Goal: Task Accomplishment & Management: Complete application form

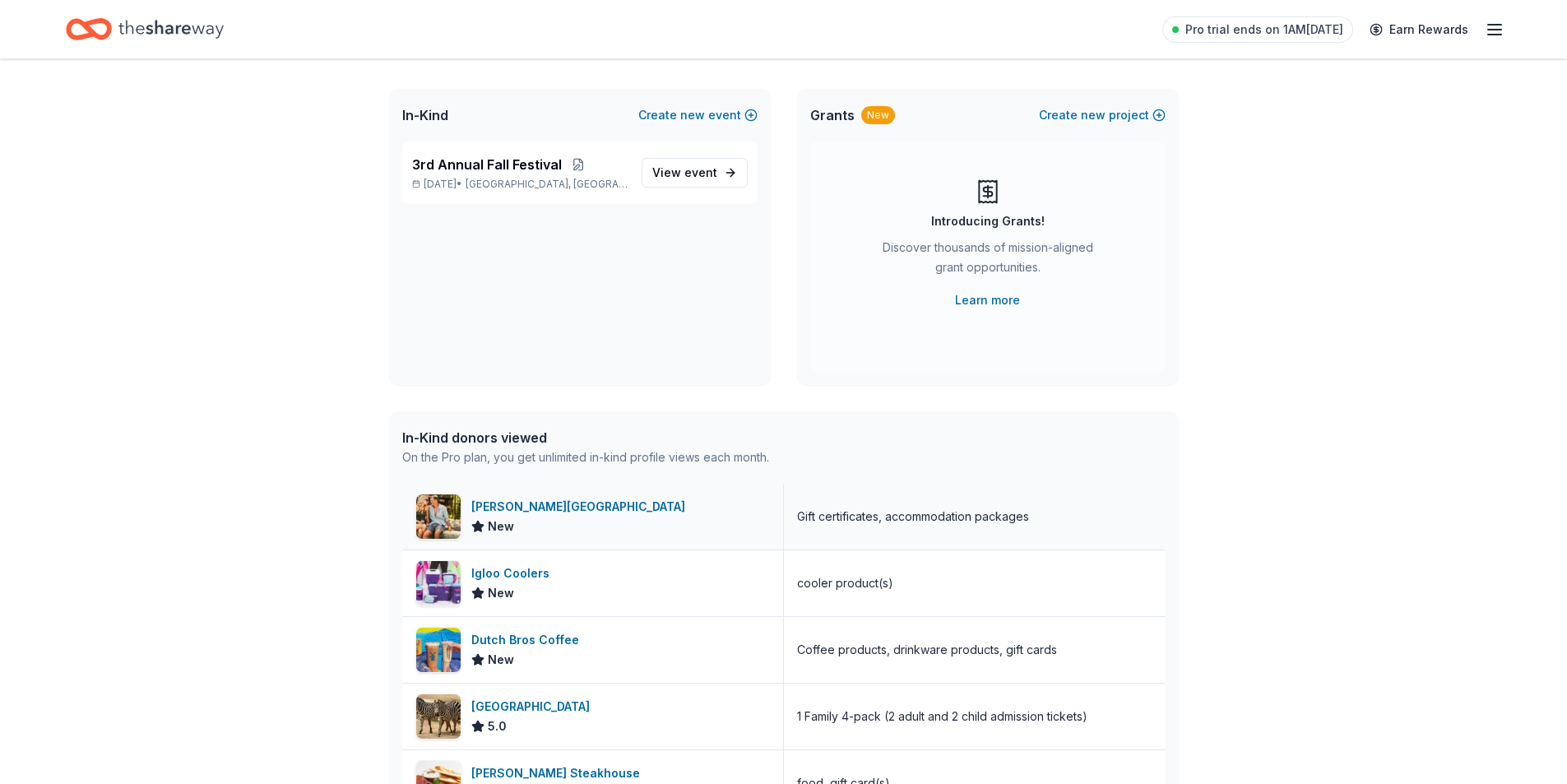
click at [566, 509] on div "La Cantera Resort & Spa" at bounding box center [581, 506] width 221 height 20
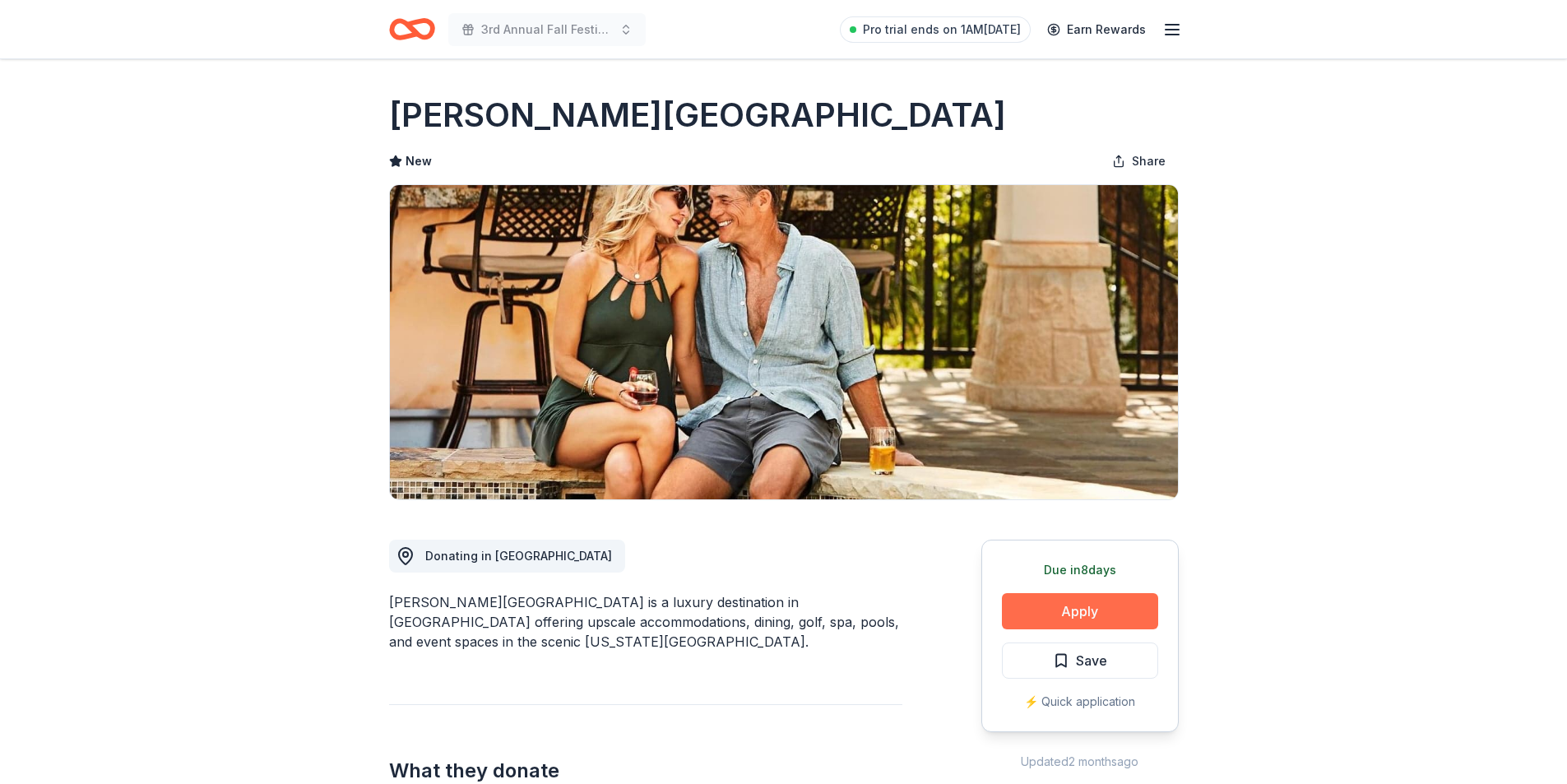
click at [1059, 611] on button "Apply" at bounding box center [1079, 610] width 156 height 36
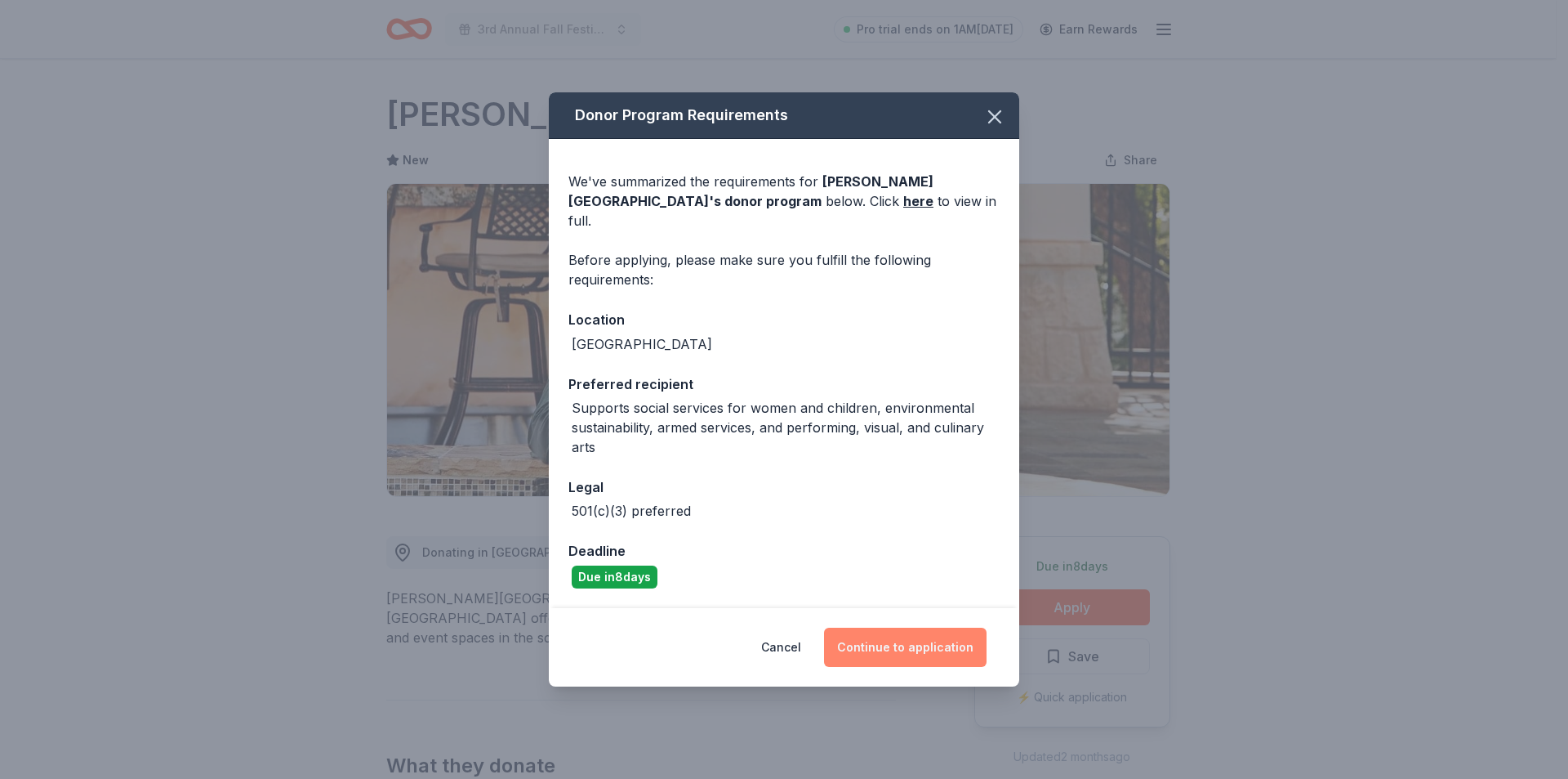
click at [904, 636] on button "Continue to application" at bounding box center [905, 646] width 163 height 39
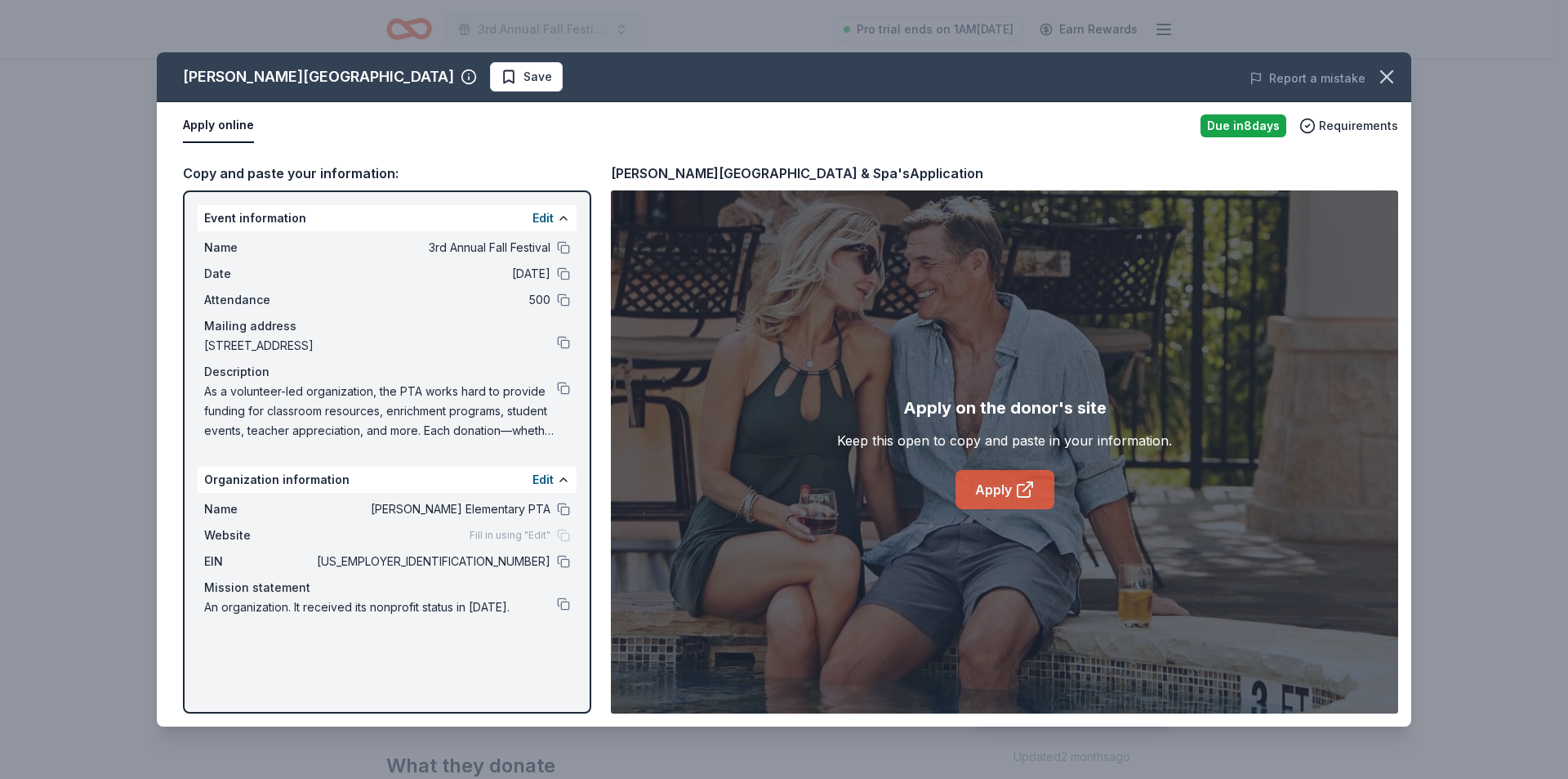
click at [998, 489] on link "Apply" at bounding box center [1005, 489] width 99 height 39
click at [1372, 78] on button "button" at bounding box center [1386, 76] width 36 height 36
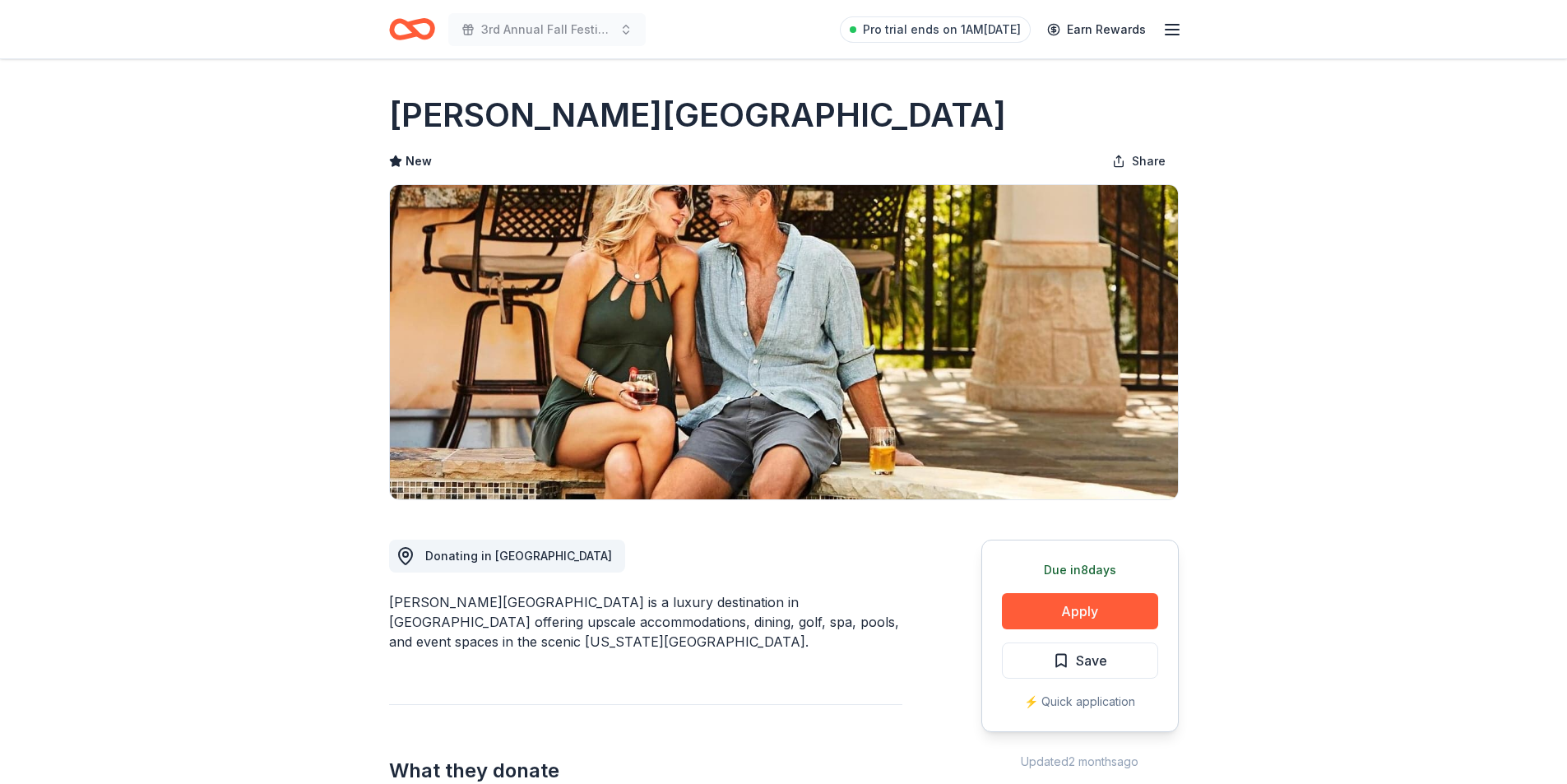
click at [415, 37] on icon "Home" at bounding box center [412, 29] width 46 height 38
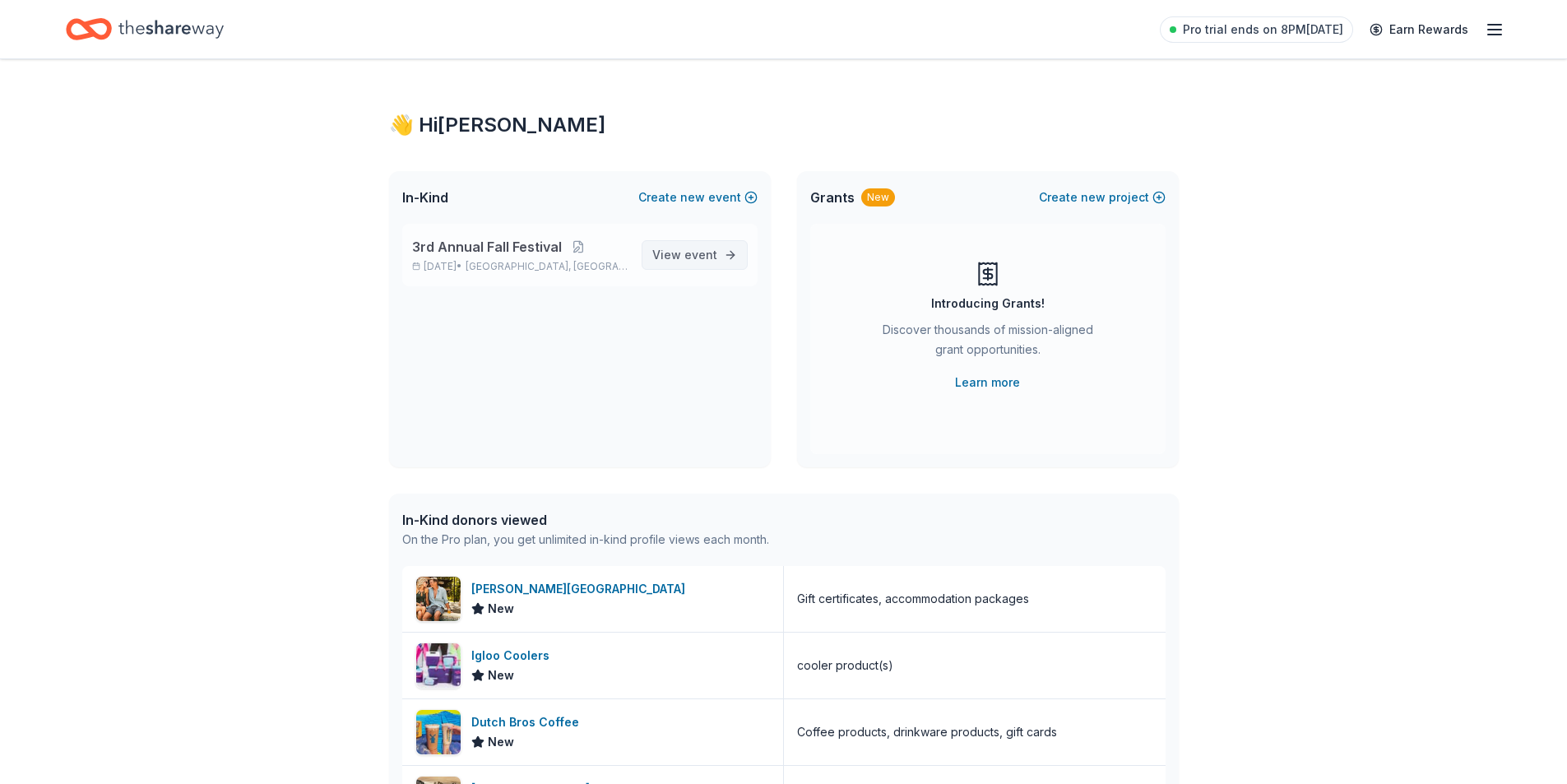
click at [701, 264] on span "View event" at bounding box center [685, 255] width 65 height 20
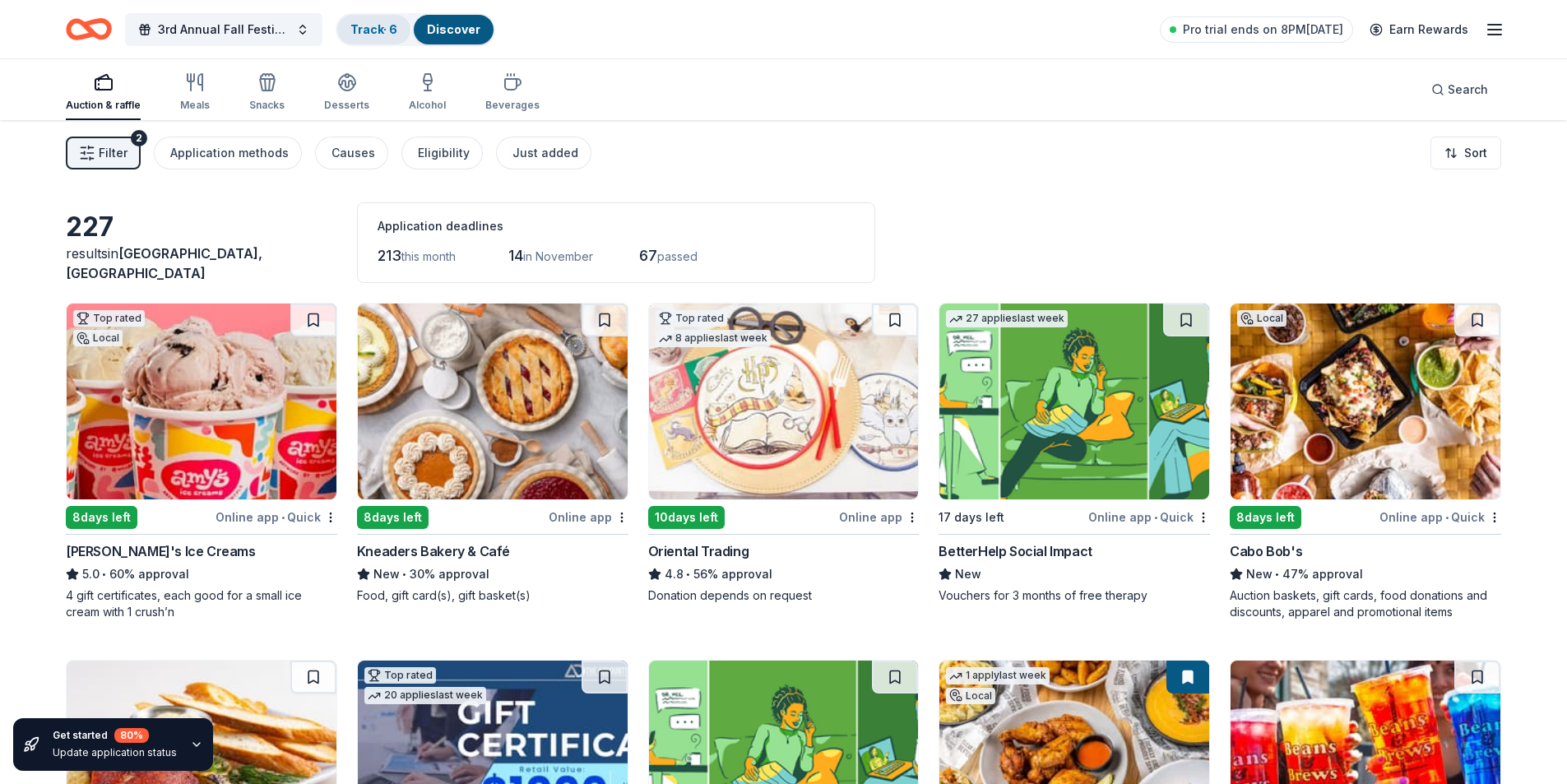
click at [365, 31] on link "Track · 6" at bounding box center [374, 29] width 47 height 14
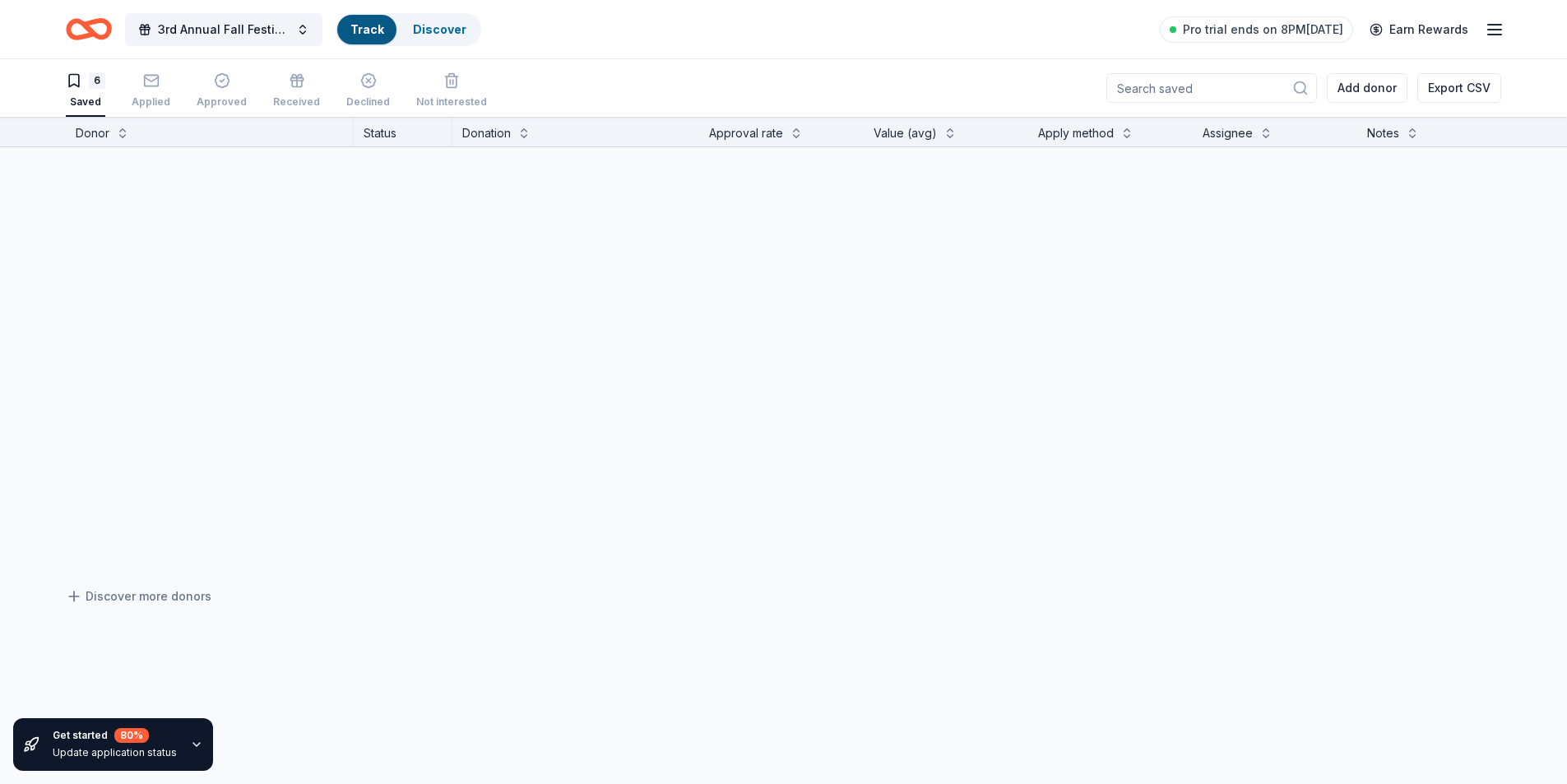
scroll to position [1, 0]
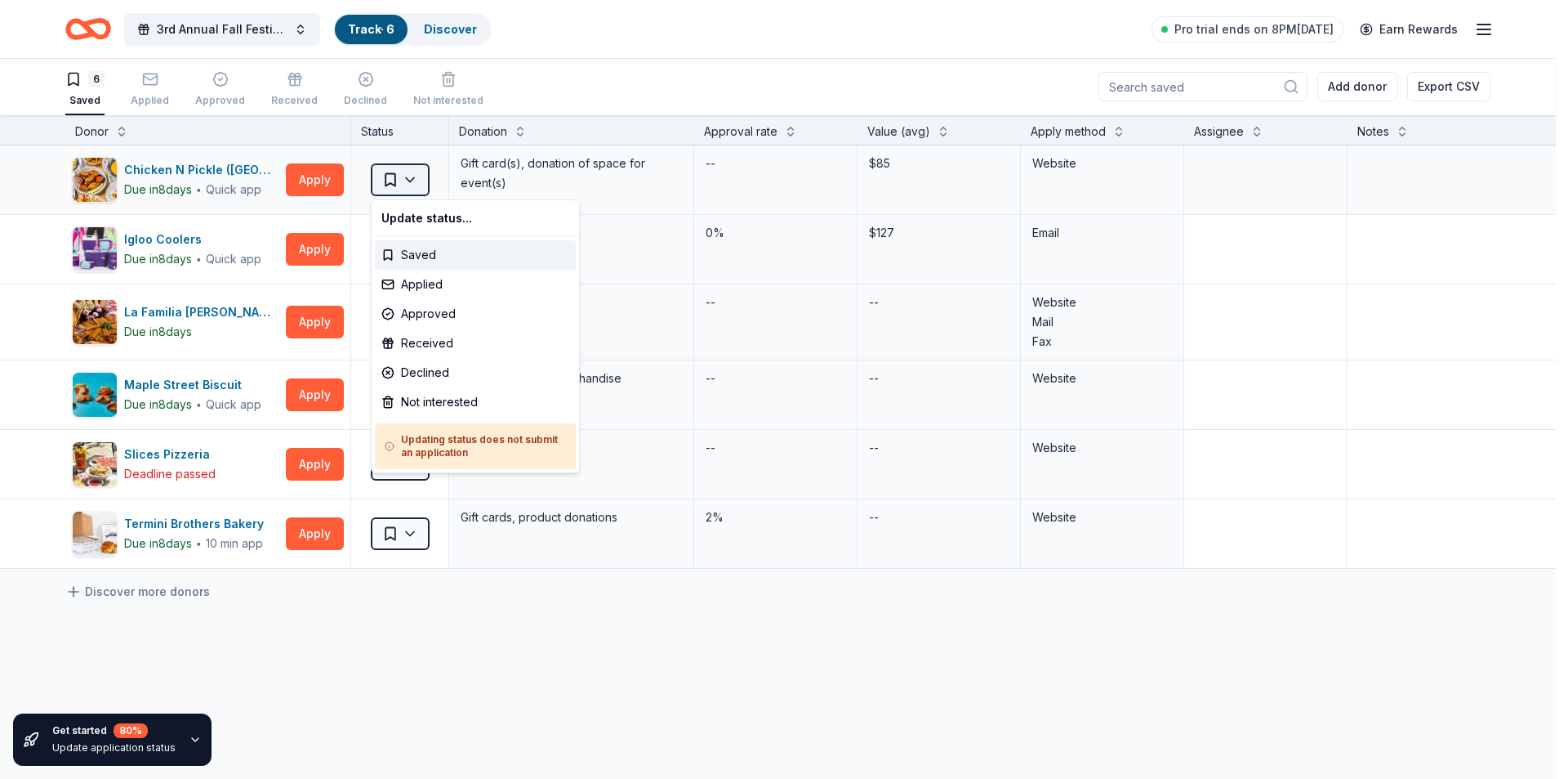
click at [417, 184] on html "3rd Annual Fall Festival Track · 6 Discover Pro trial ends on 8PM, 10/18 Earn R…" at bounding box center [784, 388] width 1568 height 779
click at [615, 85] on html "3rd Annual Fall Festival Track · 6 Discover Pro trial ends on 8PM, 10/18 Earn R…" at bounding box center [784, 388] width 1568 height 779
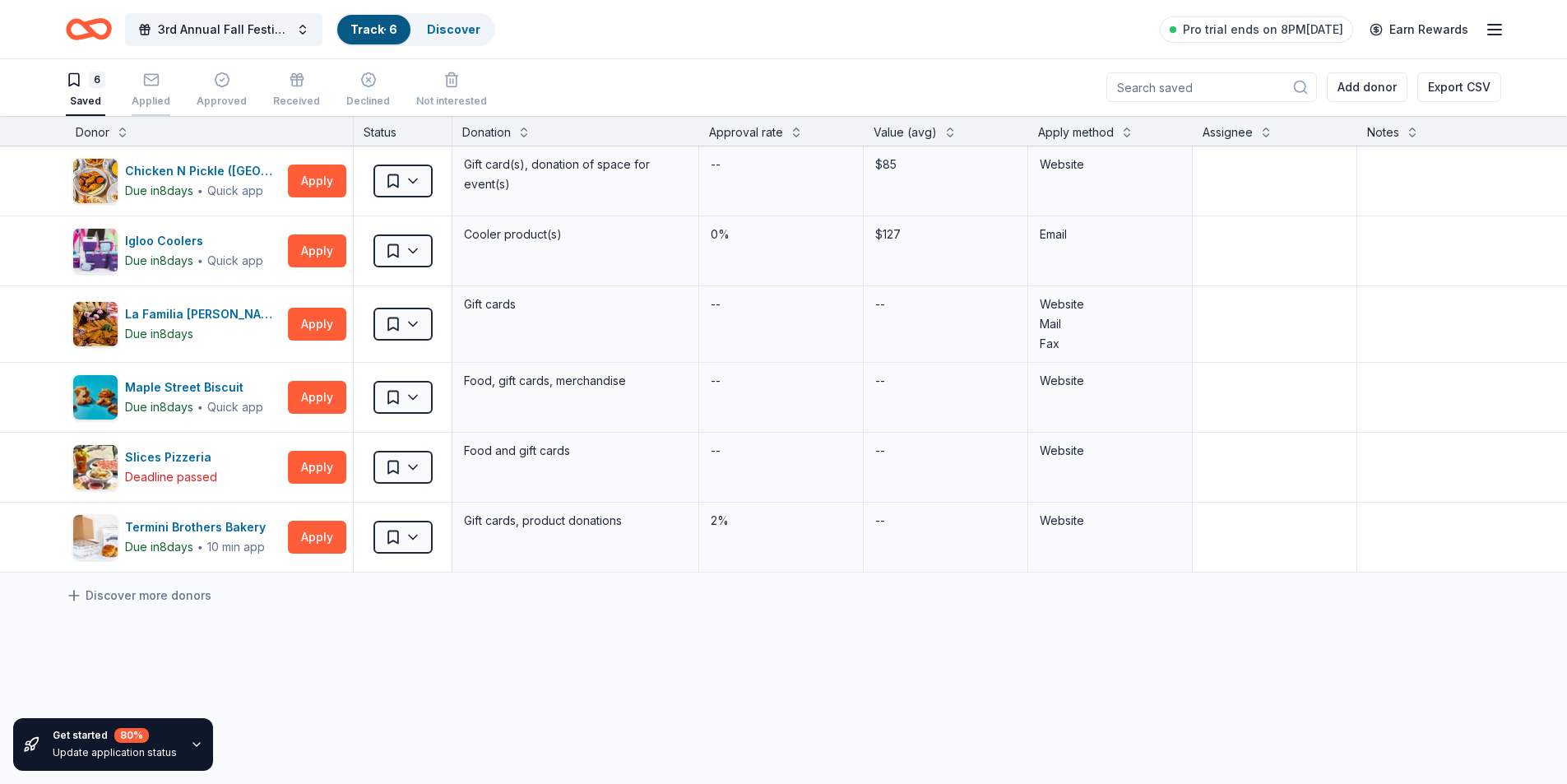
click at [160, 80] on div "button" at bounding box center [151, 79] width 38 height 17
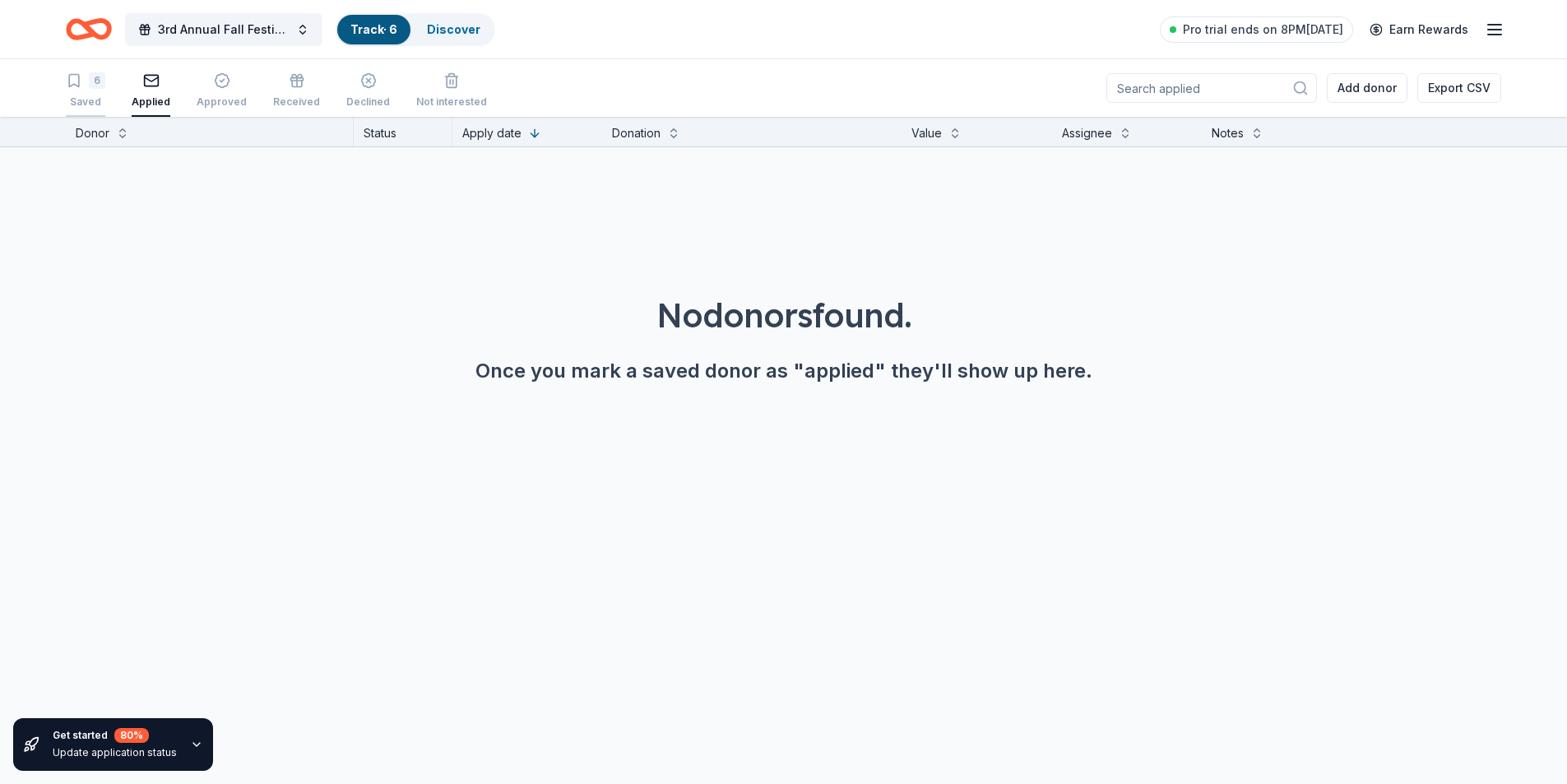
click at [94, 80] on div "6" at bounding box center [97, 80] width 17 height 17
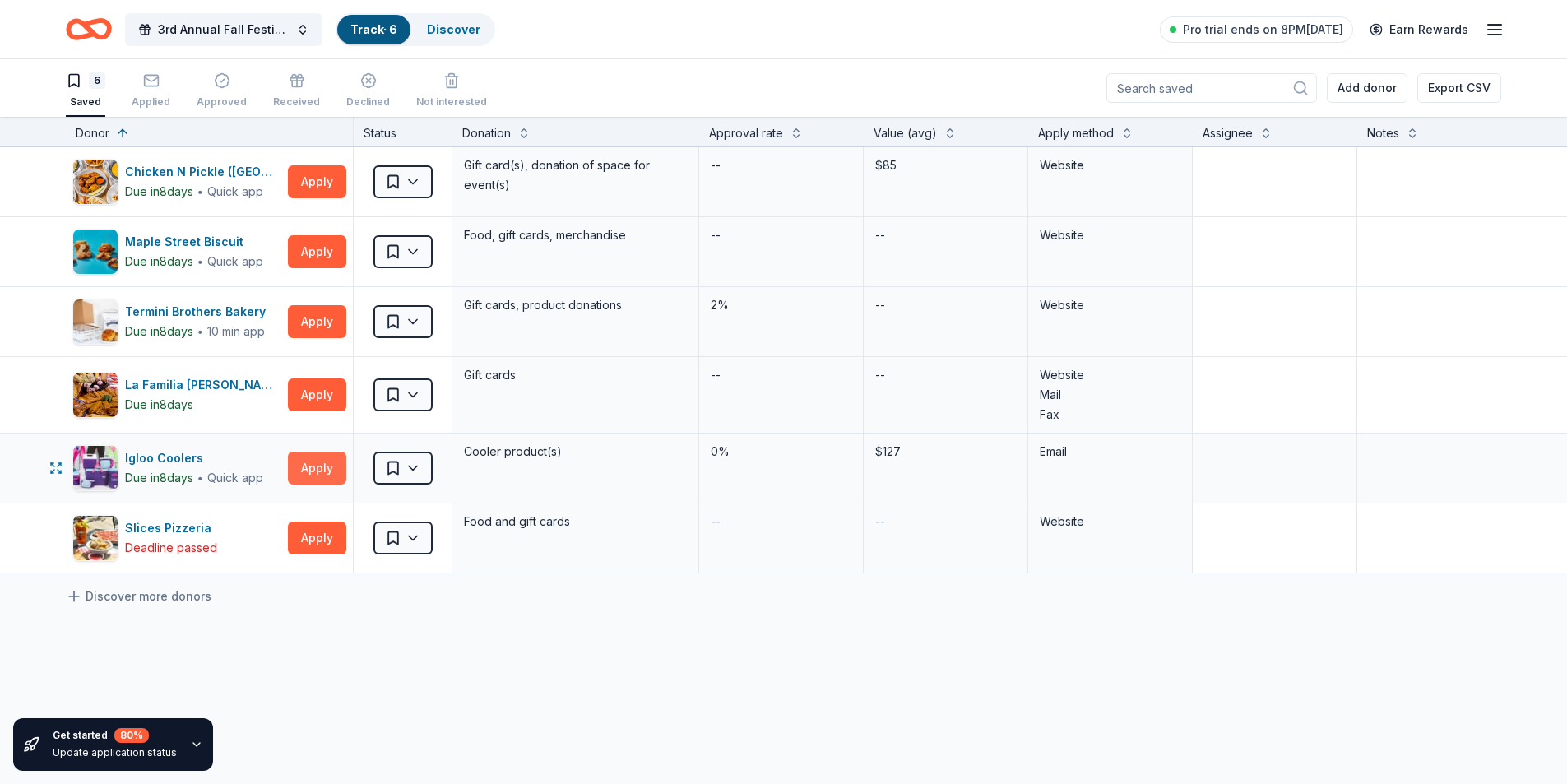
click at [316, 468] on button "Apply" at bounding box center [317, 468] width 58 height 33
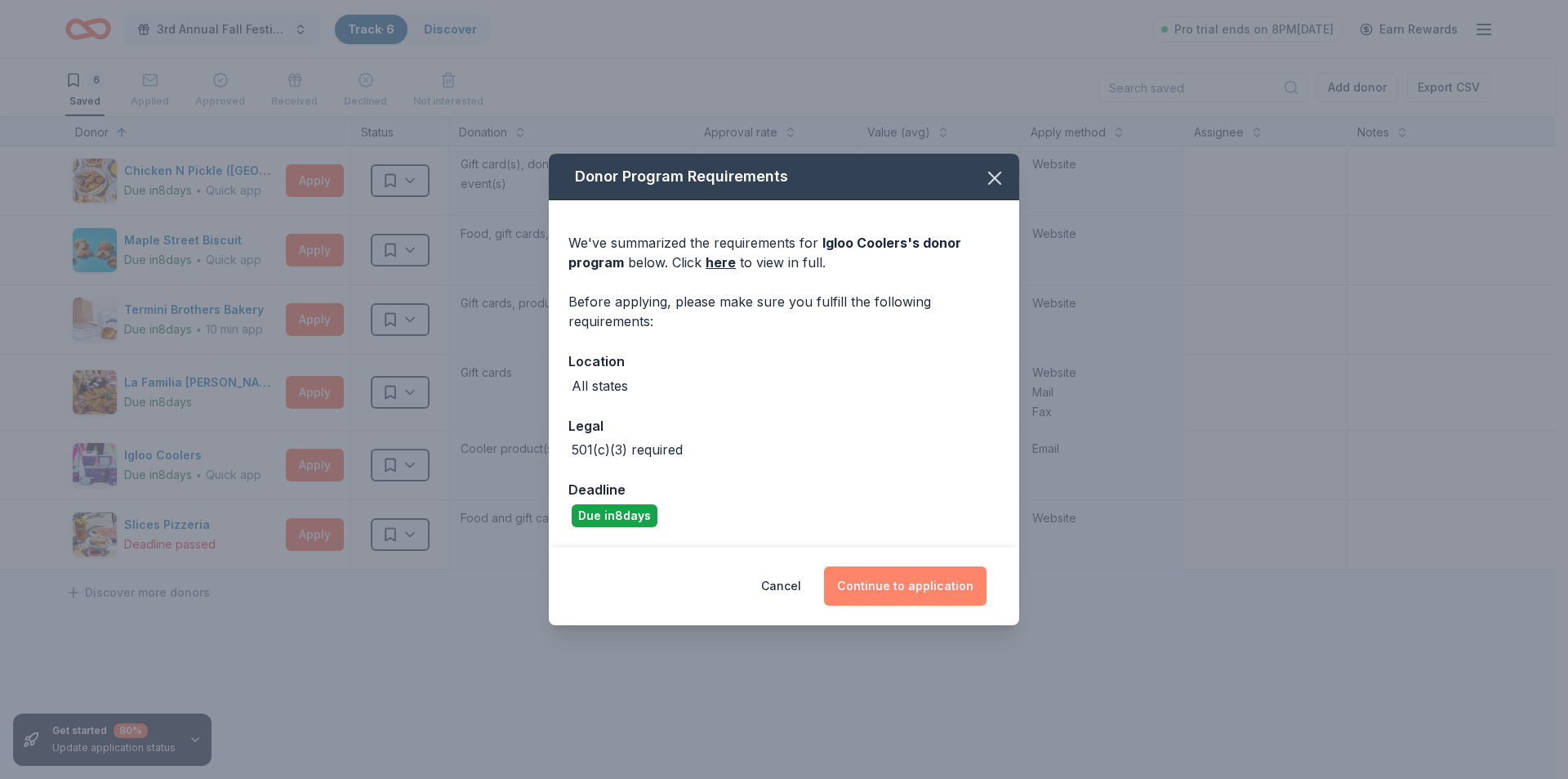
click at [898, 594] on button "Continue to application" at bounding box center [905, 585] width 163 height 39
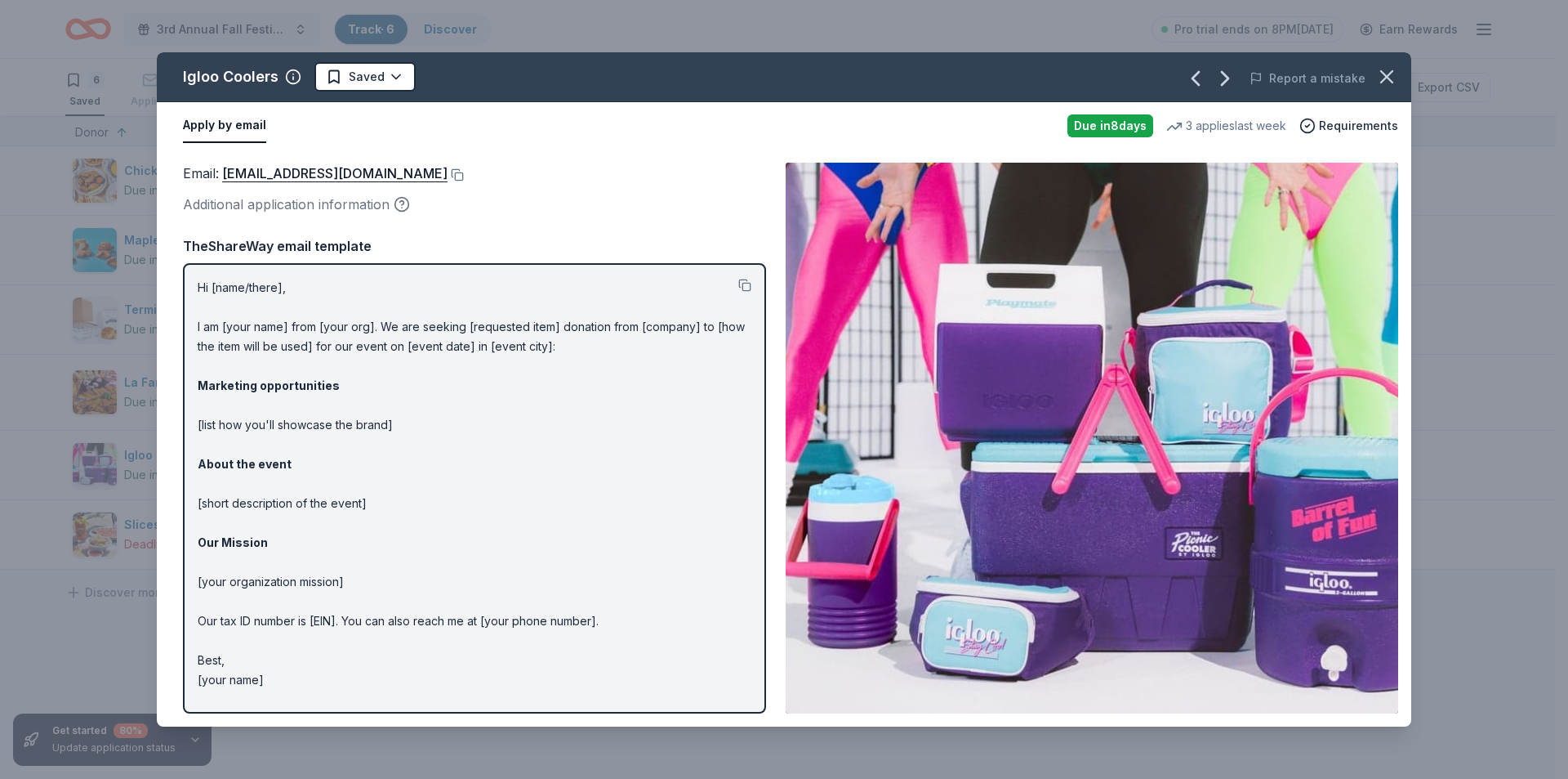
click at [281, 206] on div "Additional application information" at bounding box center [474, 204] width 583 height 22
click at [399, 206] on icon "button" at bounding box center [401, 204] width 16 height 16
click at [519, 192] on div "Email : donations@igloocorp.com Additional application information" at bounding box center [474, 189] width 583 height 53
click at [236, 120] on button "Apply by email" at bounding box center [224, 126] width 83 height 35
click at [225, 131] on button "Apply by email" at bounding box center [224, 126] width 83 height 35
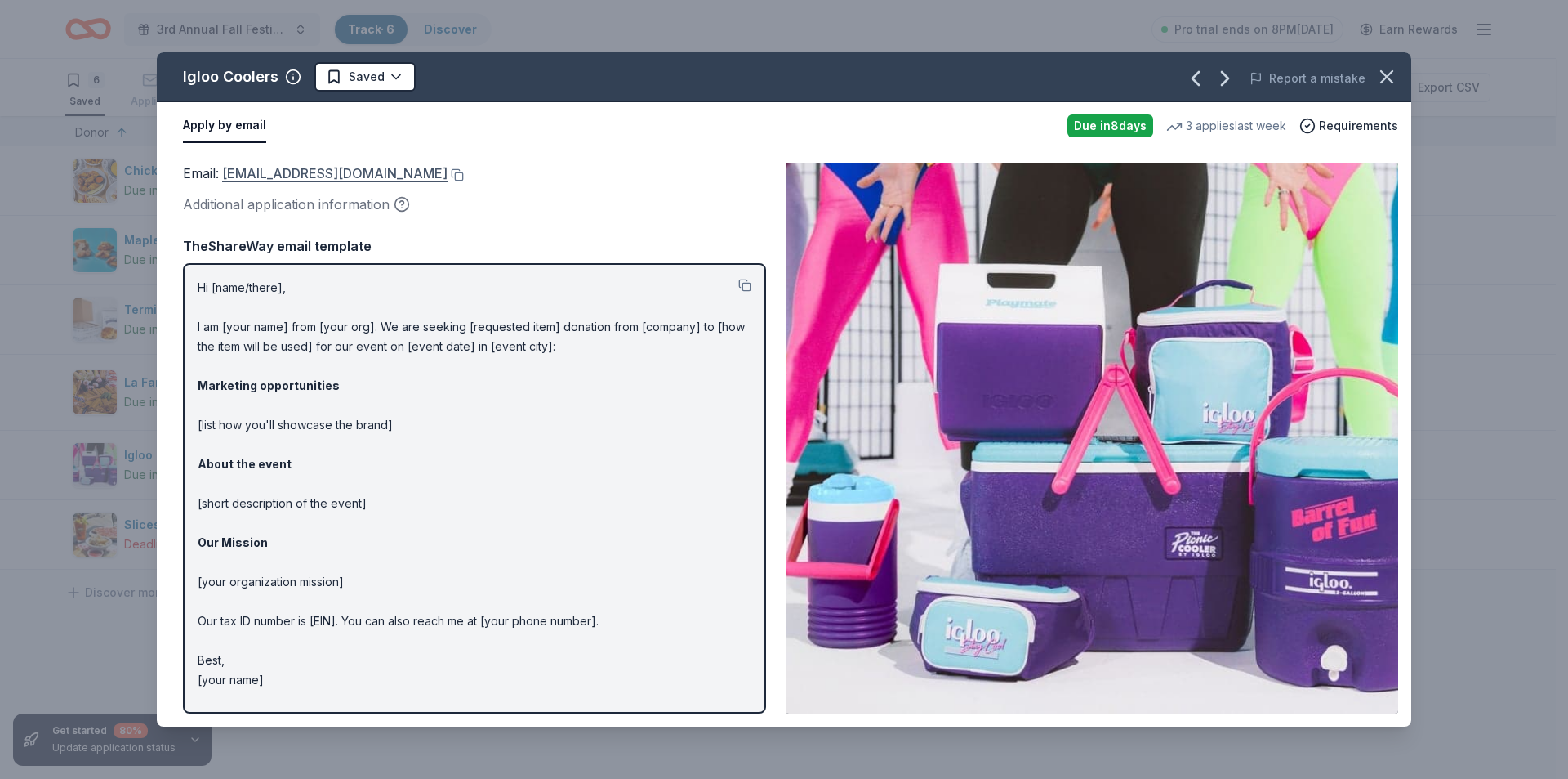
click at [283, 171] on link "donations@igloocorp.com" at bounding box center [334, 173] width 225 height 22
click at [315, 179] on link "donations@igloocorp.com" at bounding box center [334, 173] width 225 height 22
click at [448, 173] on button at bounding box center [456, 174] width 16 height 13
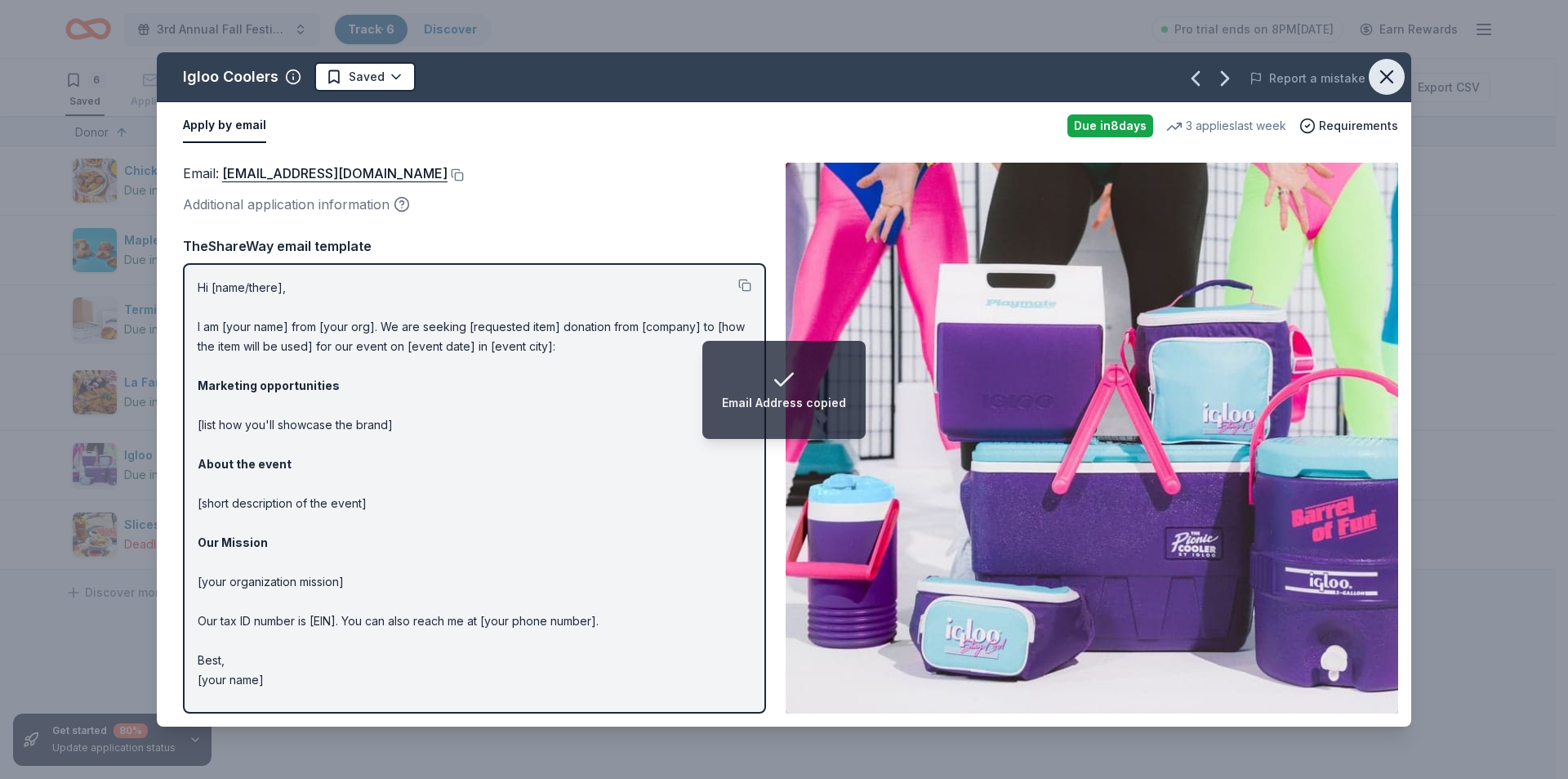
click at [1381, 80] on icon "button" at bounding box center [1387, 76] width 23 height 23
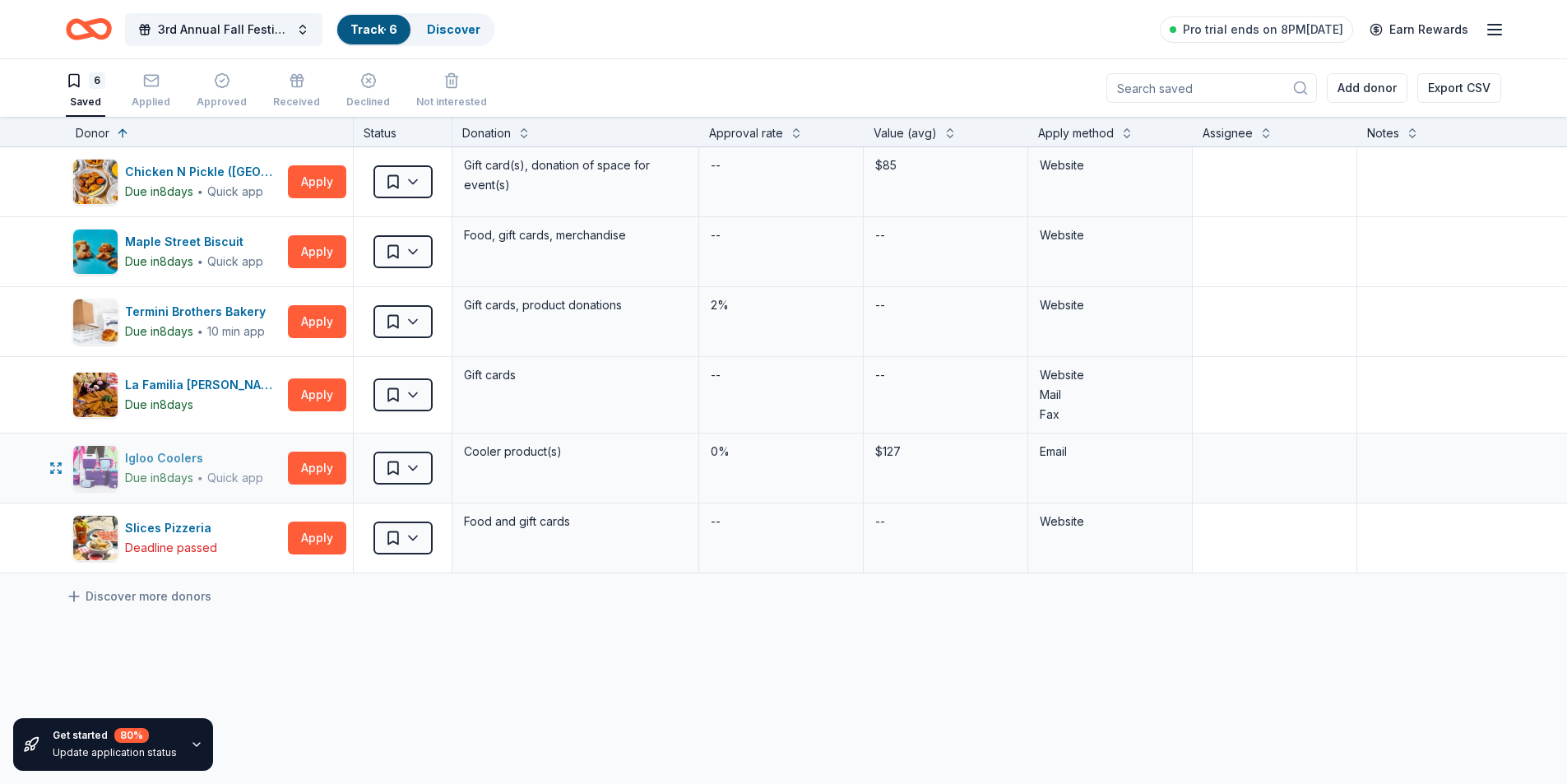
click at [180, 460] on div "Igloo Coolers" at bounding box center [194, 458] width 138 height 20
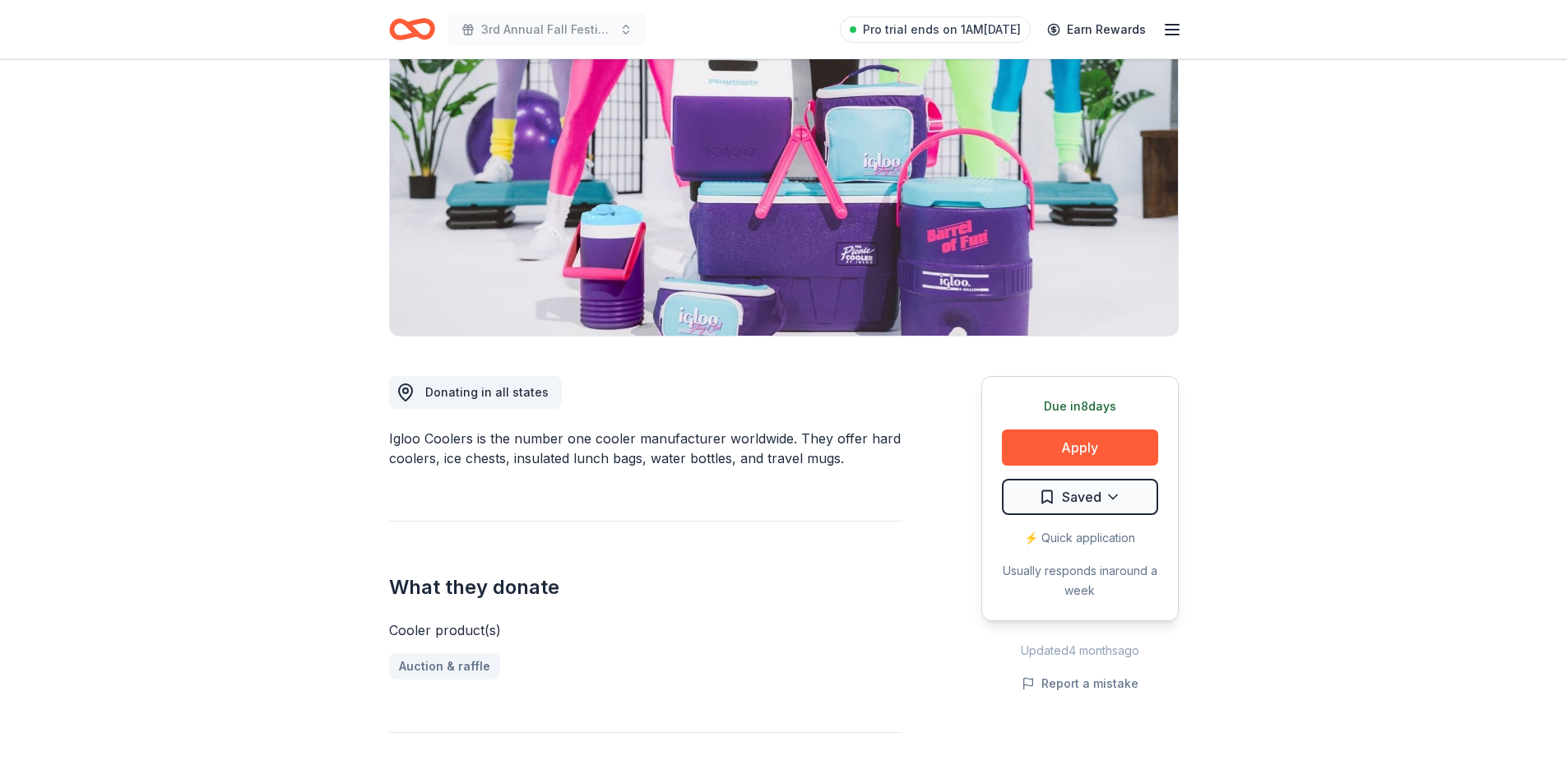
scroll to position [165, 0]
click at [441, 666] on link "Auction & raffle" at bounding box center [451, 665] width 124 height 26
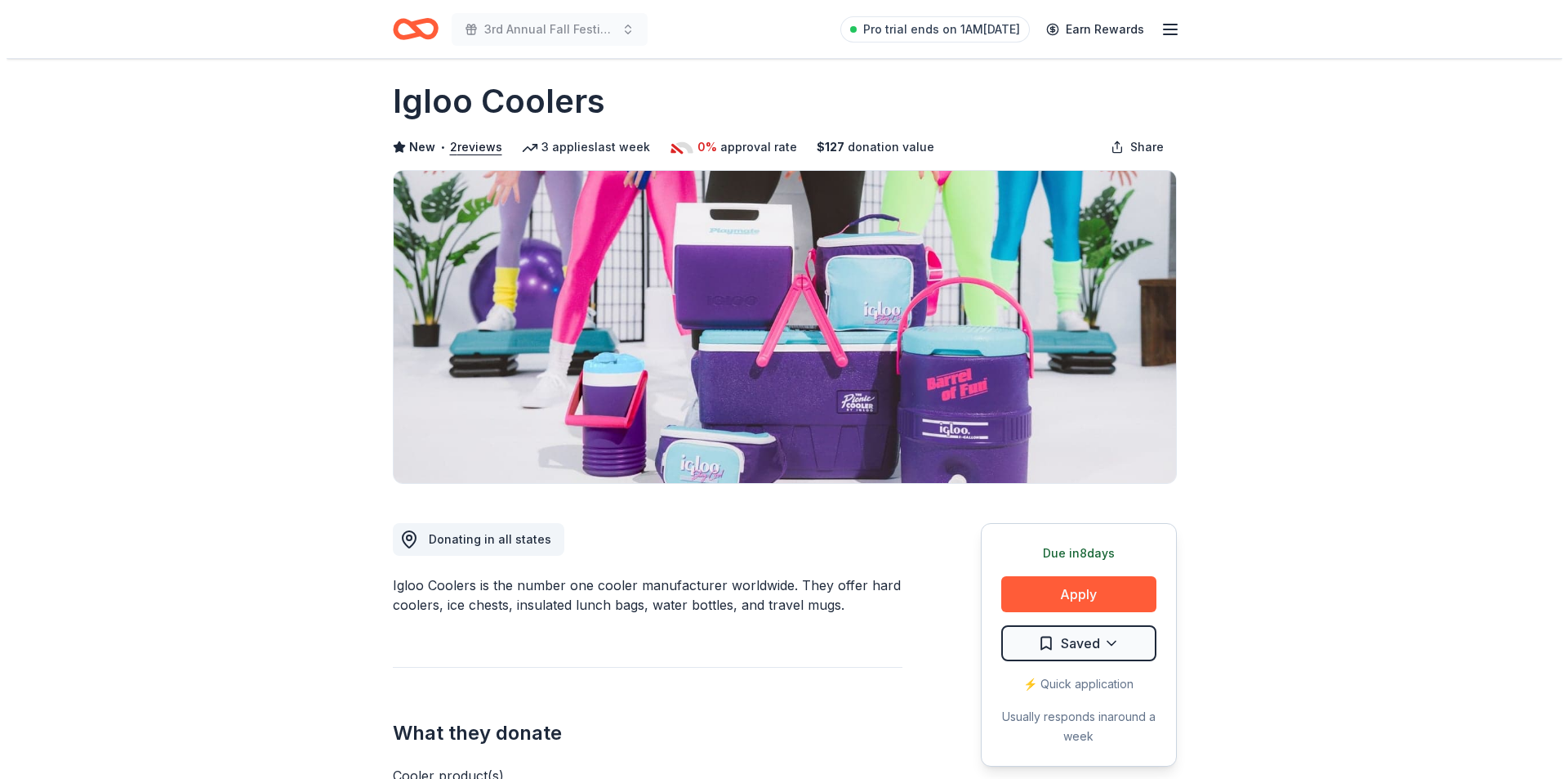
scroll to position [0, 0]
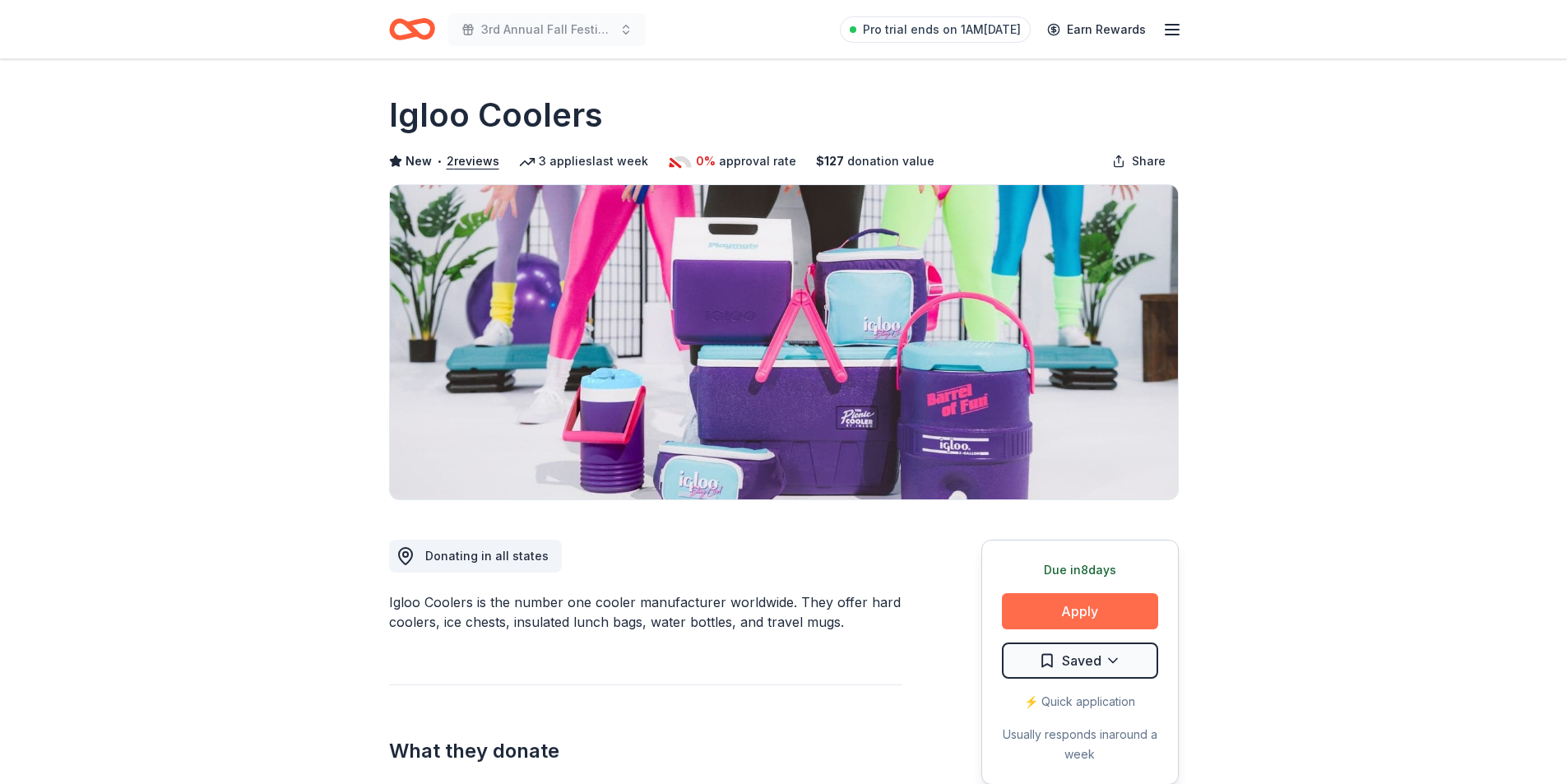
click at [1067, 610] on button "Apply" at bounding box center [1079, 610] width 156 height 36
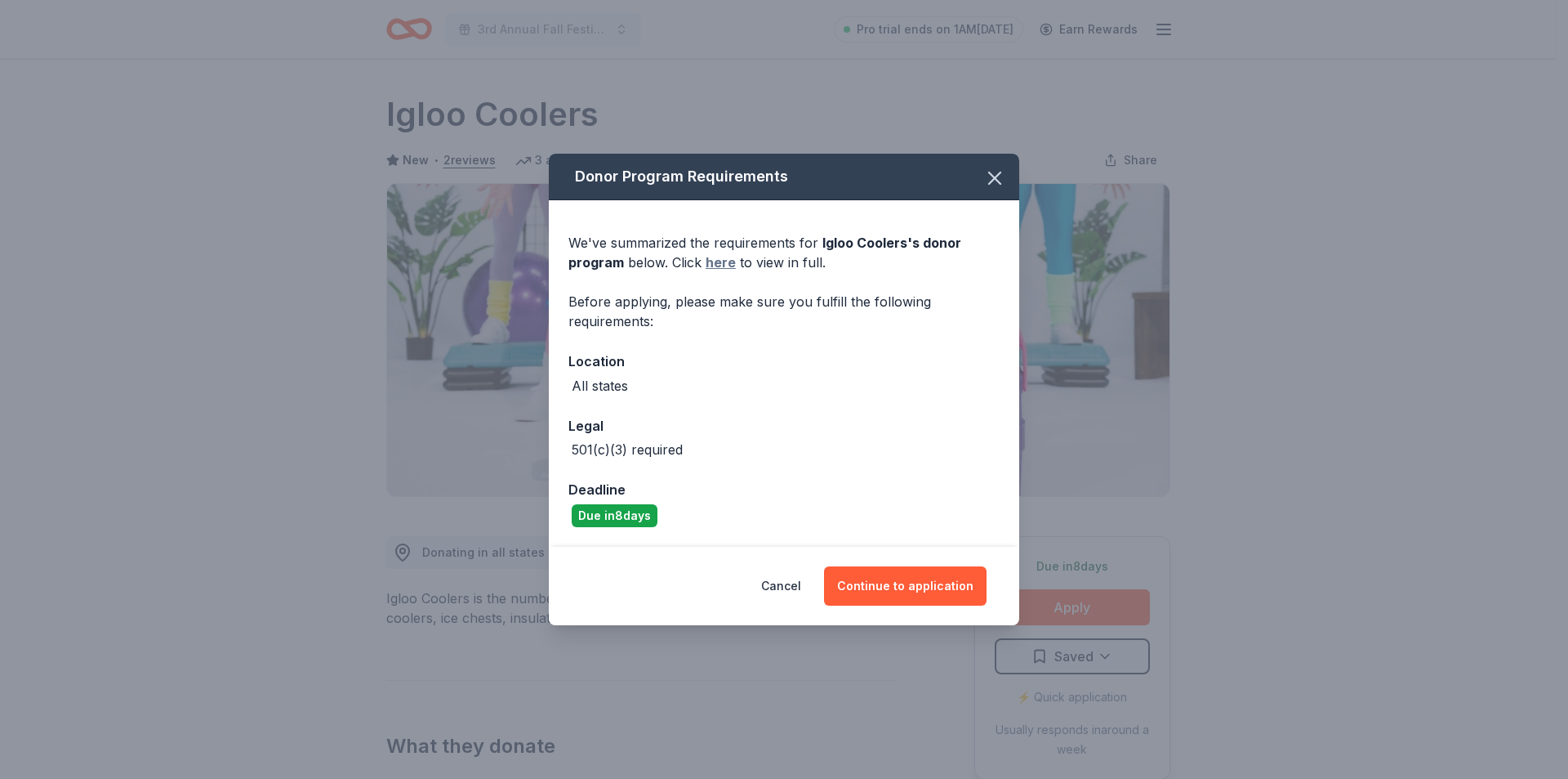
click at [713, 263] on link "here" at bounding box center [721, 262] width 30 height 20
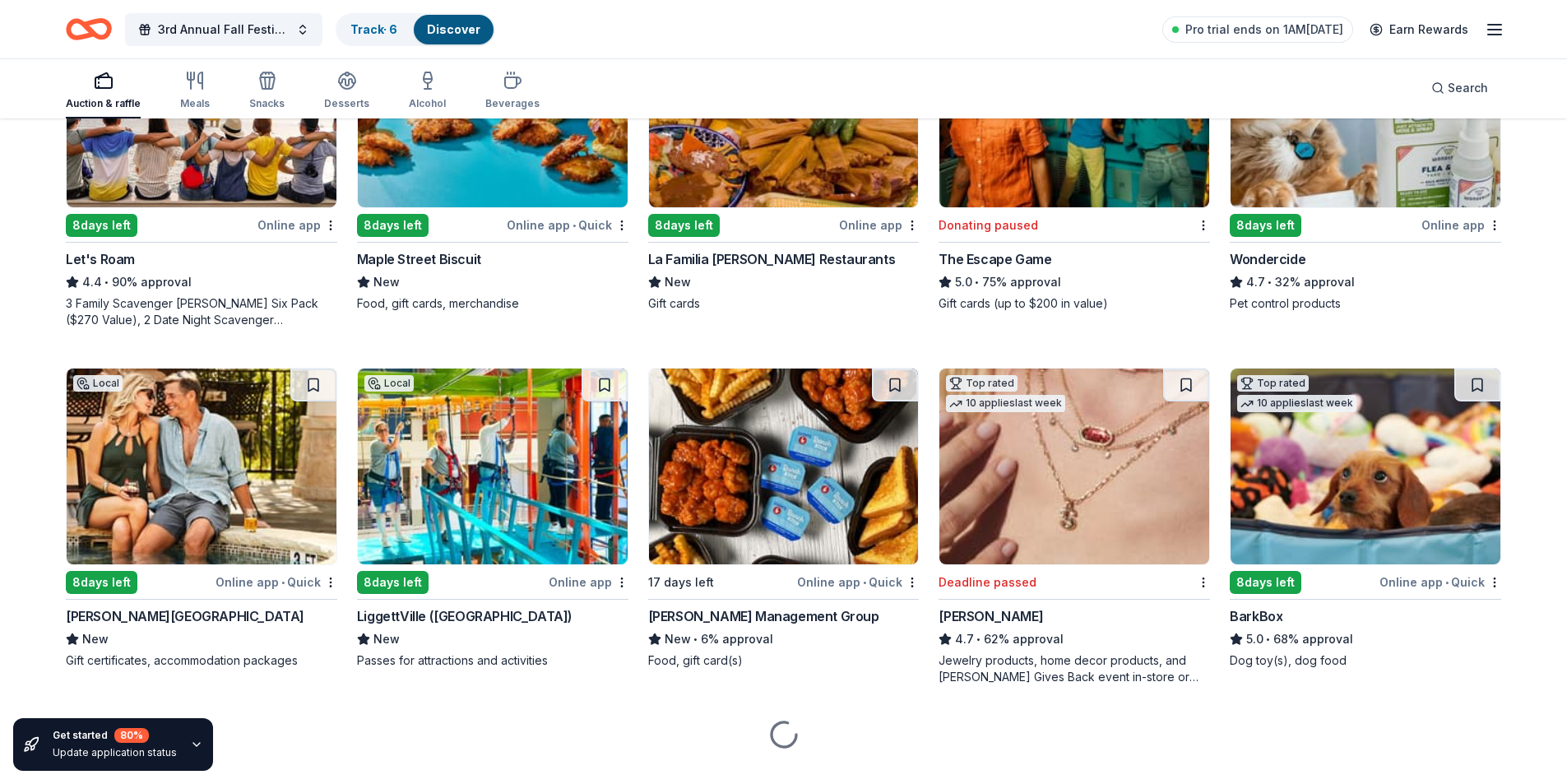
scroll to position [1039, 0]
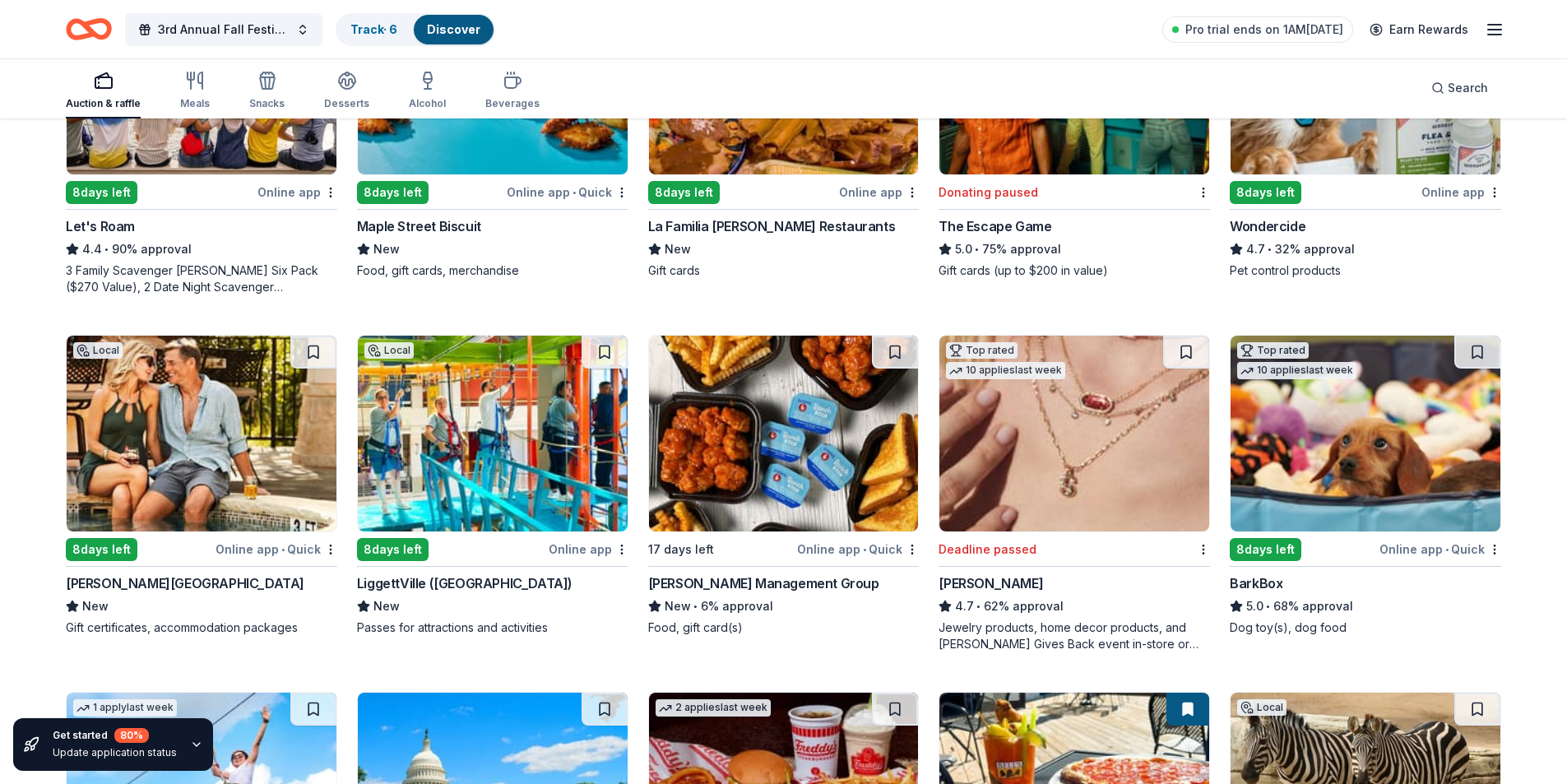
click at [496, 453] on img at bounding box center [492, 433] width 270 height 195
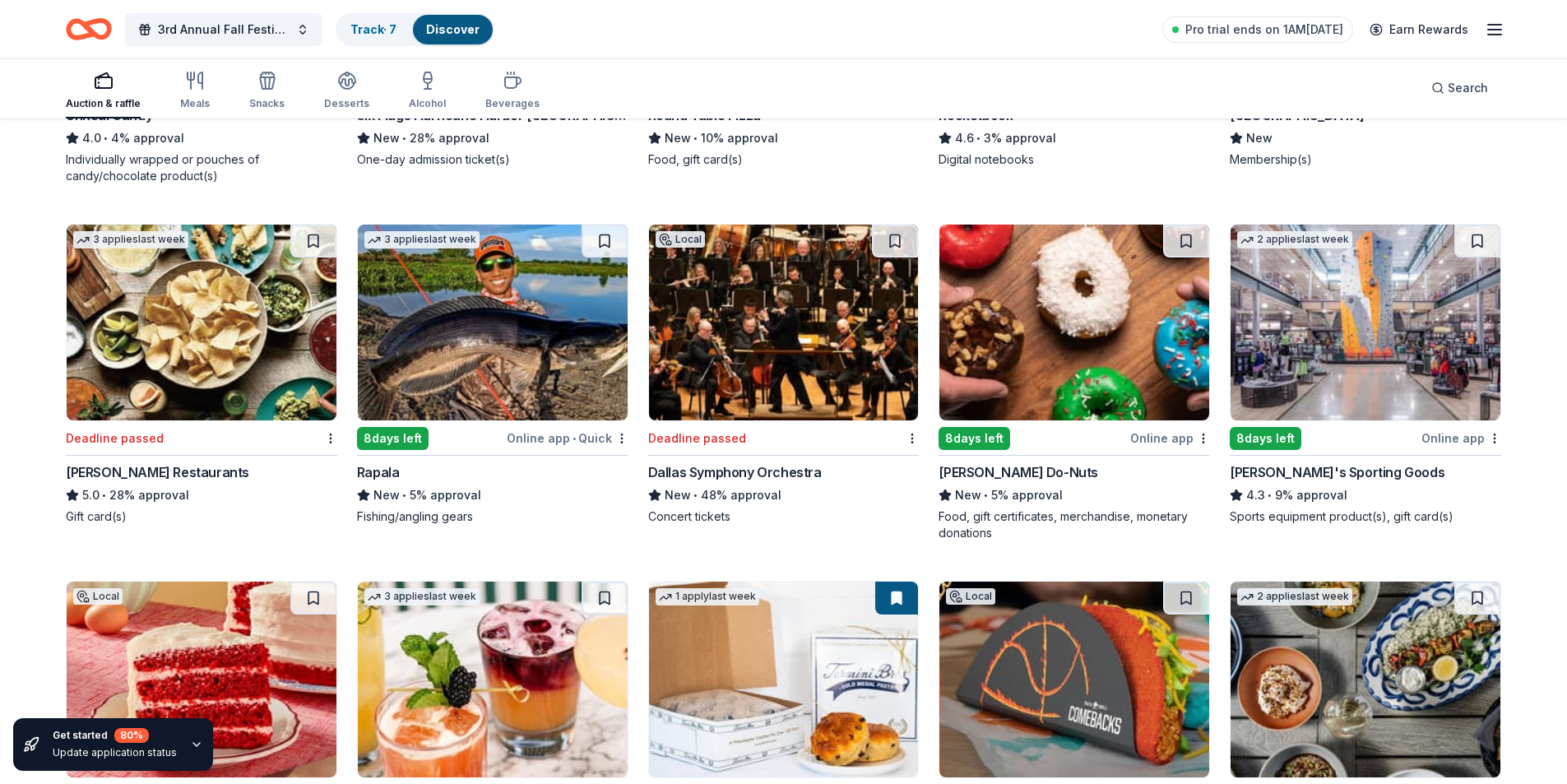
scroll to position [7258, 0]
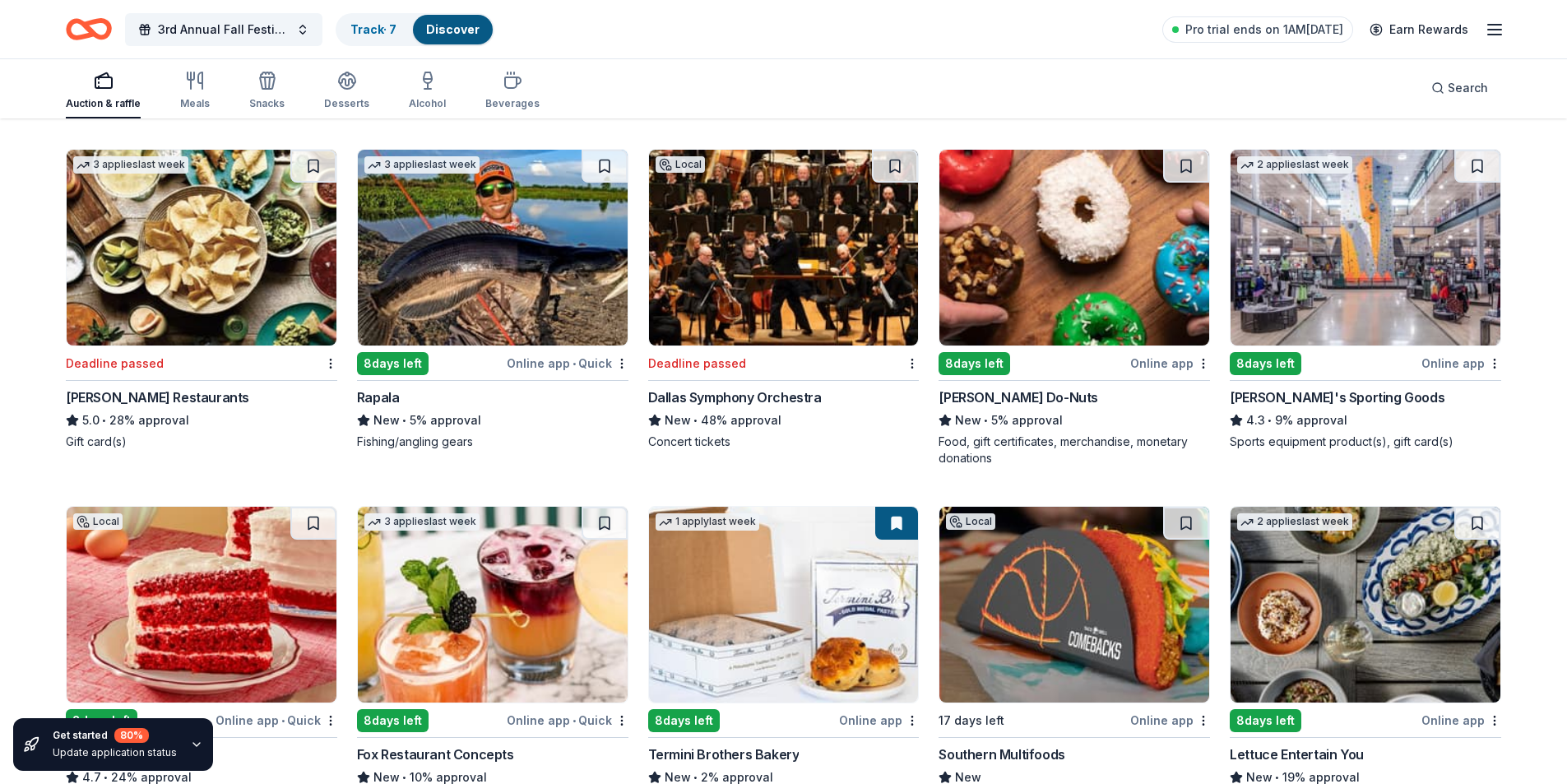
click at [1336, 267] on img at bounding box center [1365, 248] width 270 height 195
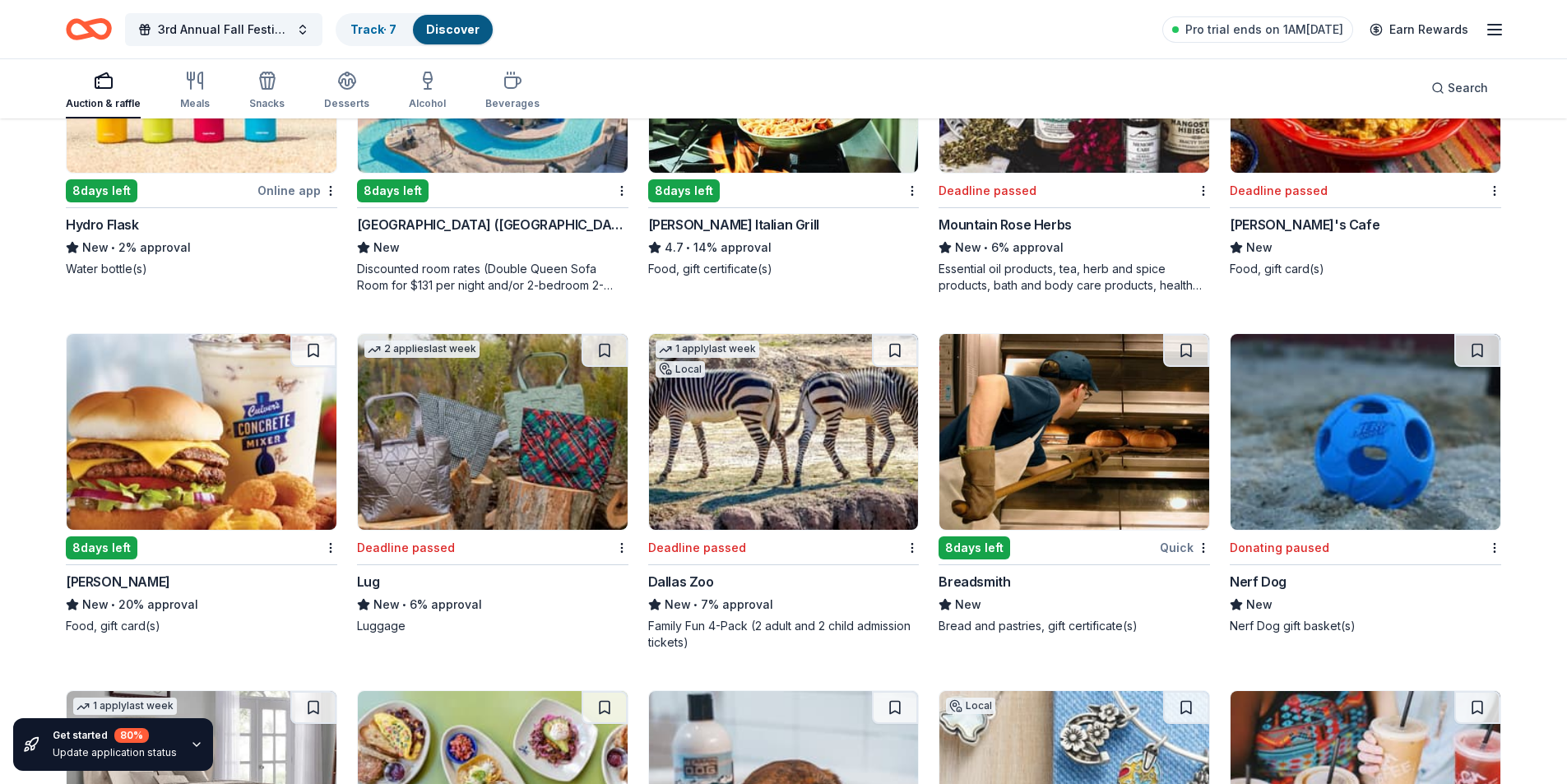
scroll to position [12606, 0]
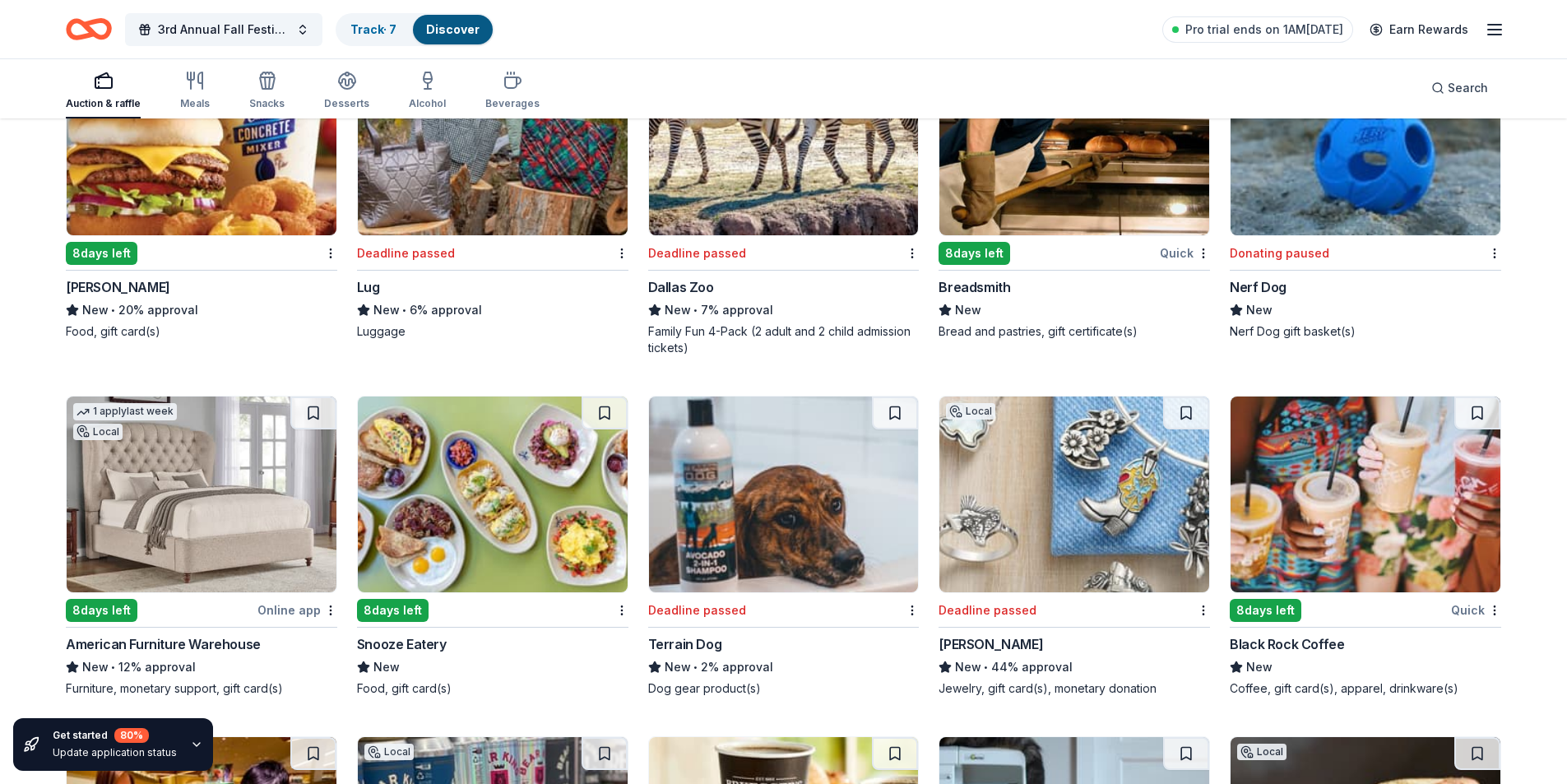
click at [1103, 492] on img at bounding box center [1074, 494] width 270 height 195
click at [1368, 454] on img at bounding box center [1365, 494] width 270 height 195
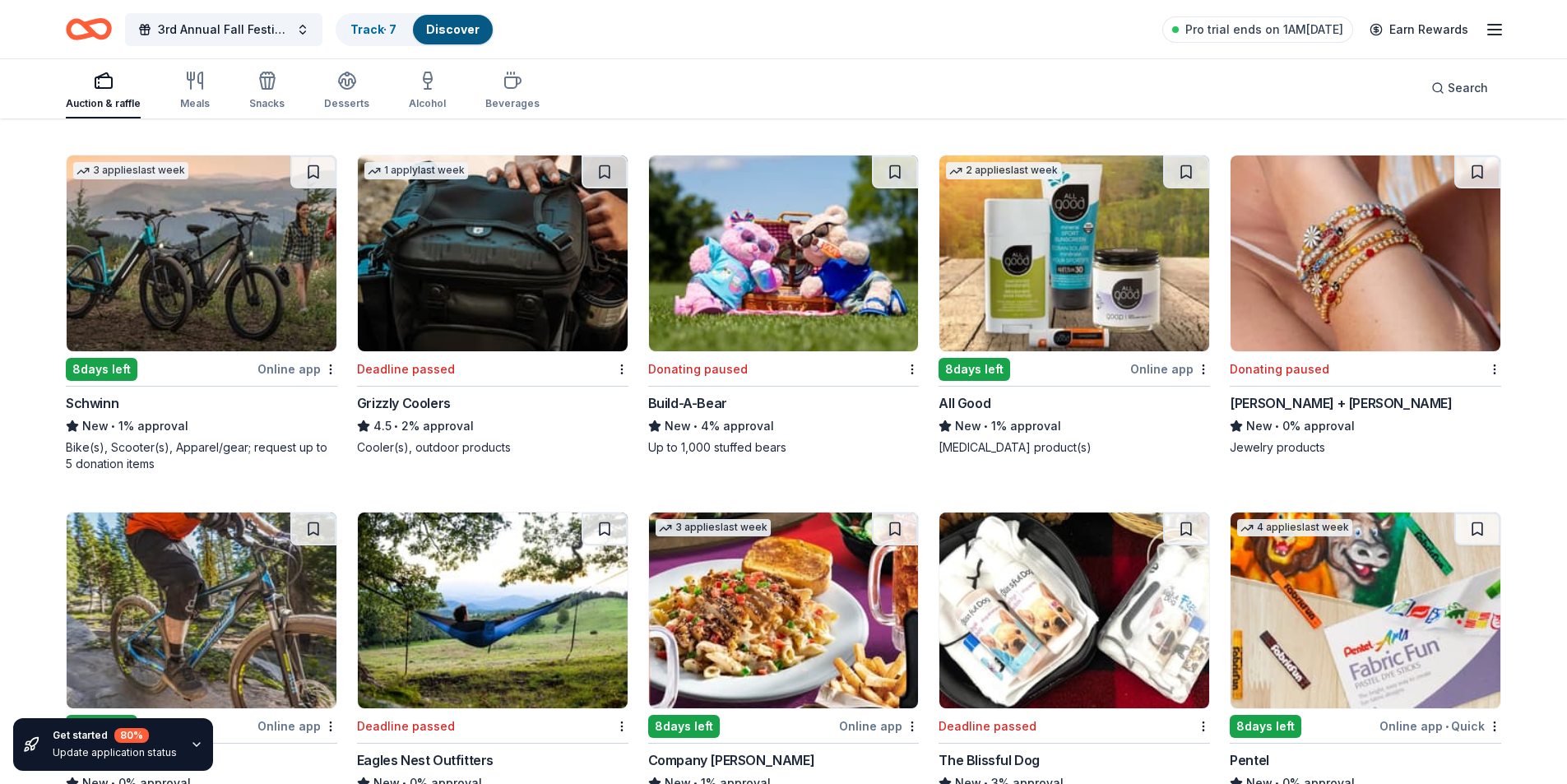
scroll to position [18457, 0]
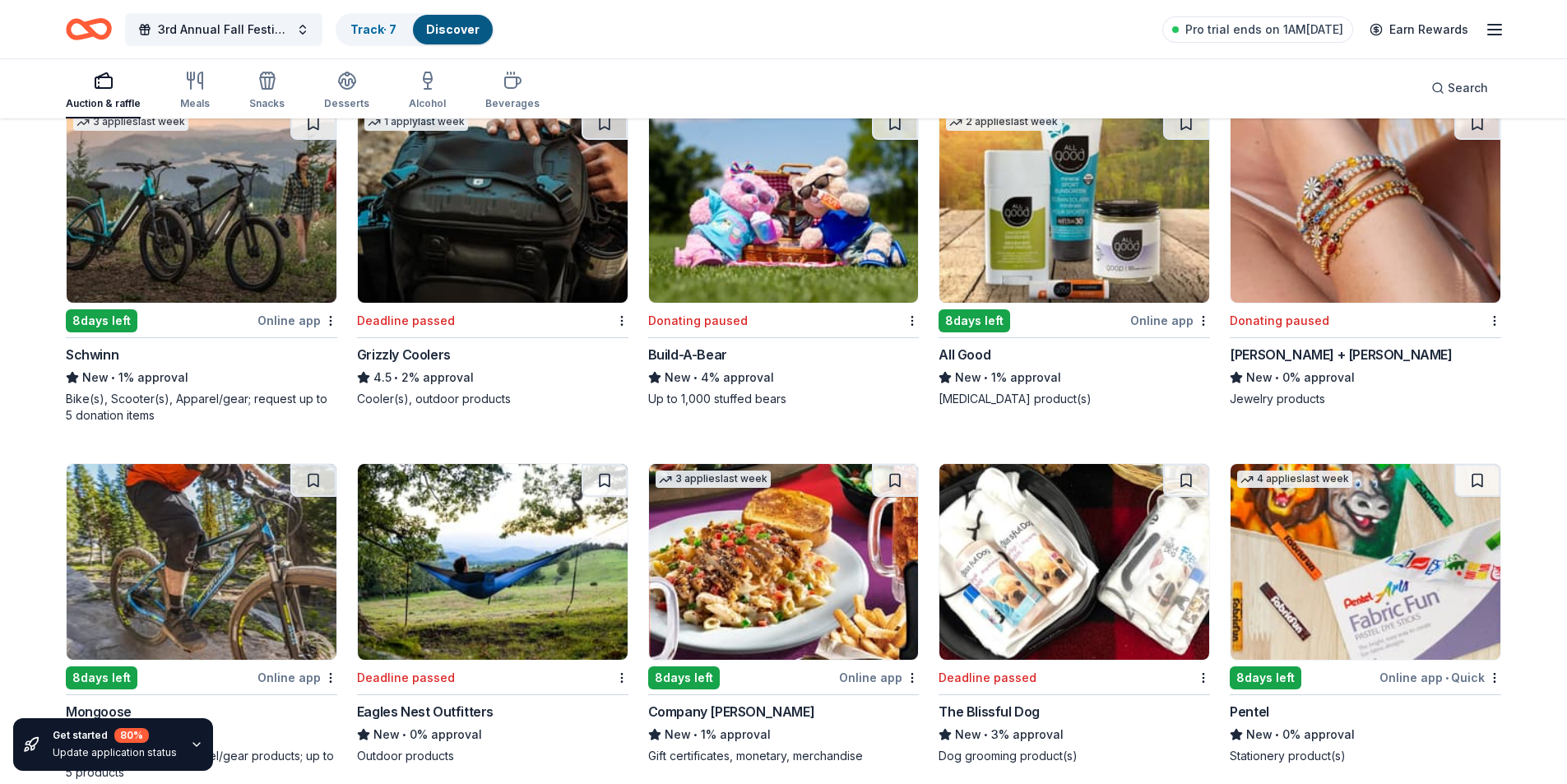
click at [229, 203] on img at bounding box center [201, 205] width 270 height 195
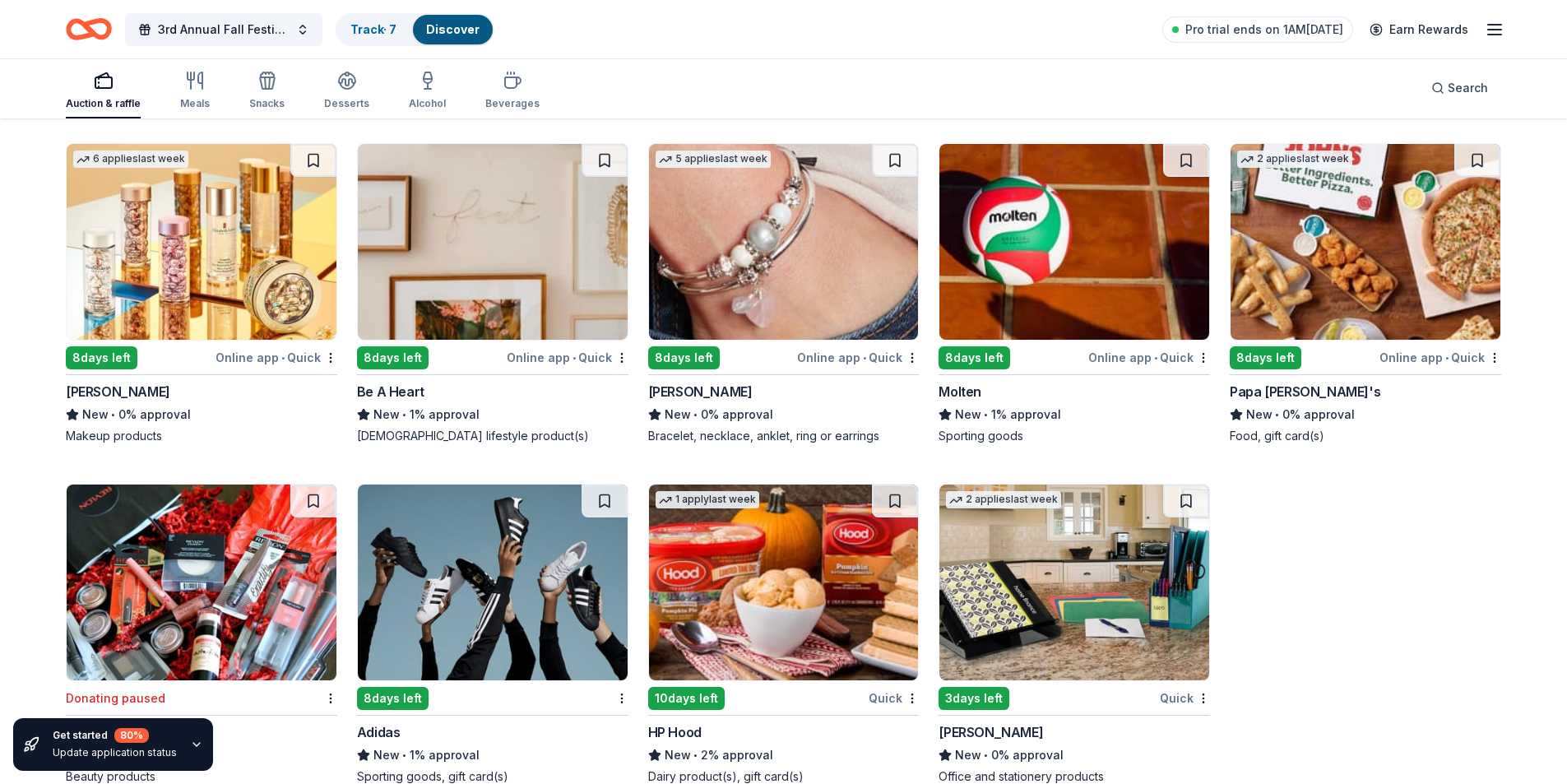
scroll to position [22994, 0]
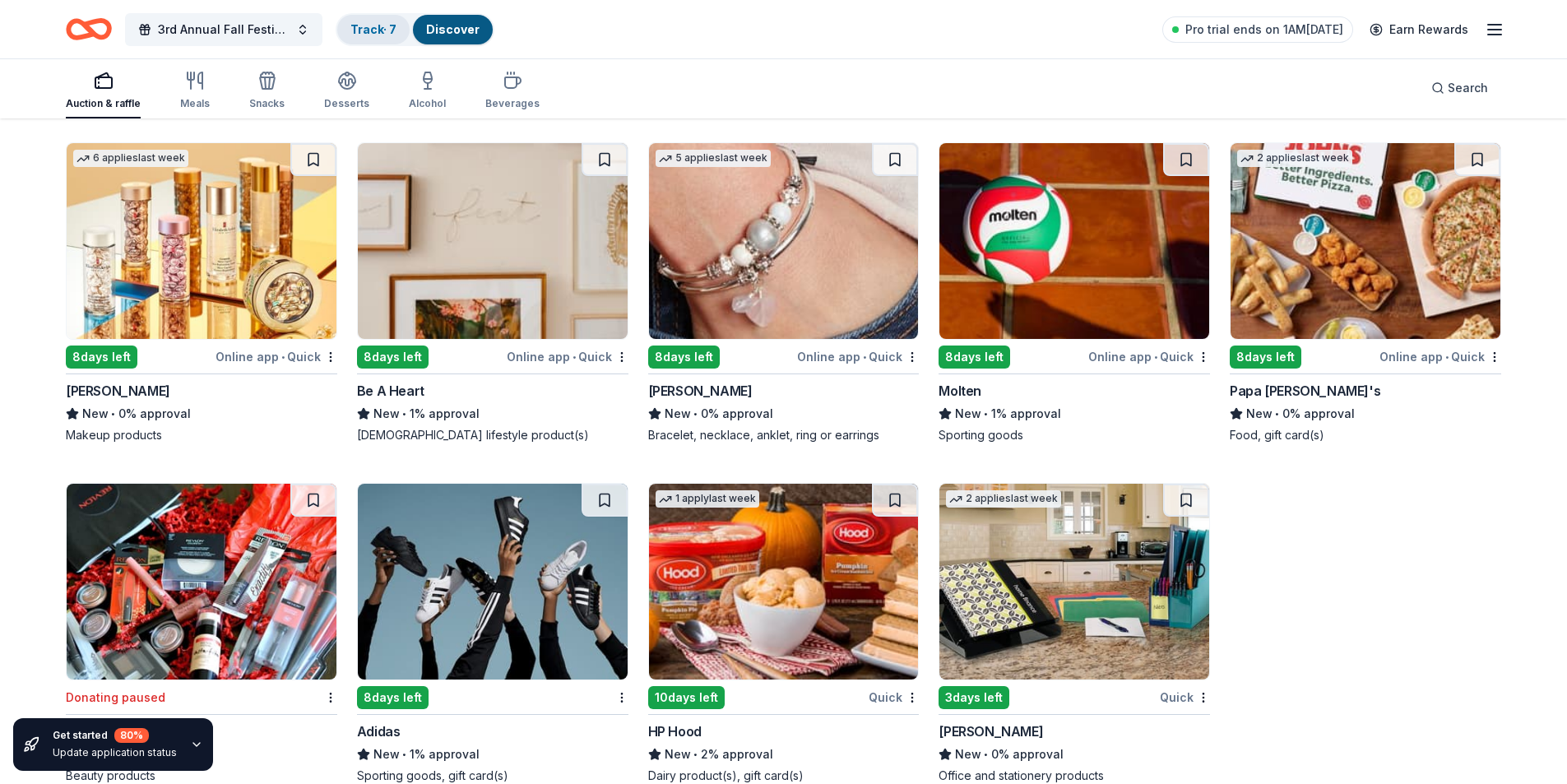
click at [374, 31] on link "Track · 7" at bounding box center [373, 29] width 46 height 14
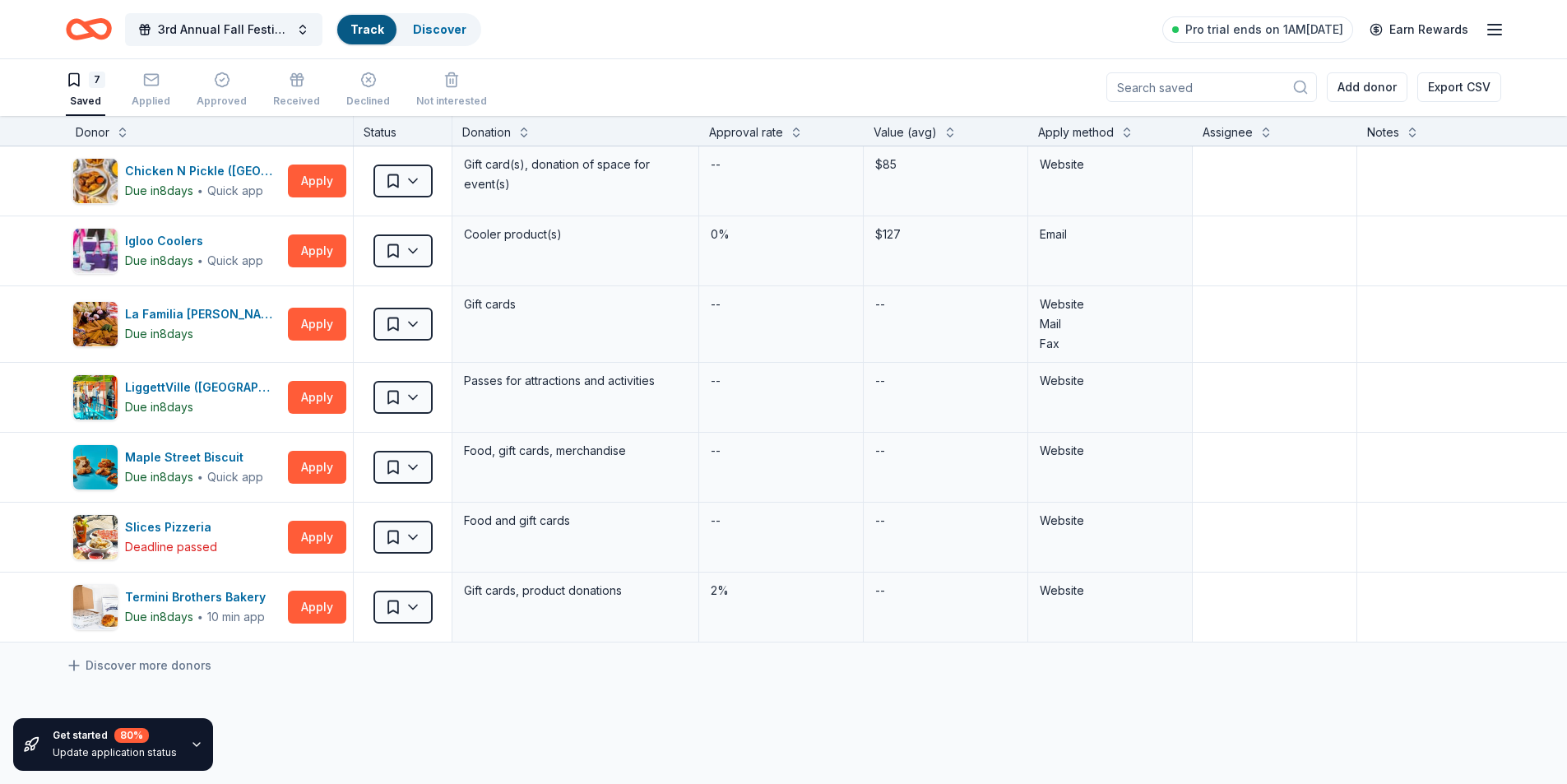
click at [377, 36] on div "Track" at bounding box center [367, 30] width 59 height 30
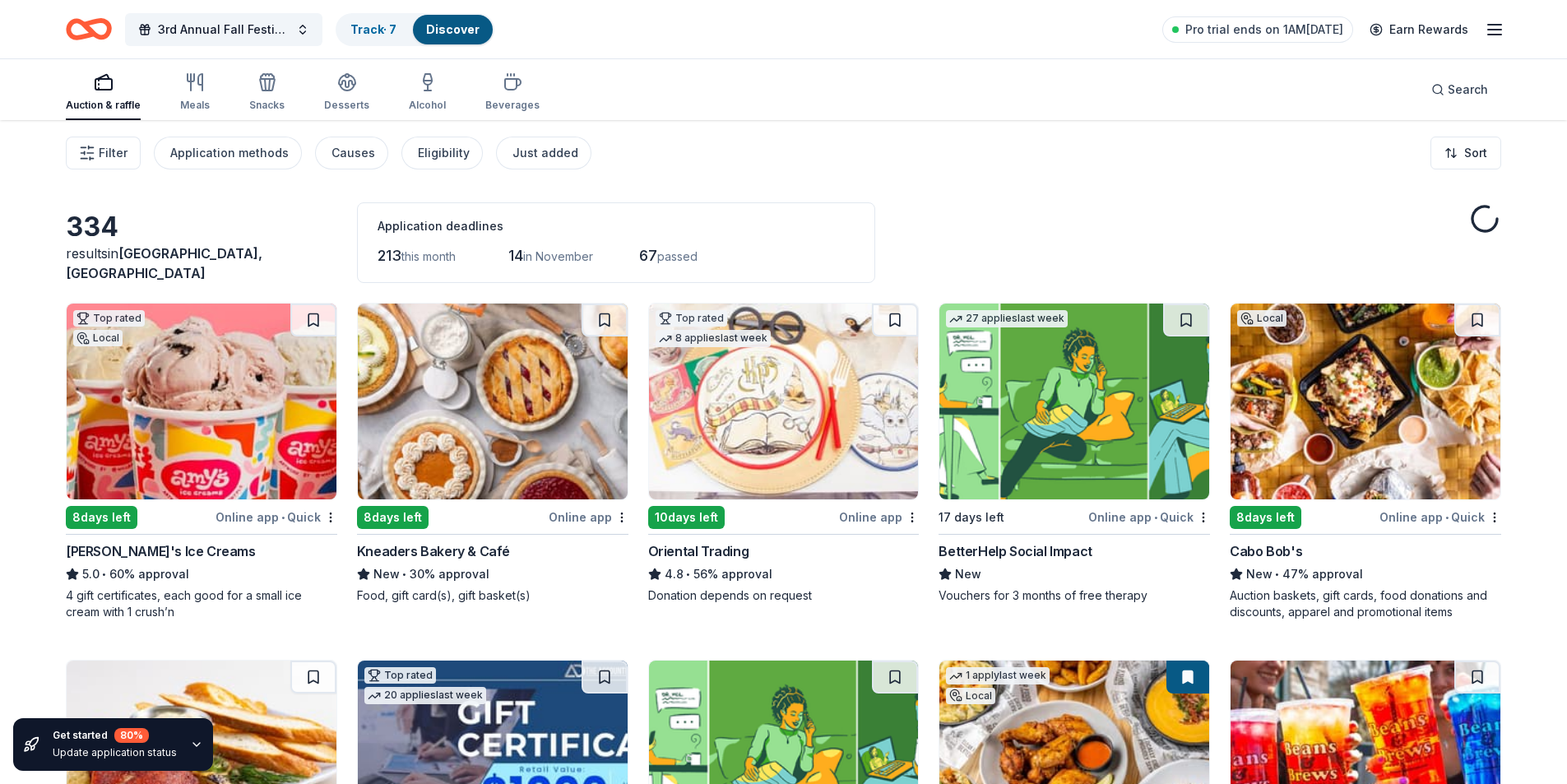
click at [448, 29] on link "Discover" at bounding box center [452, 29] width 53 height 14
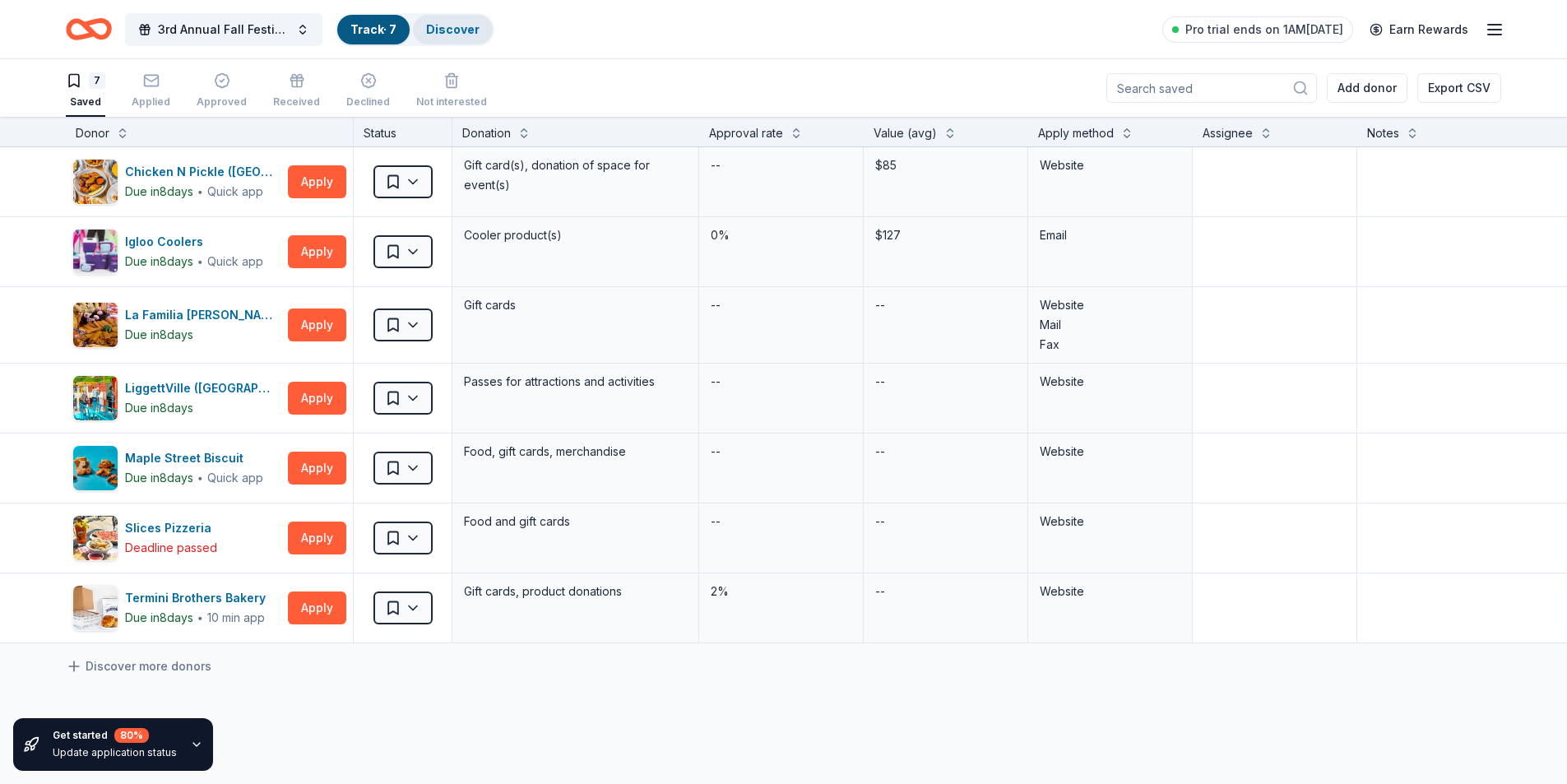
scroll to position [1, 0]
click at [152, 84] on icon "button" at bounding box center [151, 79] width 17 height 17
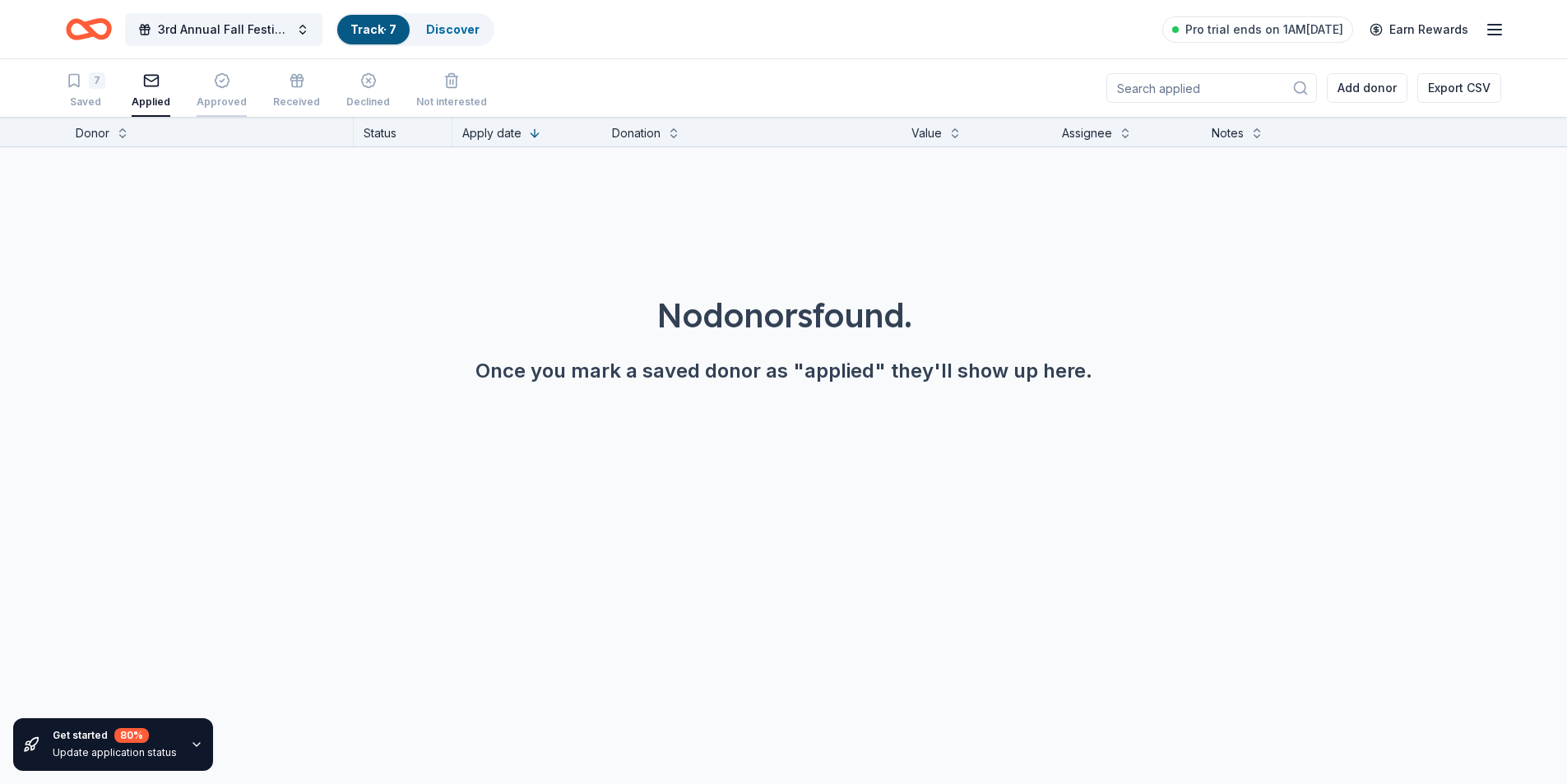
click at [216, 91] on div "Approved" at bounding box center [222, 90] width 51 height 36
click at [287, 91] on div "Received" at bounding box center [297, 90] width 47 height 36
click at [363, 99] on div "Declined" at bounding box center [368, 101] width 44 height 13
click at [442, 89] on div "Not interested" at bounding box center [451, 90] width 71 height 36
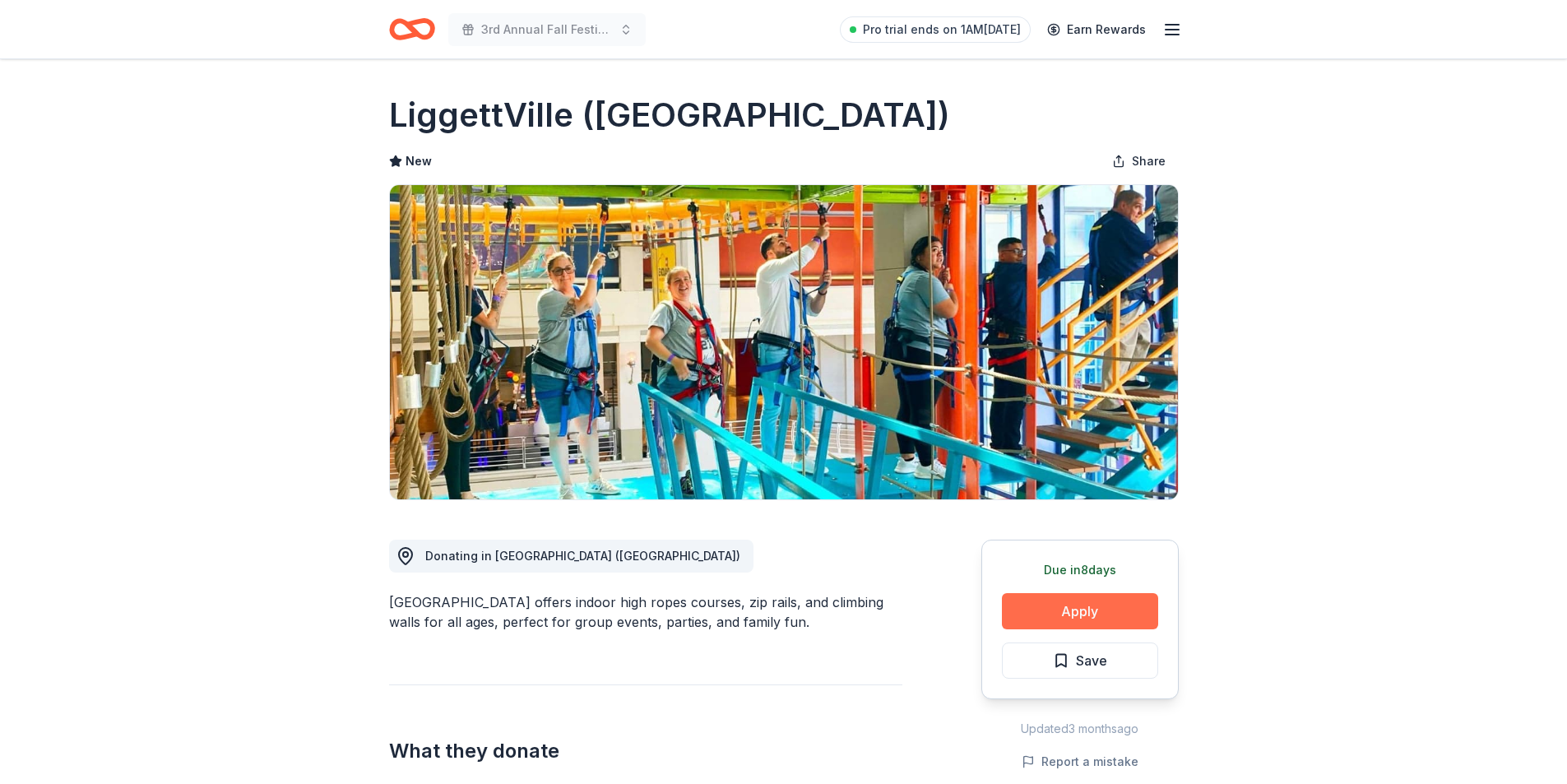
click at [1069, 599] on button "Apply" at bounding box center [1079, 610] width 156 height 36
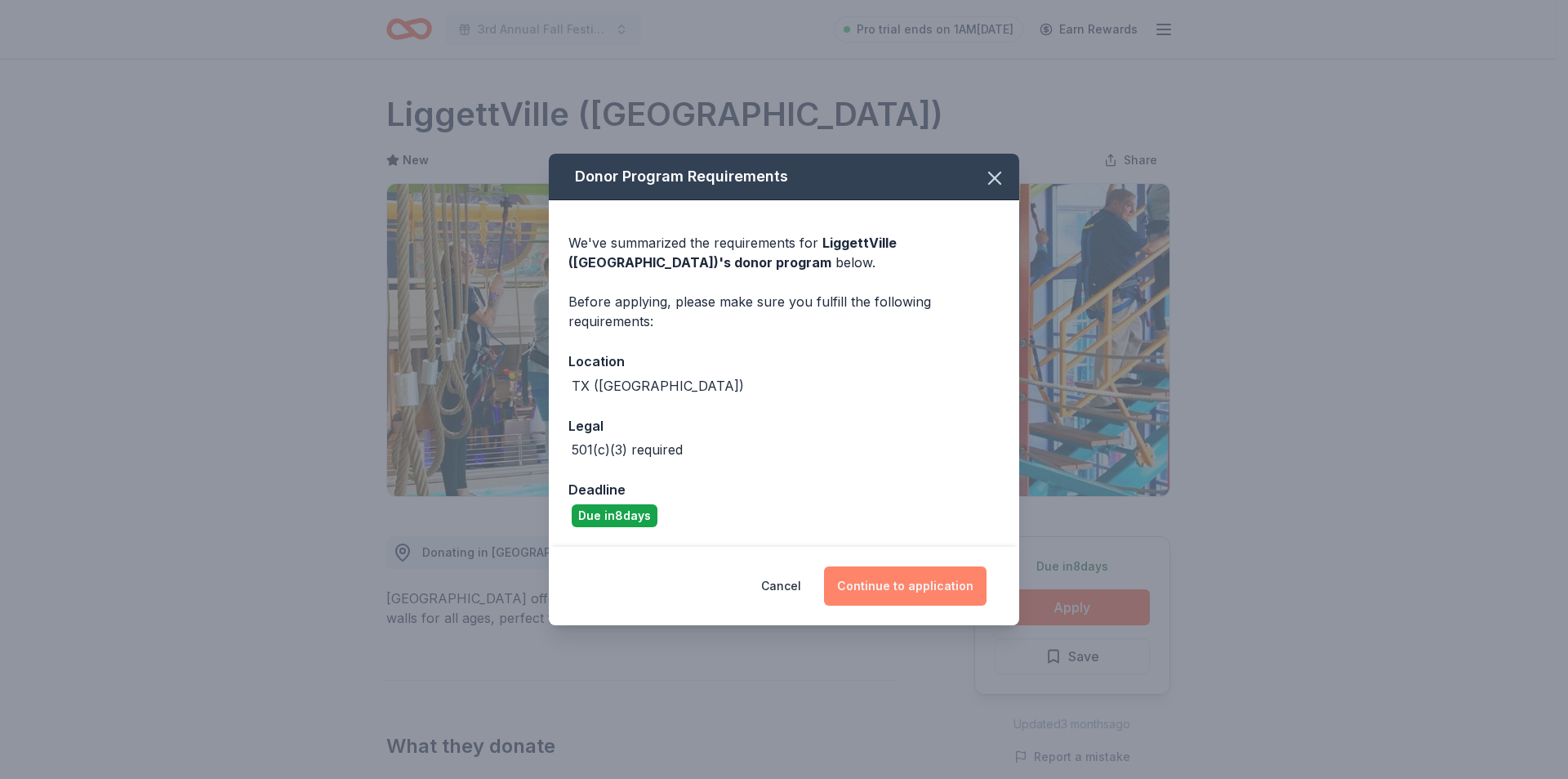
click at [930, 589] on button "Continue to application" at bounding box center [905, 585] width 163 height 39
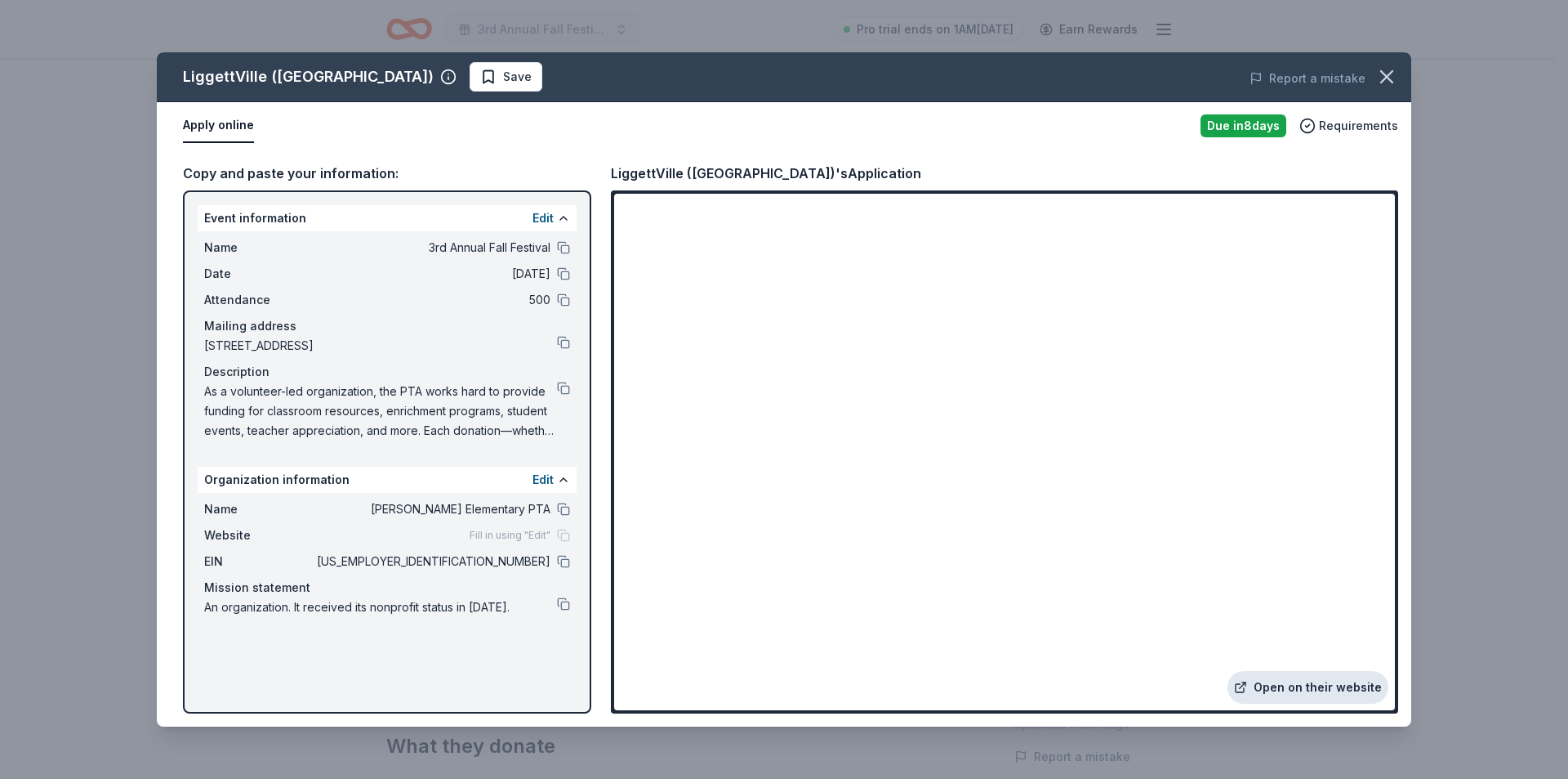
click at [1293, 692] on link "Open on their website" at bounding box center [1308, 687] width 161 height 33
click at [560, 510] on button at bounding box center [563, 509] width 13 height 13
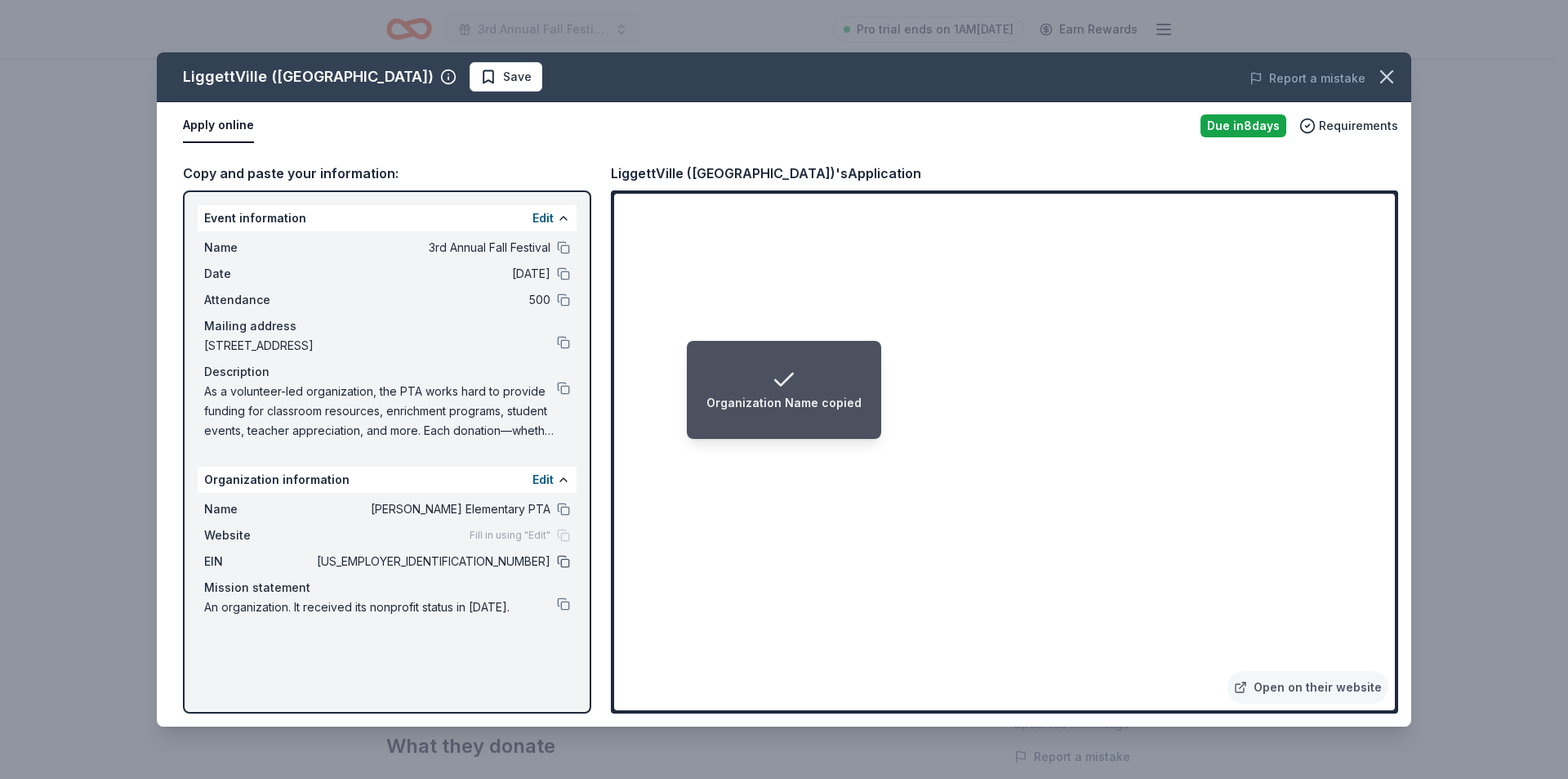
click at [565, 565] on button at bounding box center [563, 561] width 13 height 13
click at [561, 250] on button at bounding box center [563, 247] width 13 height 13
click at [566, 392] on button at bounding box center [563, 387] width 13 height 13
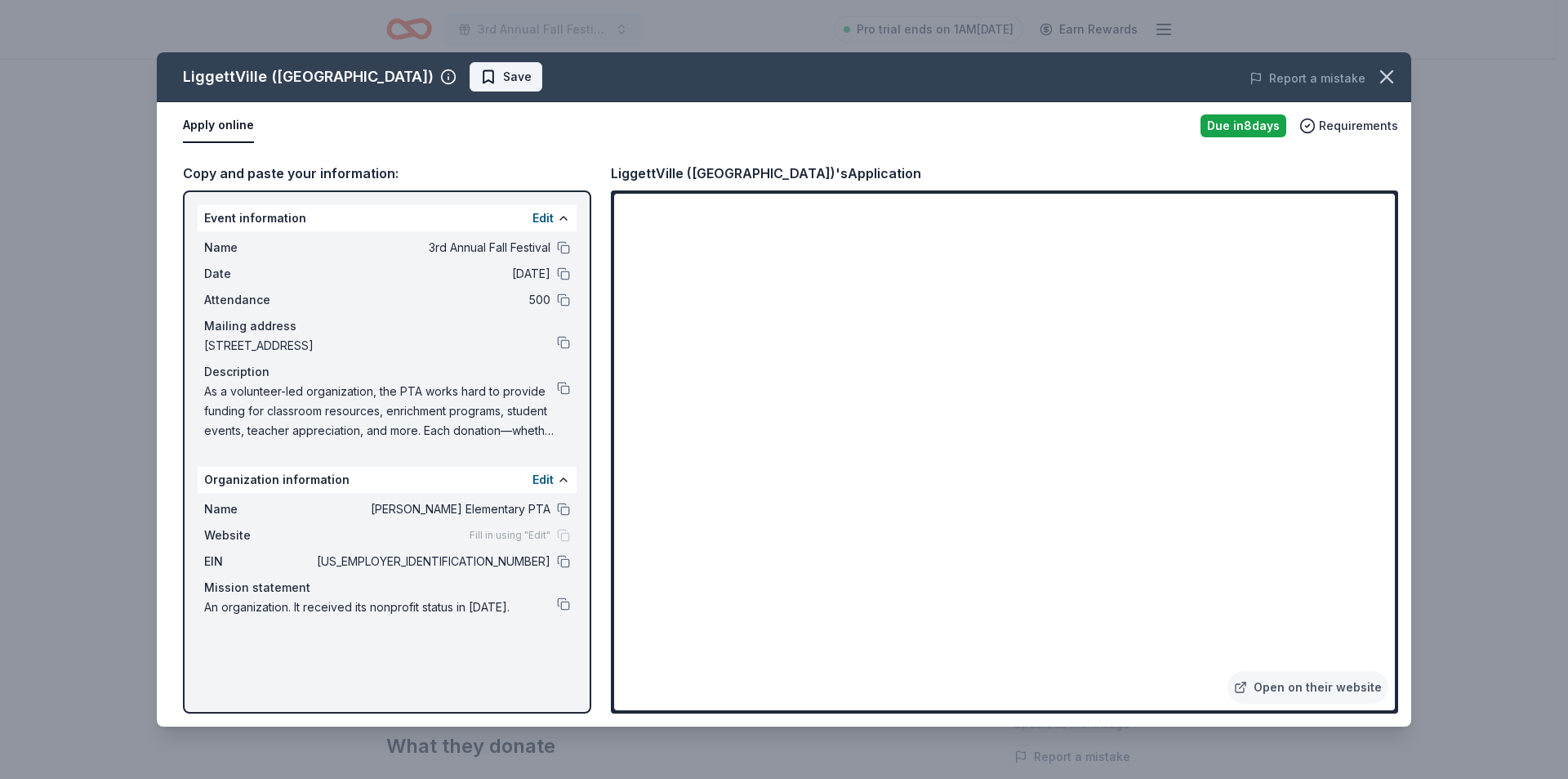
click at [480, 81] on span "Save" at bounding box center [505, 76] width 51 height 20
click at [1391, 70] on icon "button" at bounding box center [1387, 76] width 23 height 23
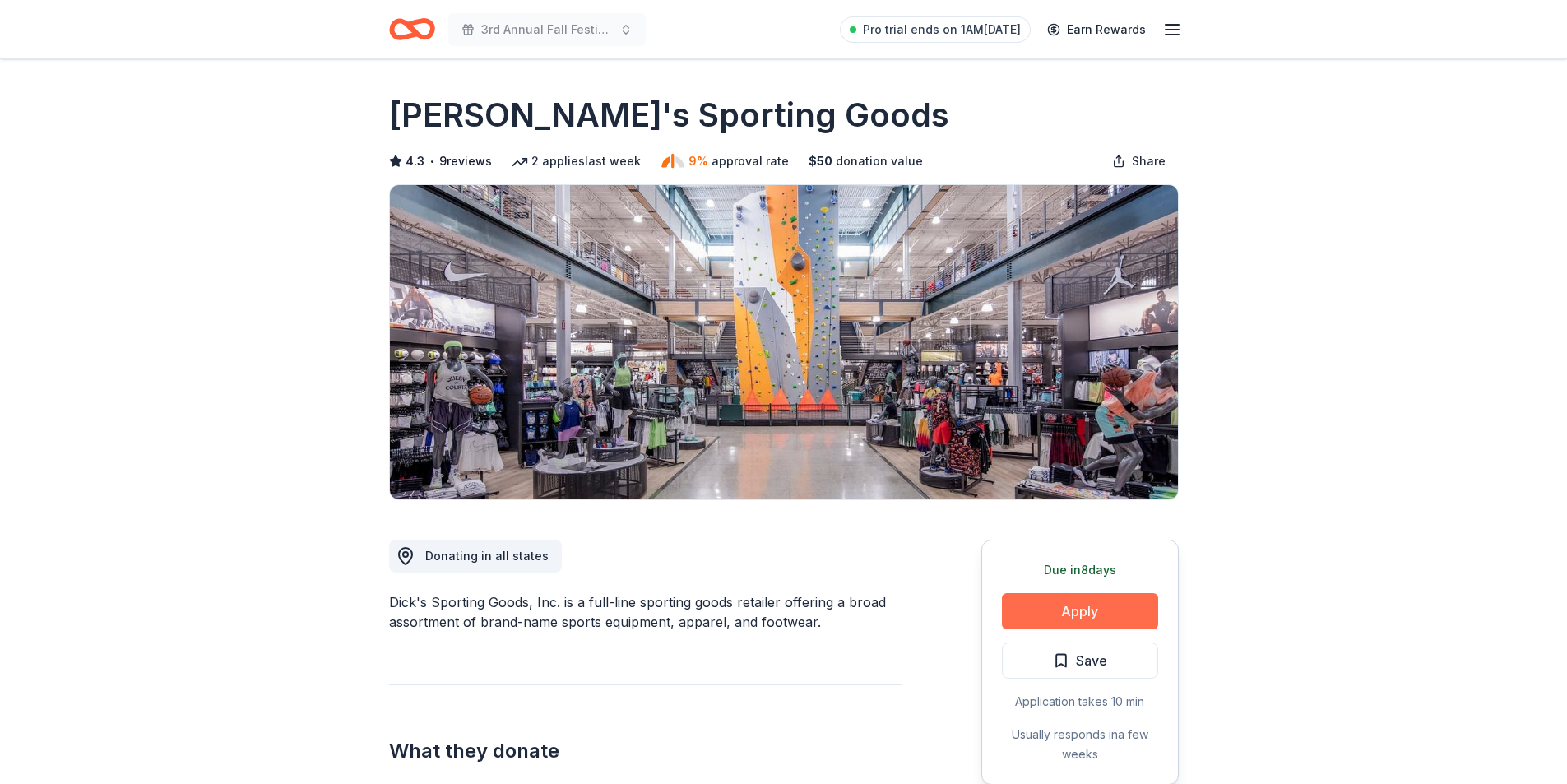
click at [1072, 605] on button "Apply" at bounding box center [1079, 610] width 156 height 36
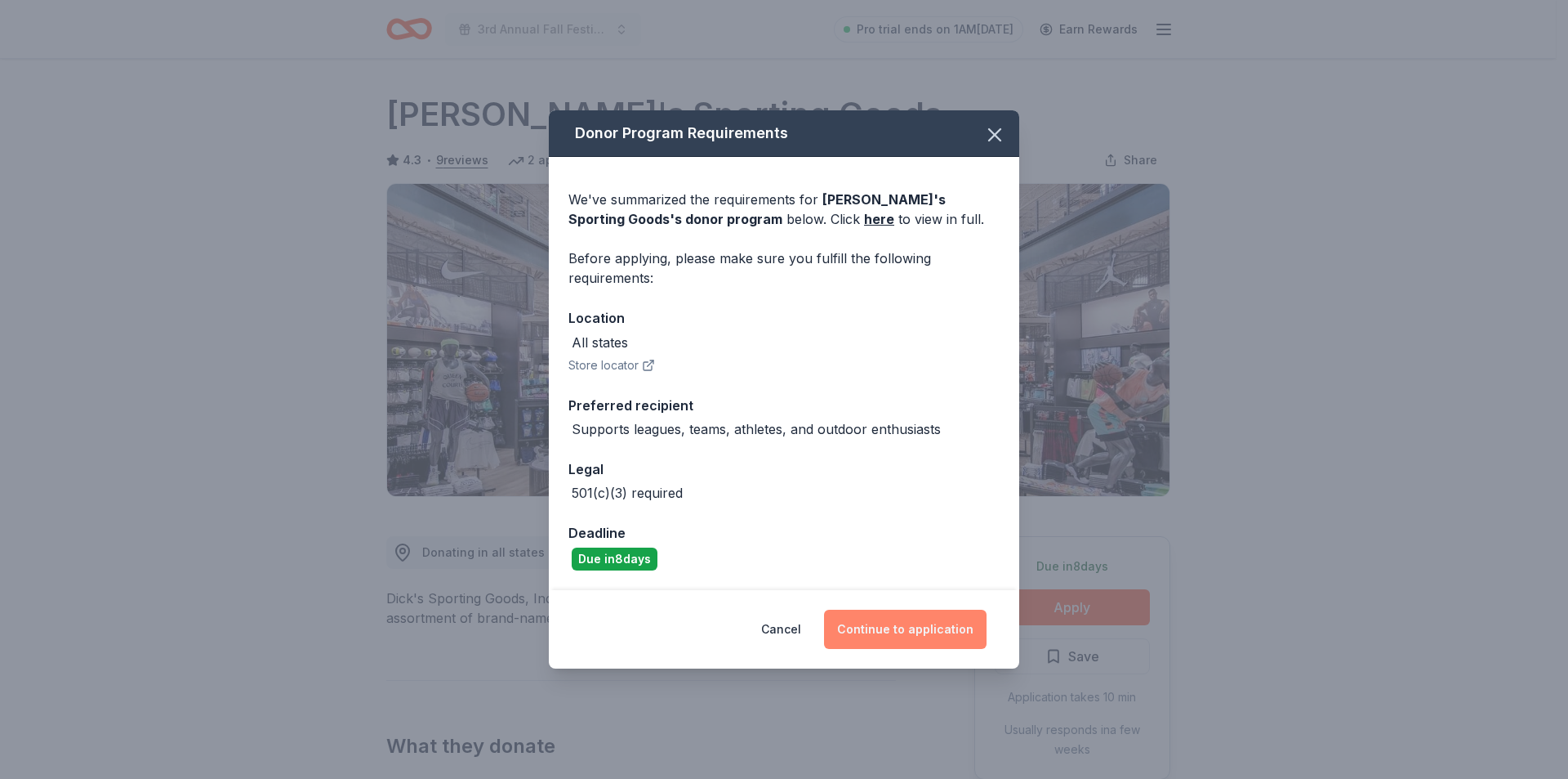
click at [907, 632] on button "Continue to application" at bounding box center [905, 628] width 163 height 39
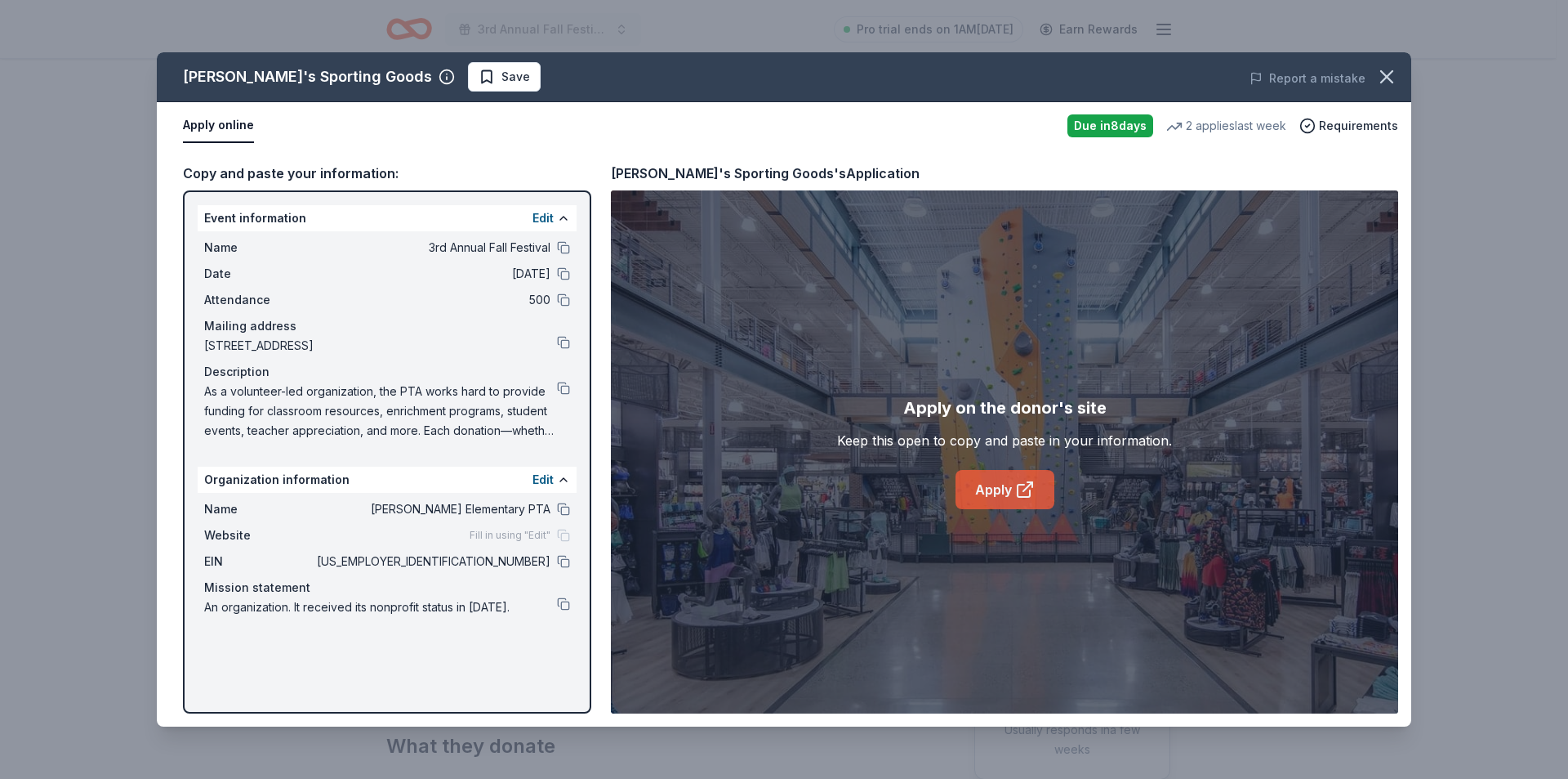
click at [1000, 491] on link "Apply" at bounding box center [1005, 489] width 99 height 39
click at [1386, 79] on icon "button" at bounding box center [1387, 76] width 23 height 23
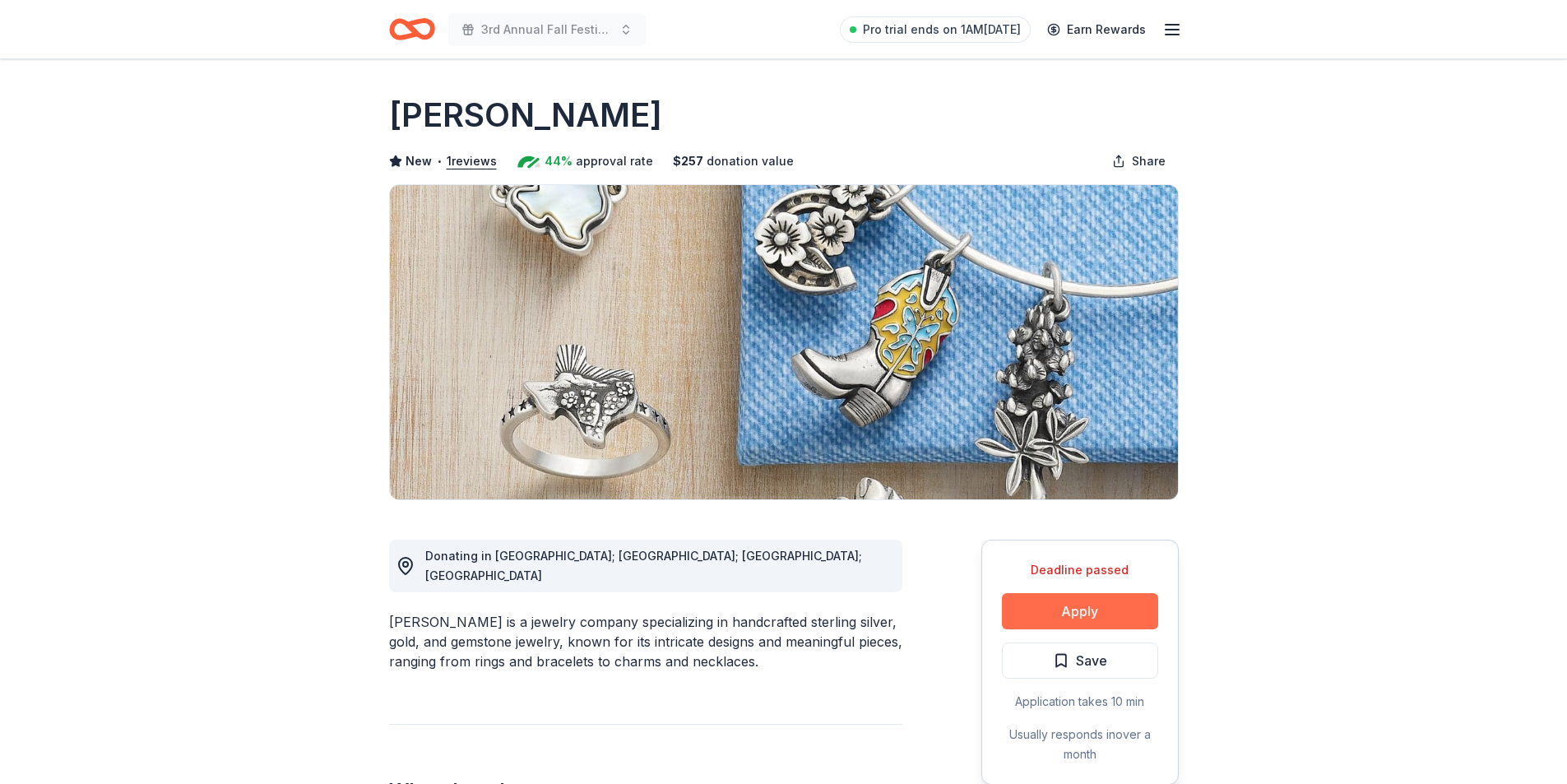
click at [1100, 609] on button "Apply" at bounding box center [1079, 610] width 156 height 36
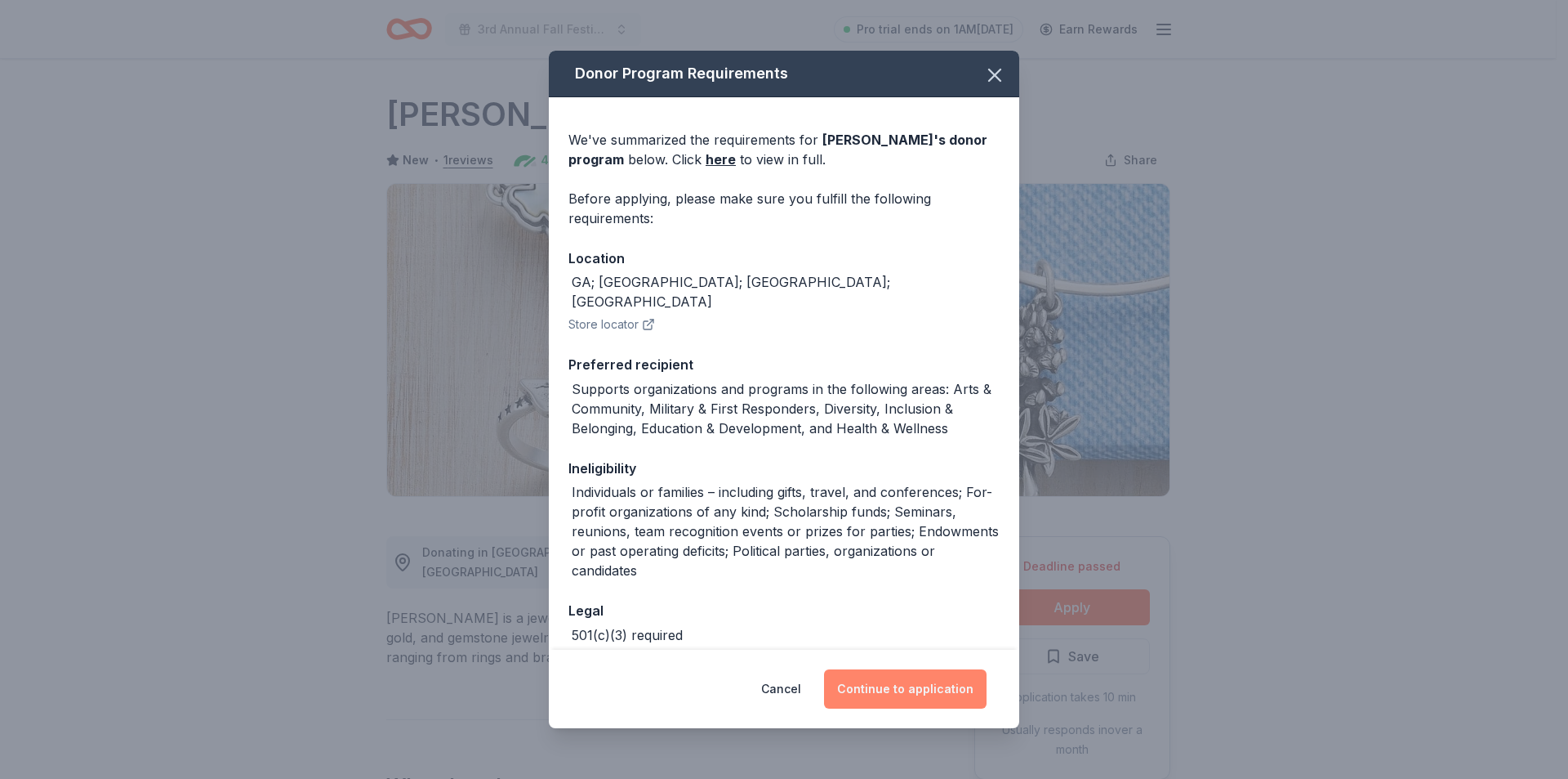
click at [893, 694] on button "Continue to application" at bounding box center [905, 688] width 163 height 39
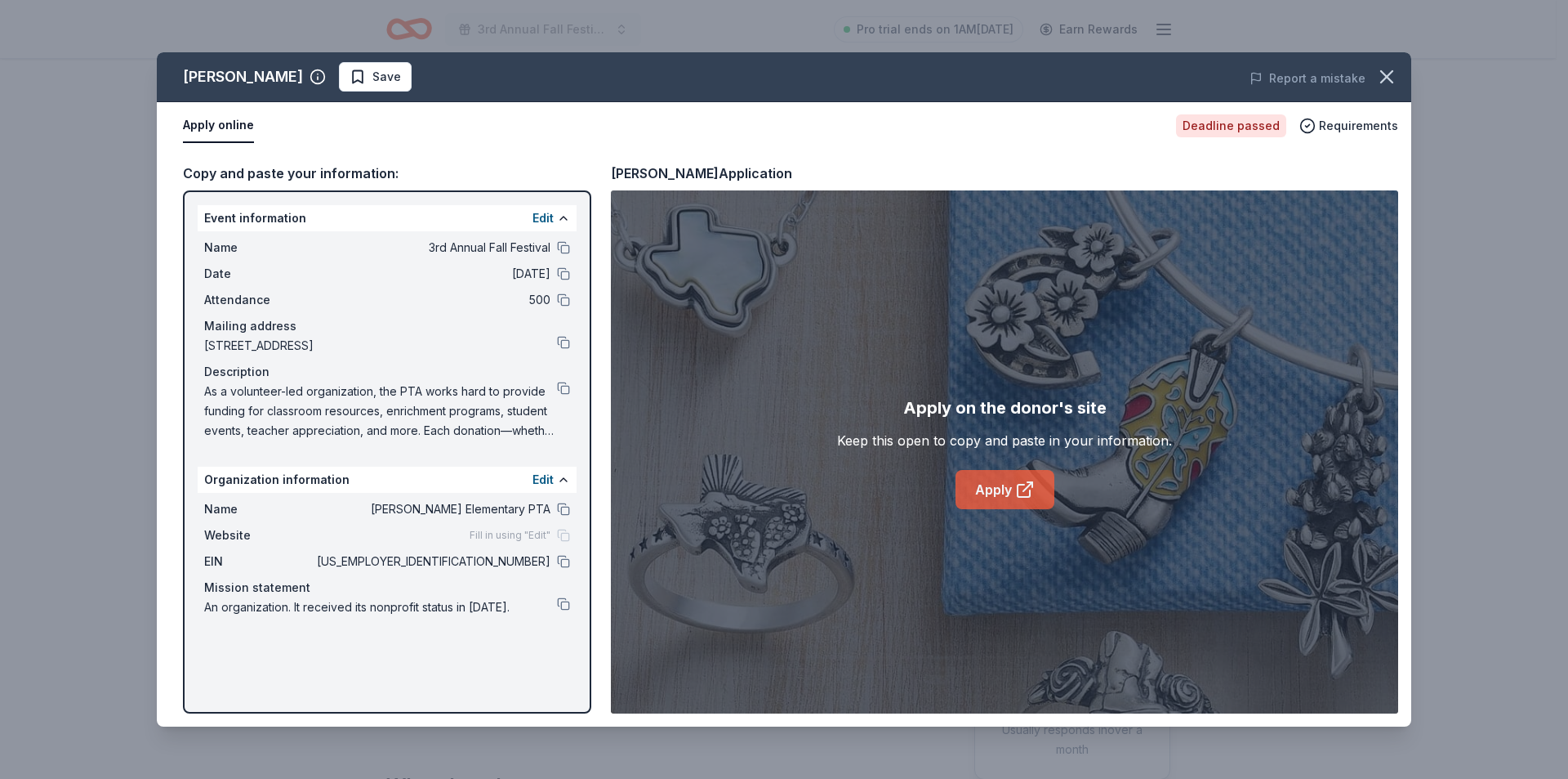
click at [991, 486] on link "Apply" at bounding box center [1005, 489] width 99 height 39
click at [1384, 80] on icon "button" at bounding box center [1386, 76] width 11 height 11
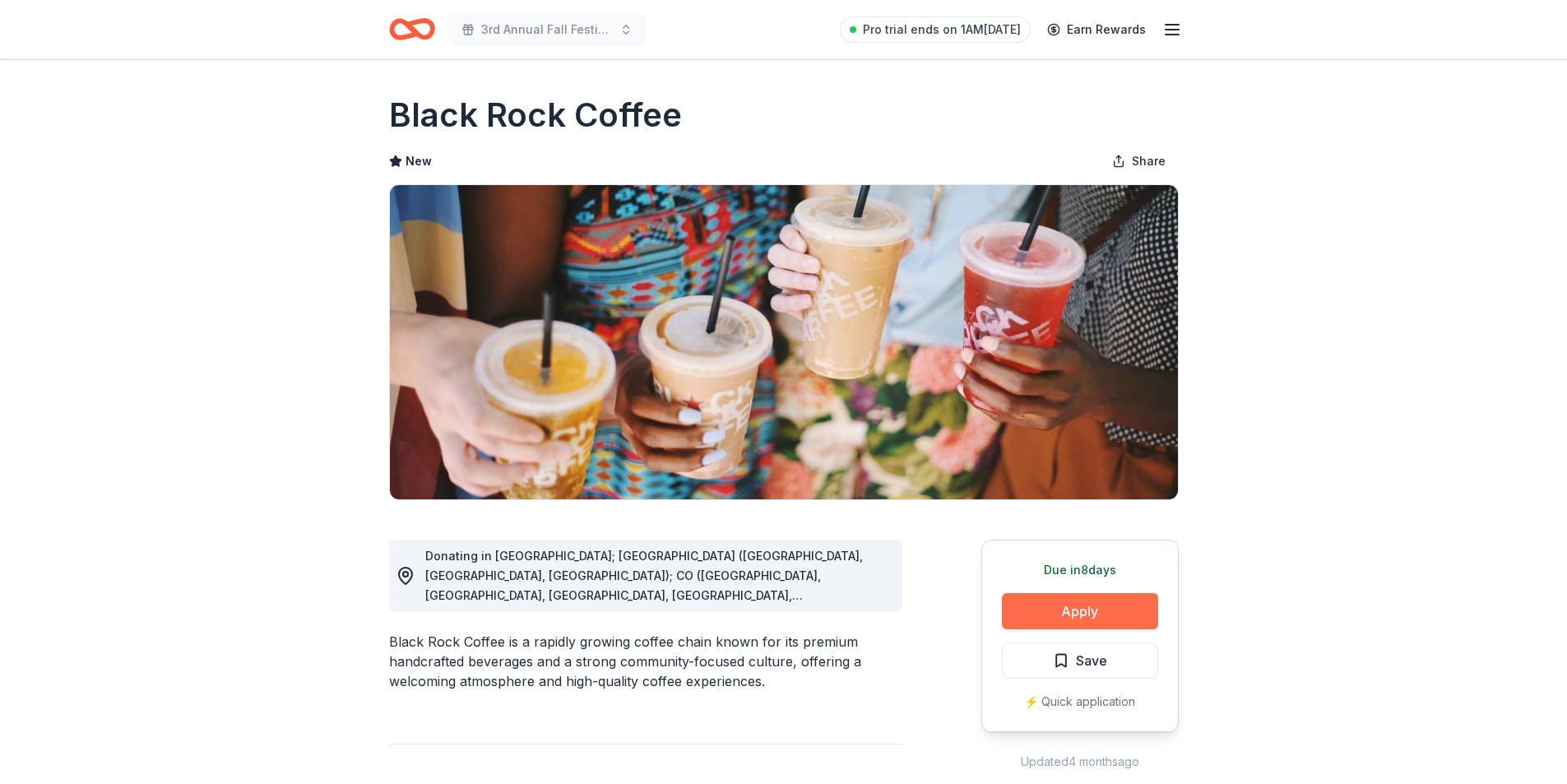
click at [1108, 612] on button "Apply" at bounding box center [1079, 610] width 156 height 36
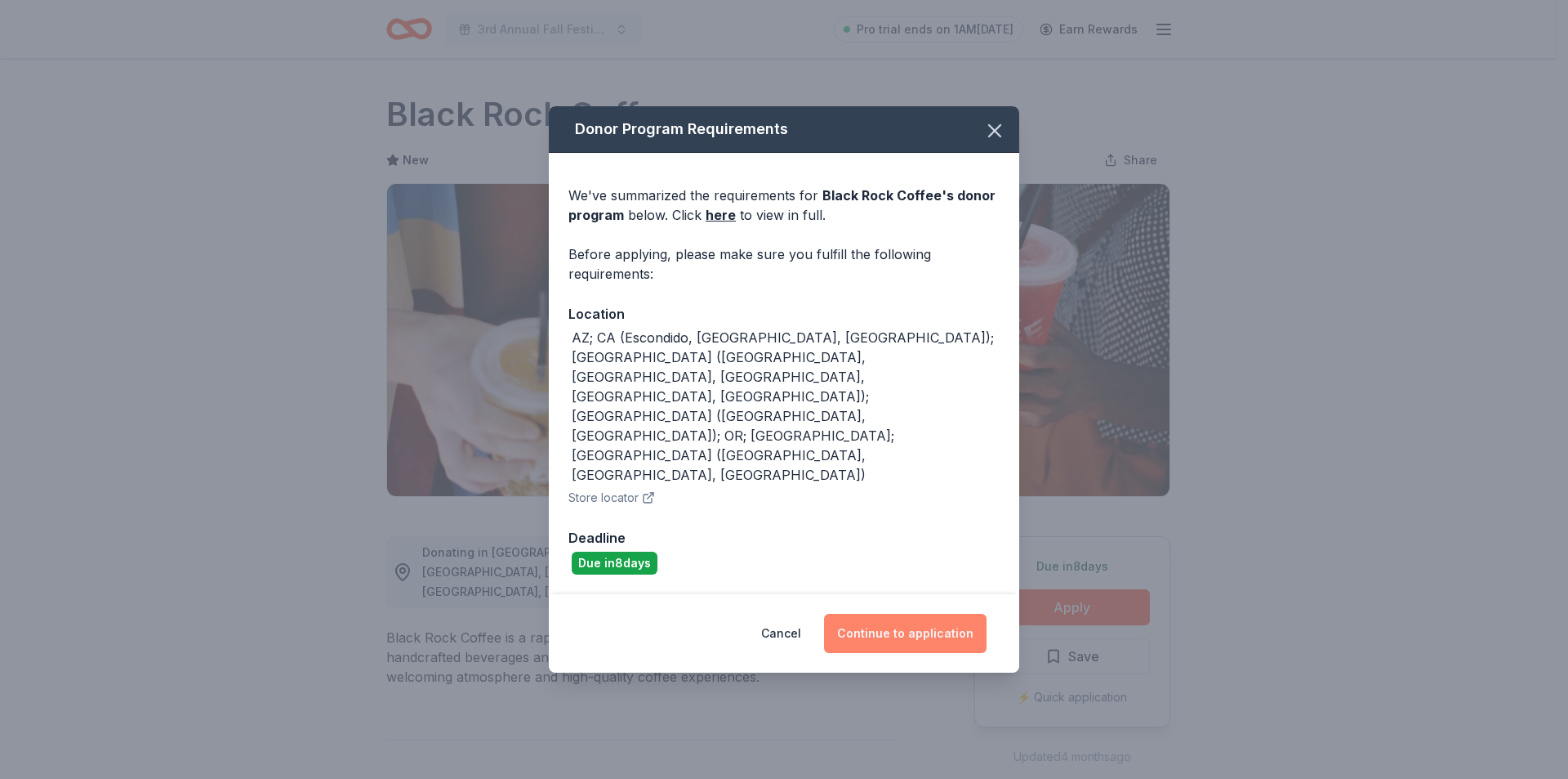
click at [943, 613] on button "Continue to application" at bounding box center [905, 633] width 163 height 39
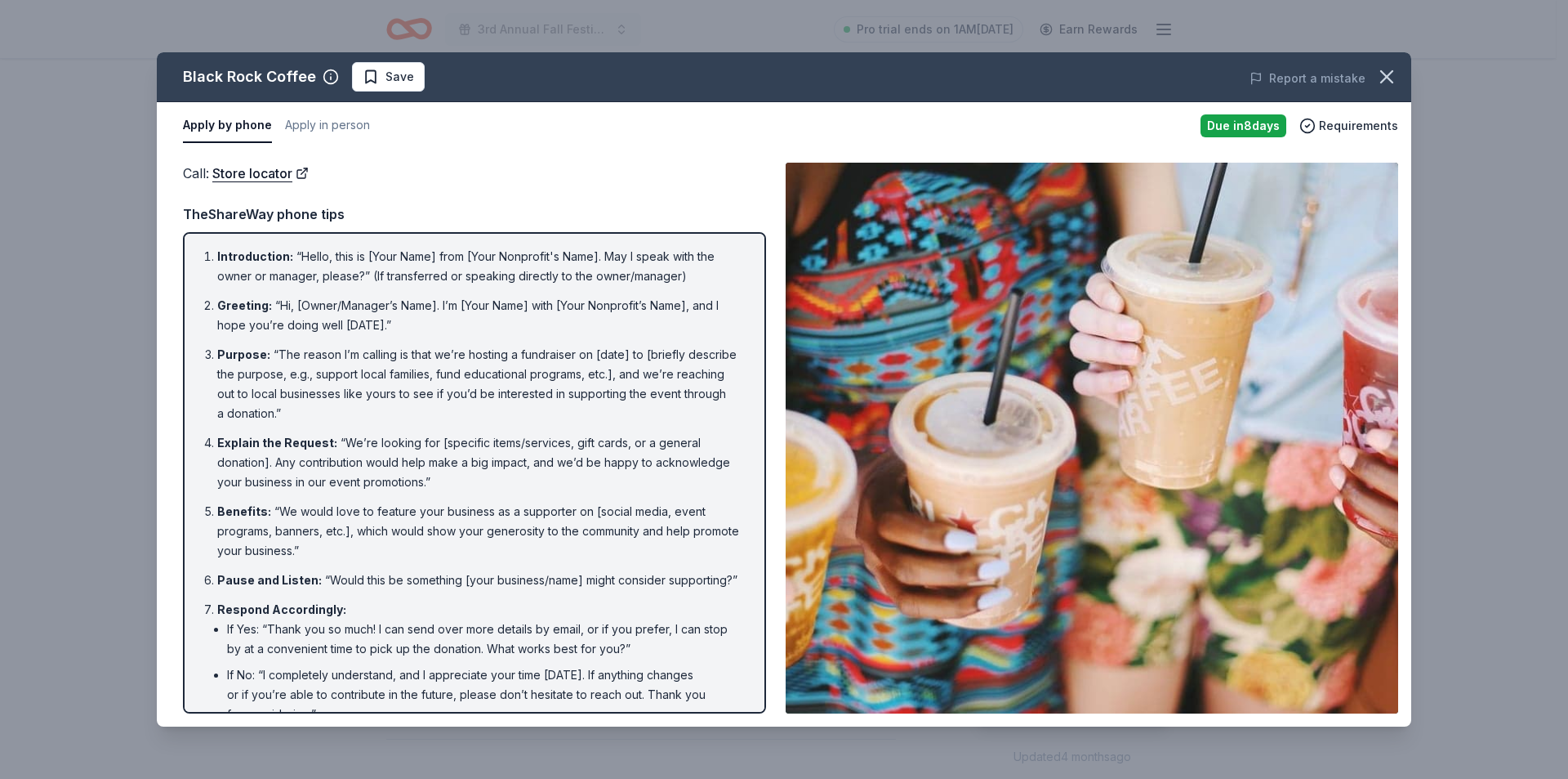
click at [1215, 495] on img at bounding box center [1092, 438] width 612 height 550
click at [1383, 71] on icon "button" at bounding box center [1387, 76] width 23 height 23
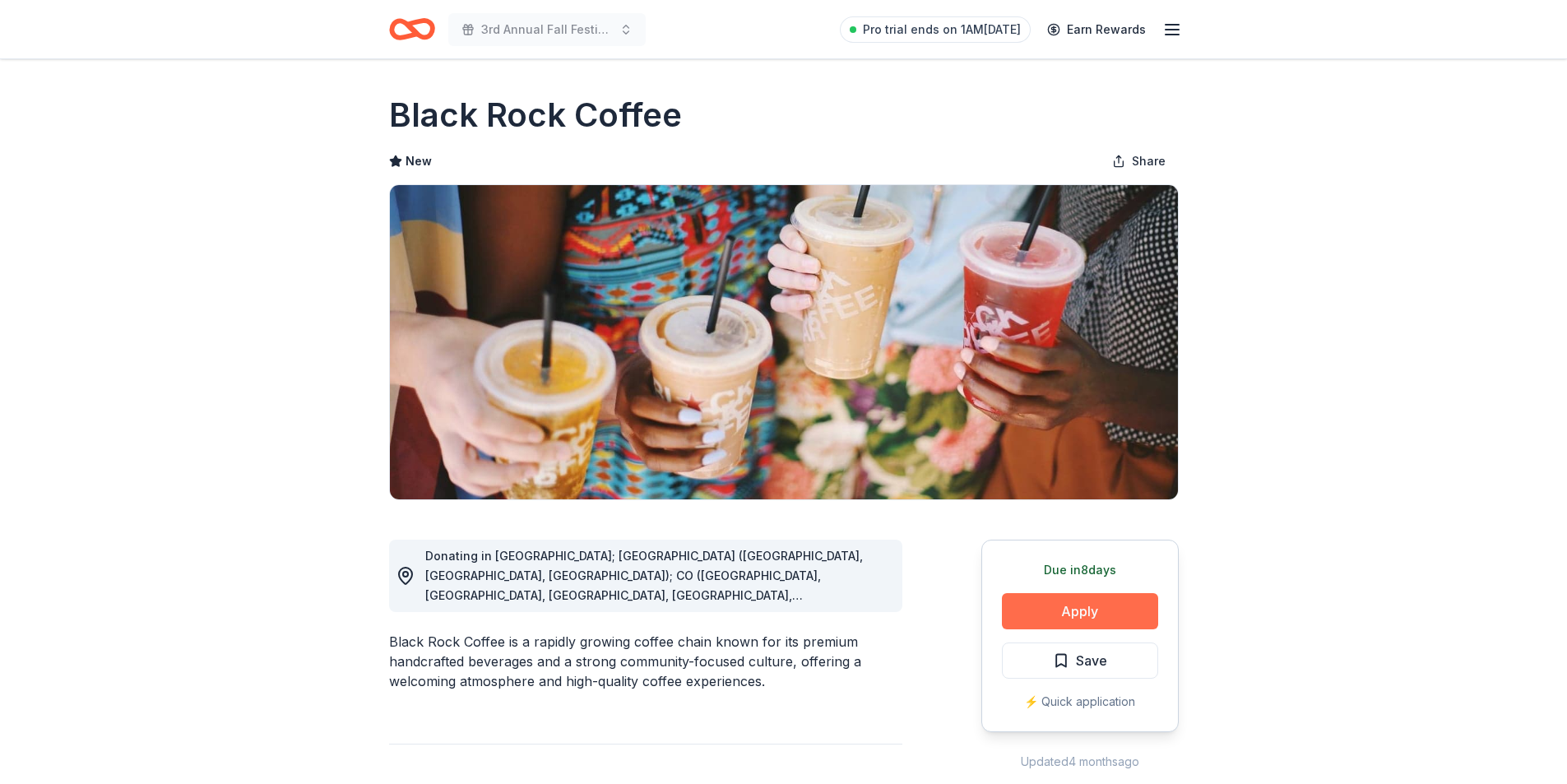
click at [1115, 608] on button "Apply" at bounding box center [1079, 610] width 156 height 36
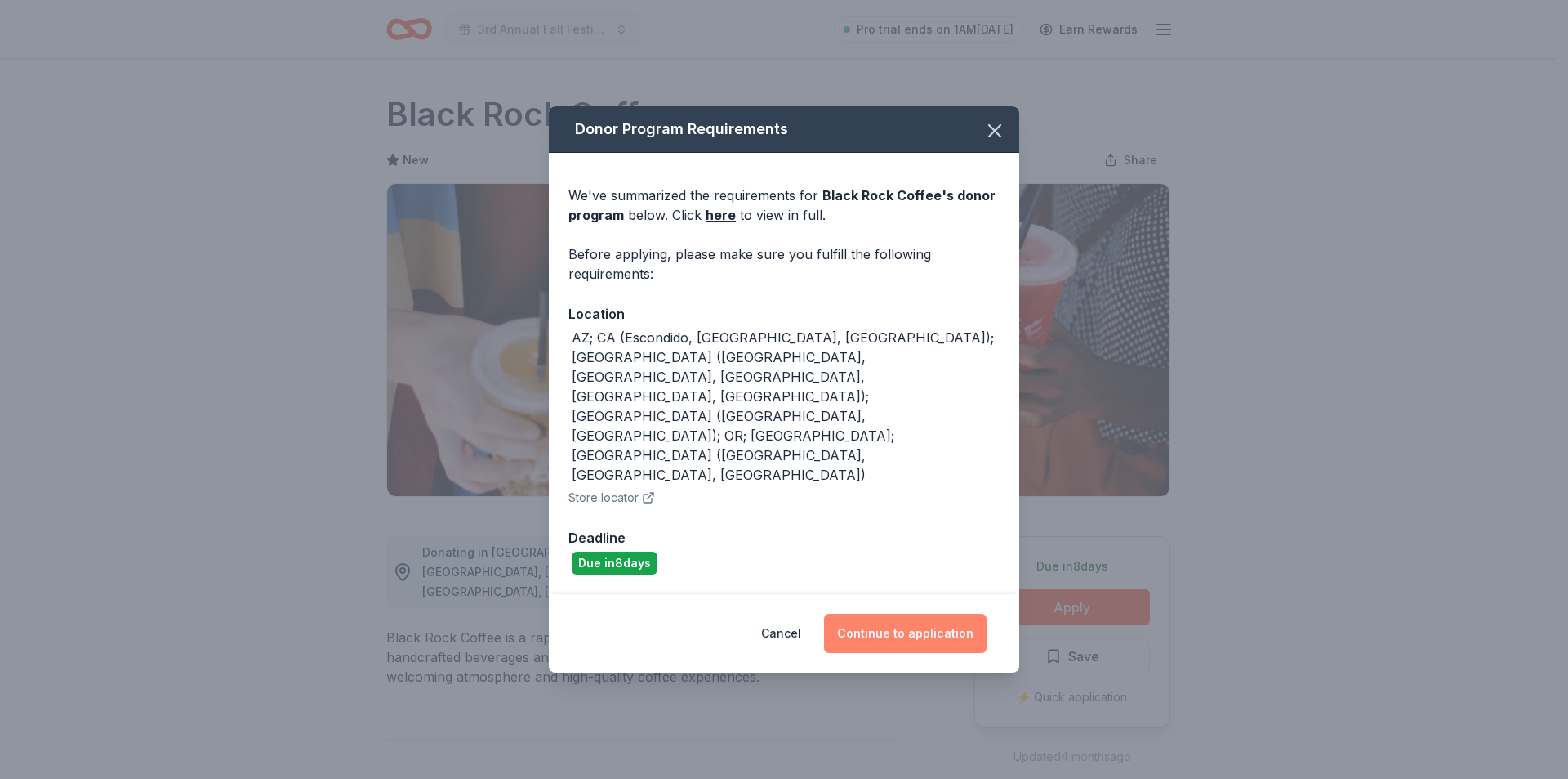
click at [869, 613] on button "Continue to application" at bounding box center [905, 633] width 163 height 39
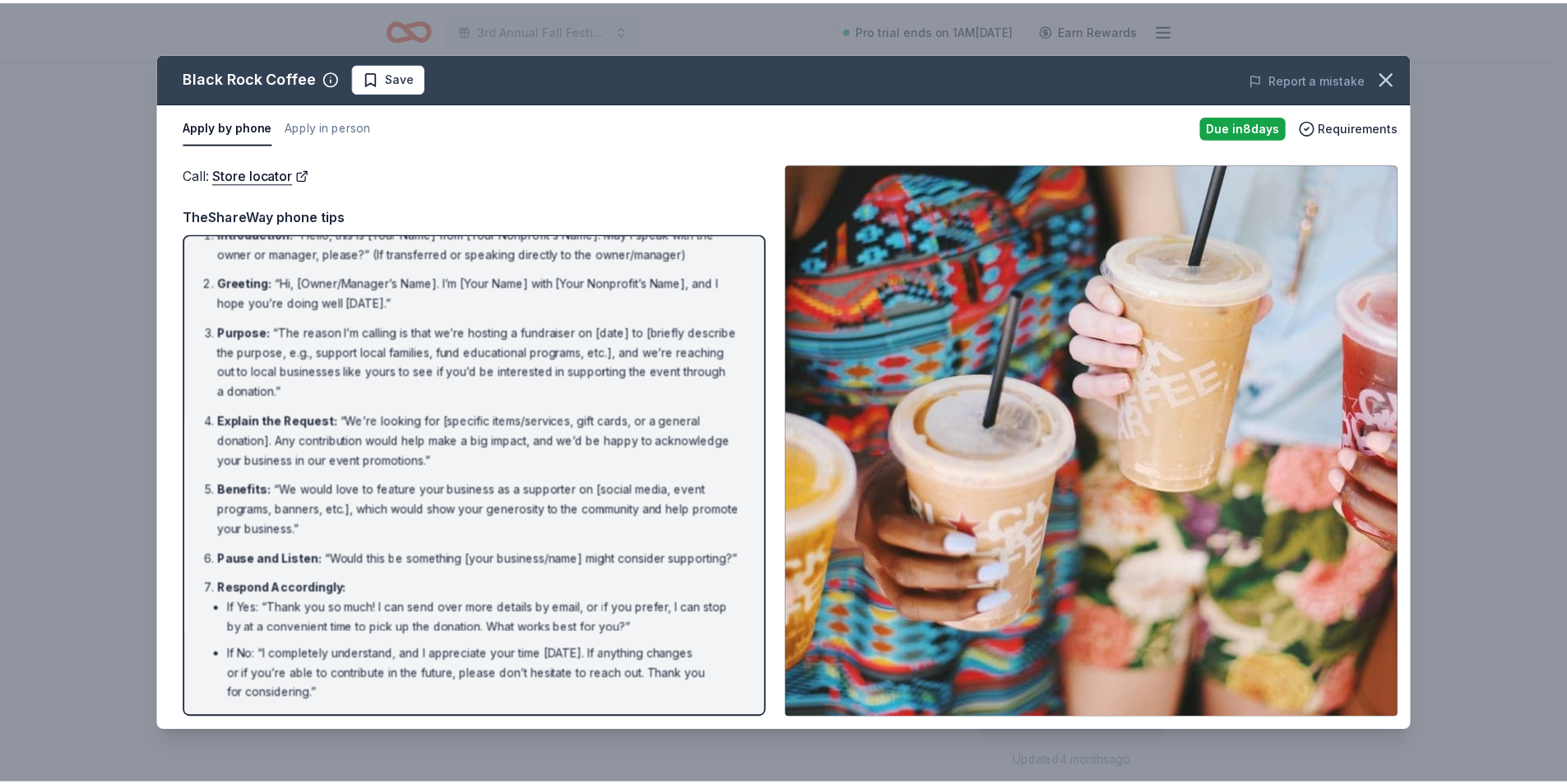
scroll to position [94, 0]
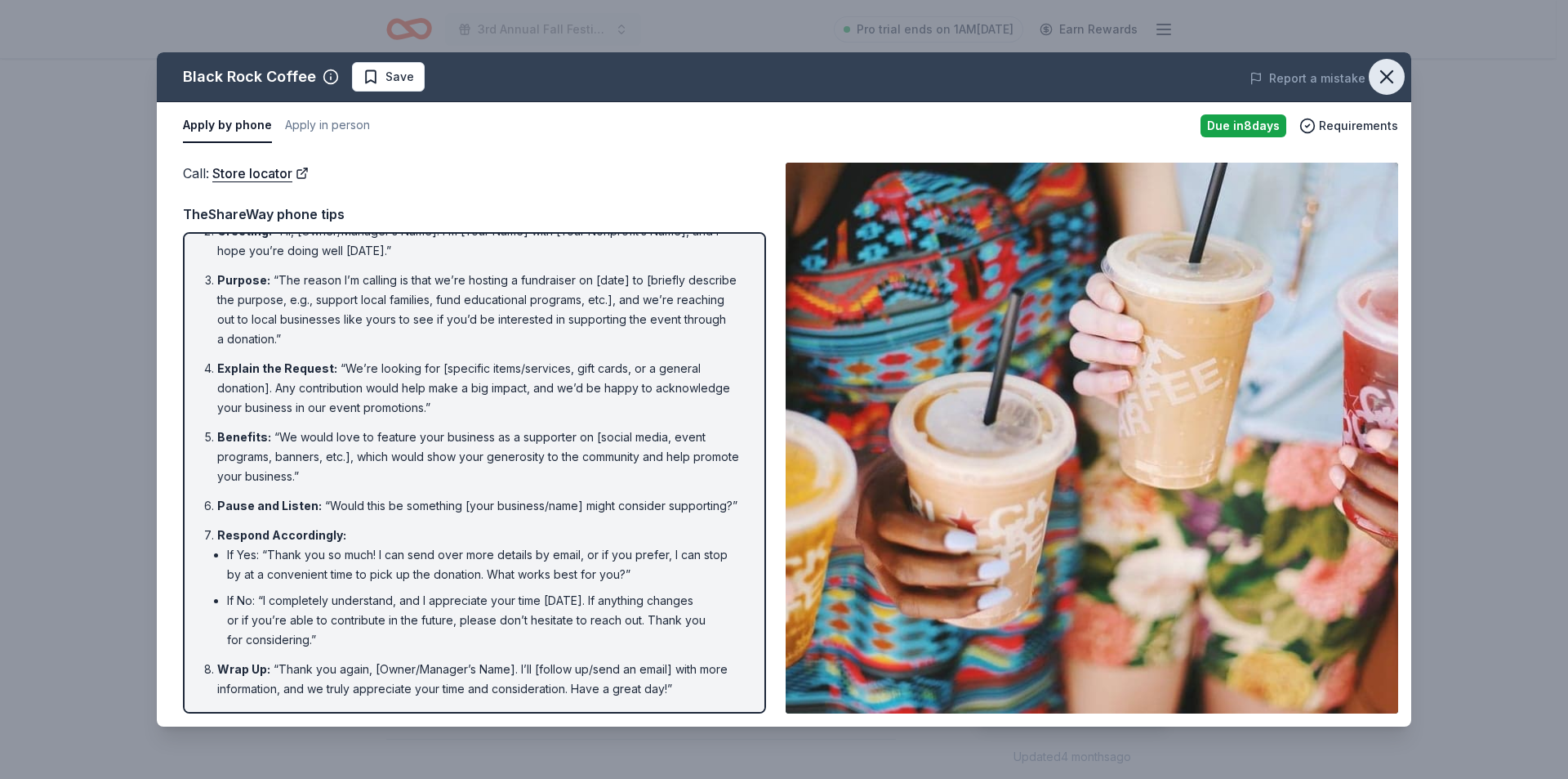
click at [1394, 75] on icon "button" at bounding box center [1387, 76] width 23 height 23
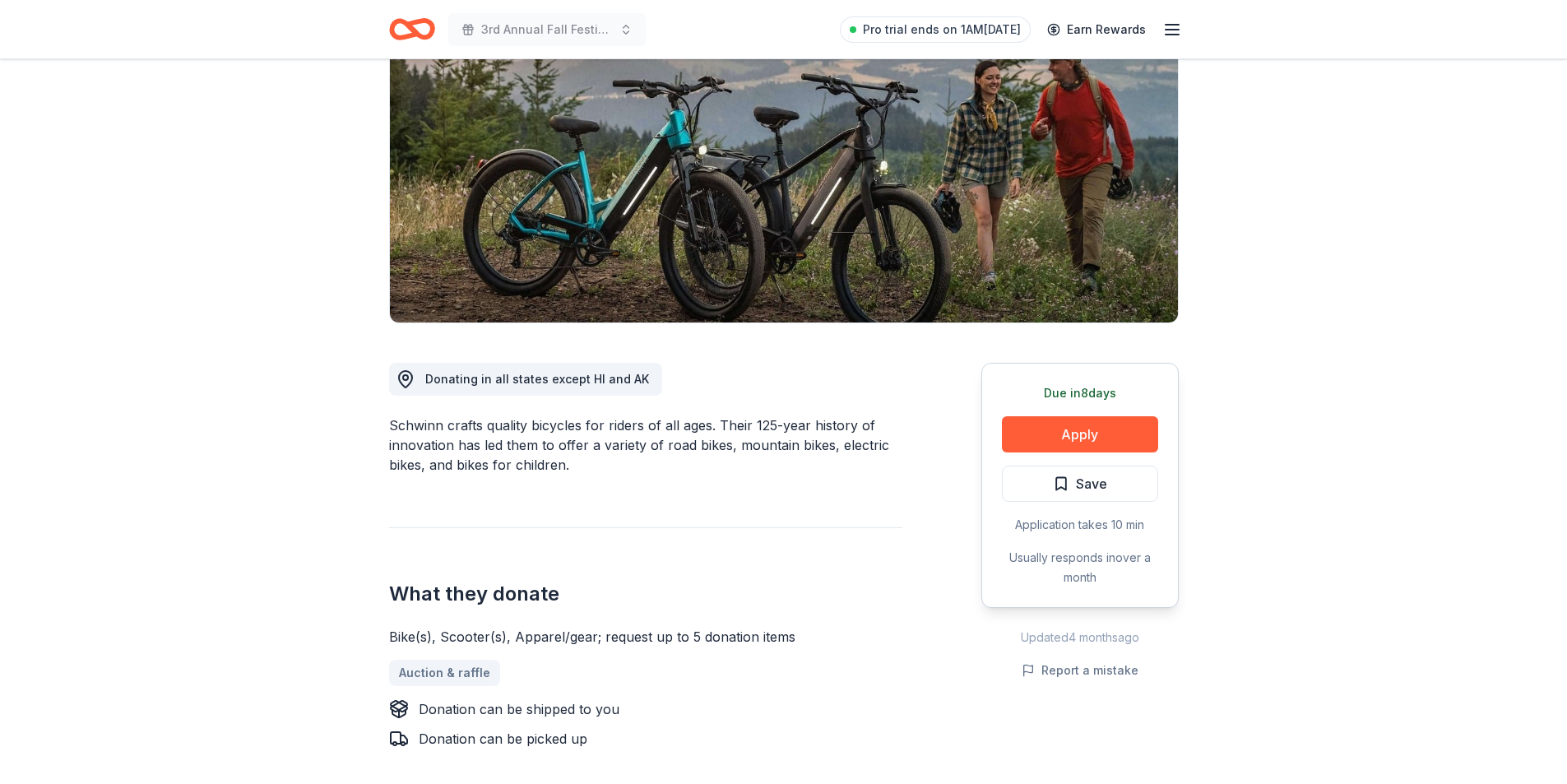
scroll to position [247, 0]
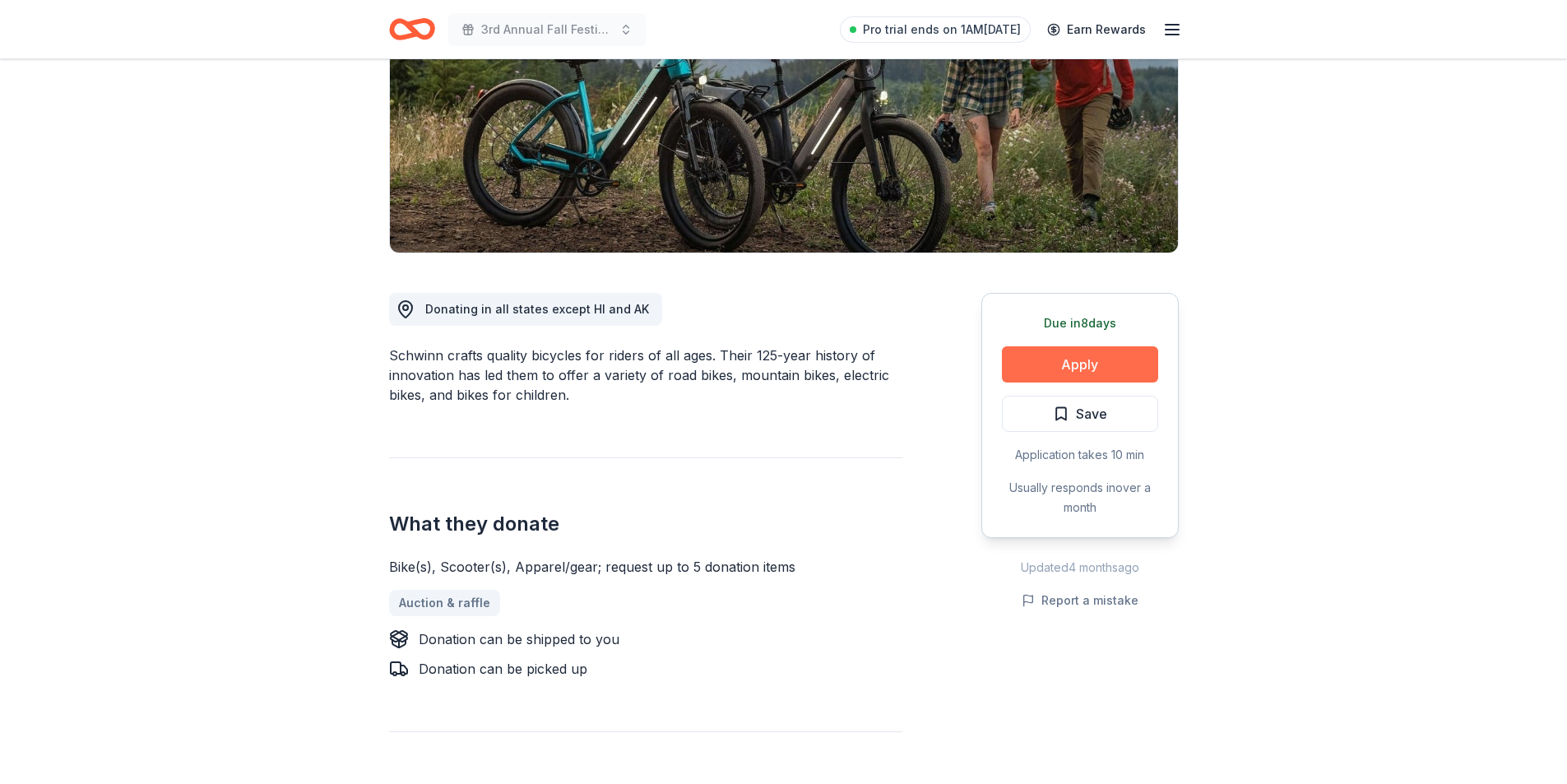
click at [1103, 371] on button "Apply" at bounding box center [1079, 364] width 156 height 36
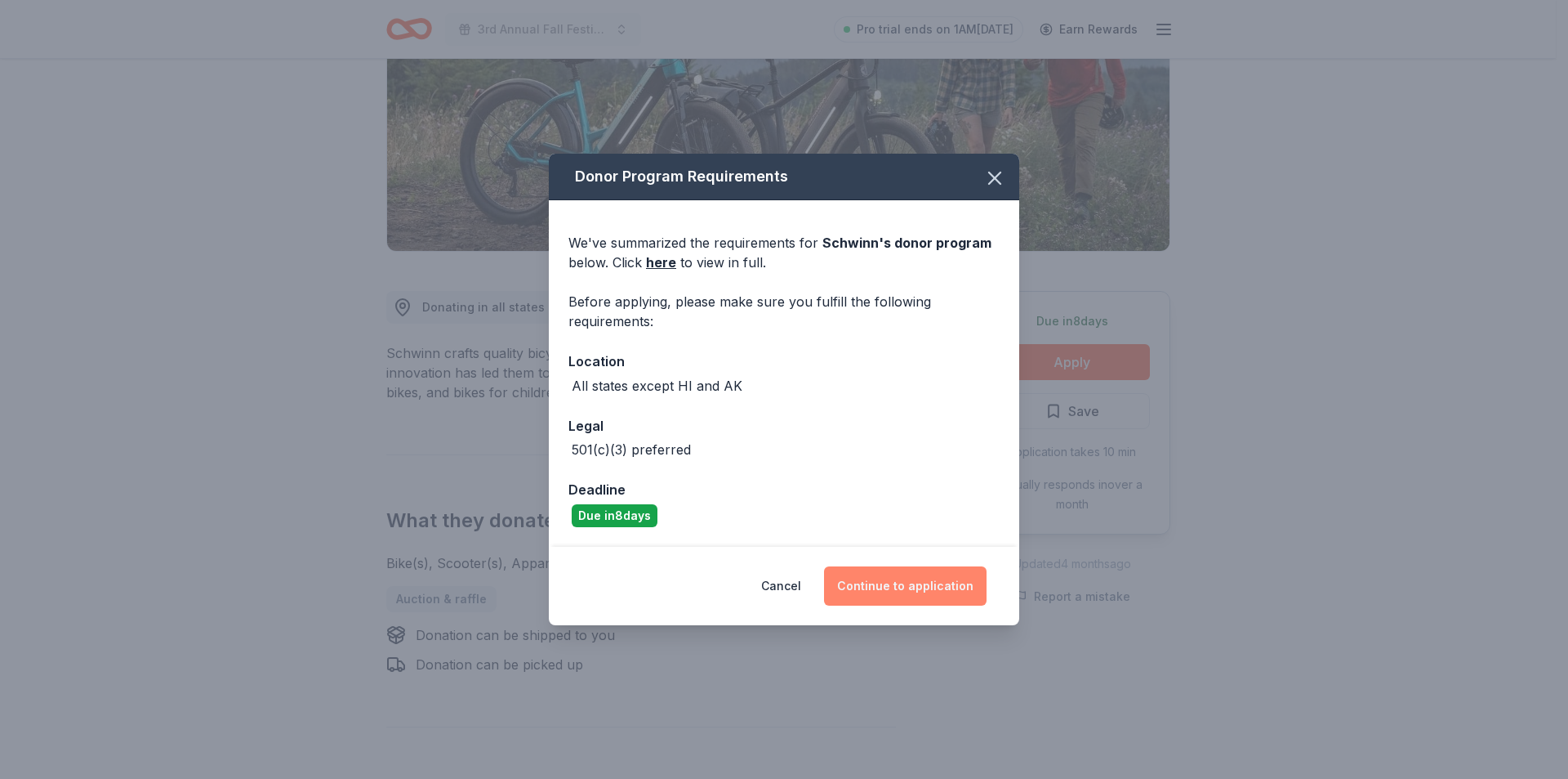
click at [923, 587] on button "Continue to application" at bounding box center [905, 585] width 163 height 39
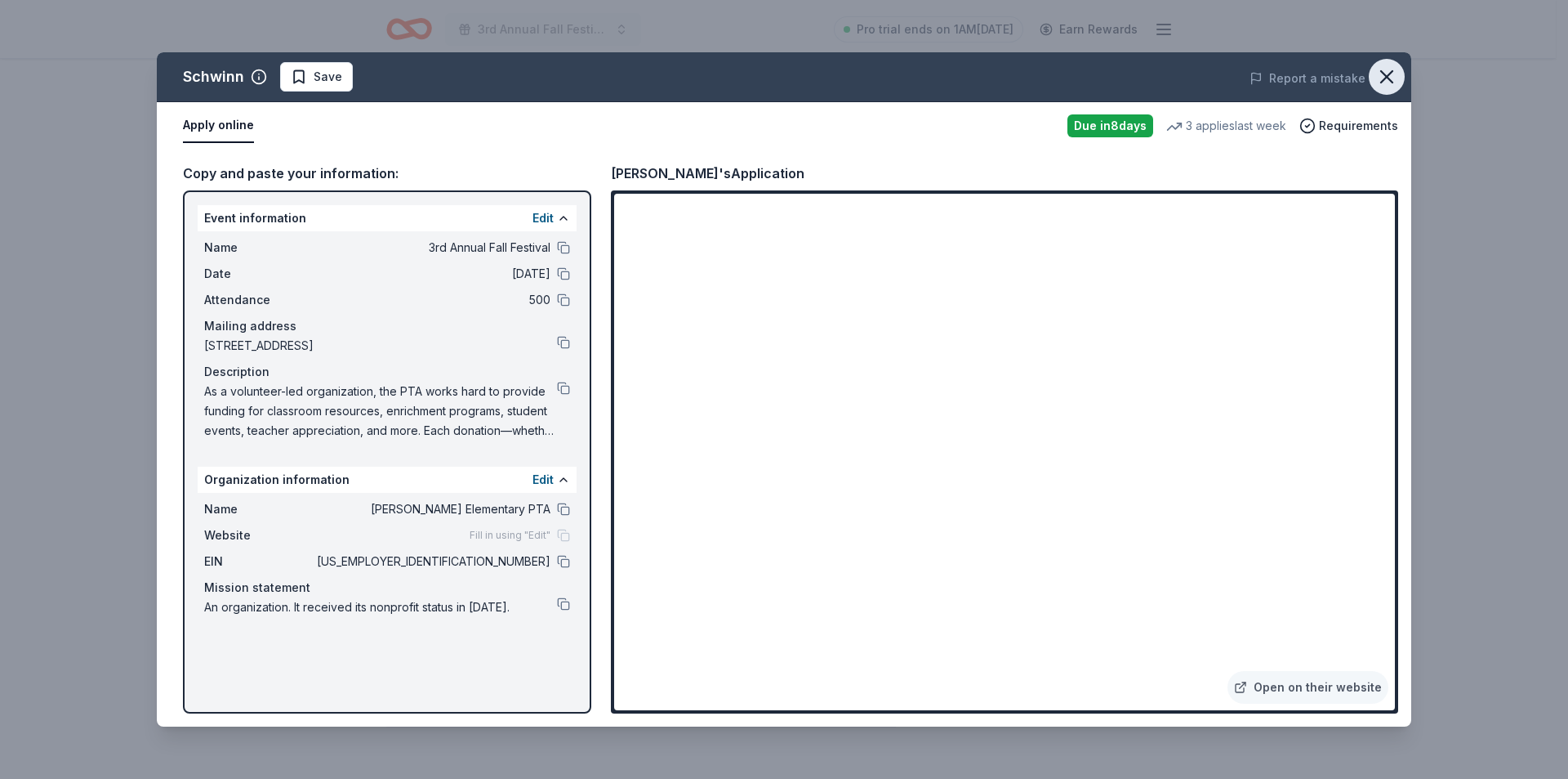
click at [1389, 70] on icon "button" at bounding box center [1387, 76] width 23 height 23
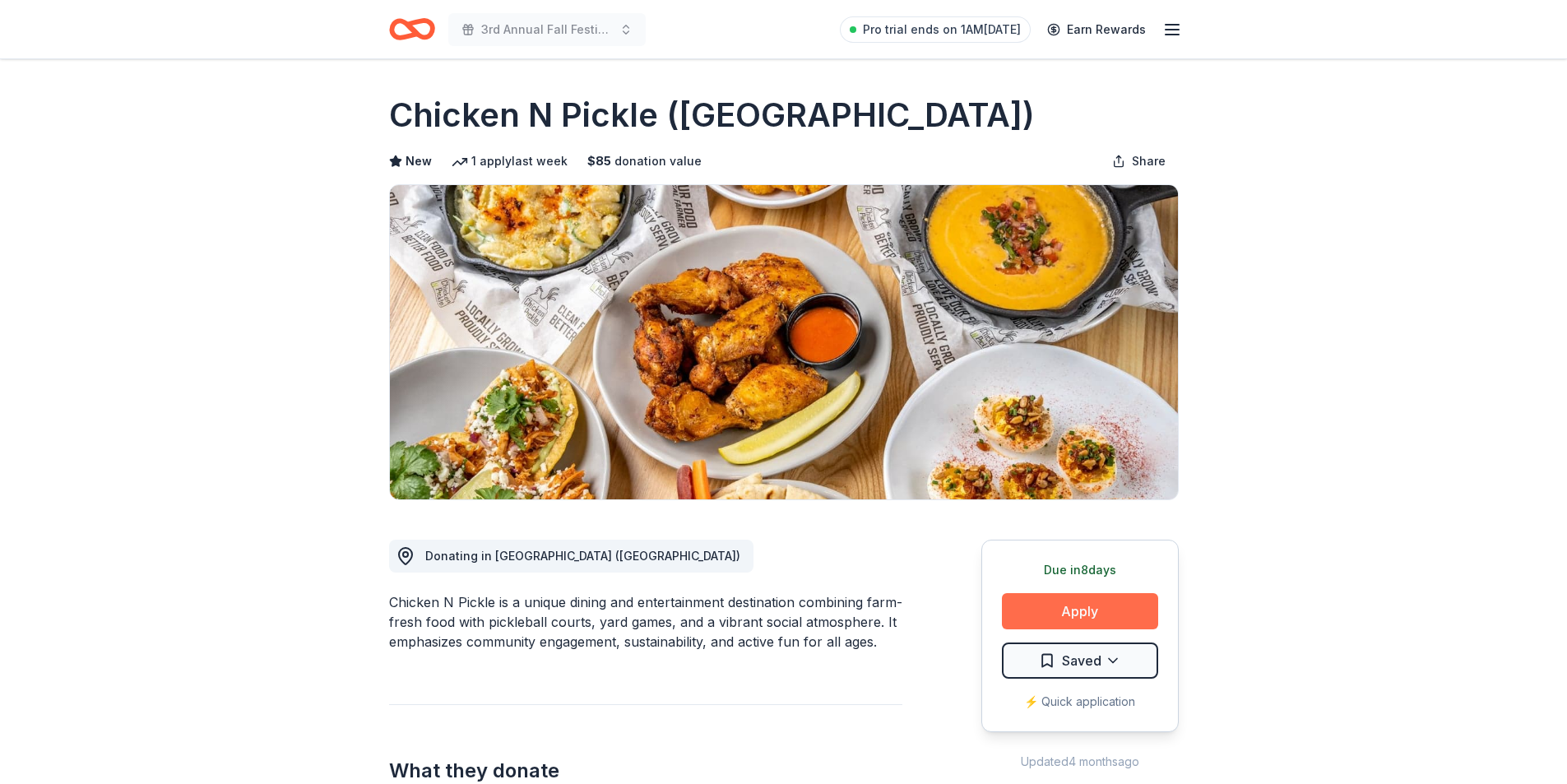
click at [770, 464] on button "Apply" at bounding box center [1079, 610] width 156 height 36
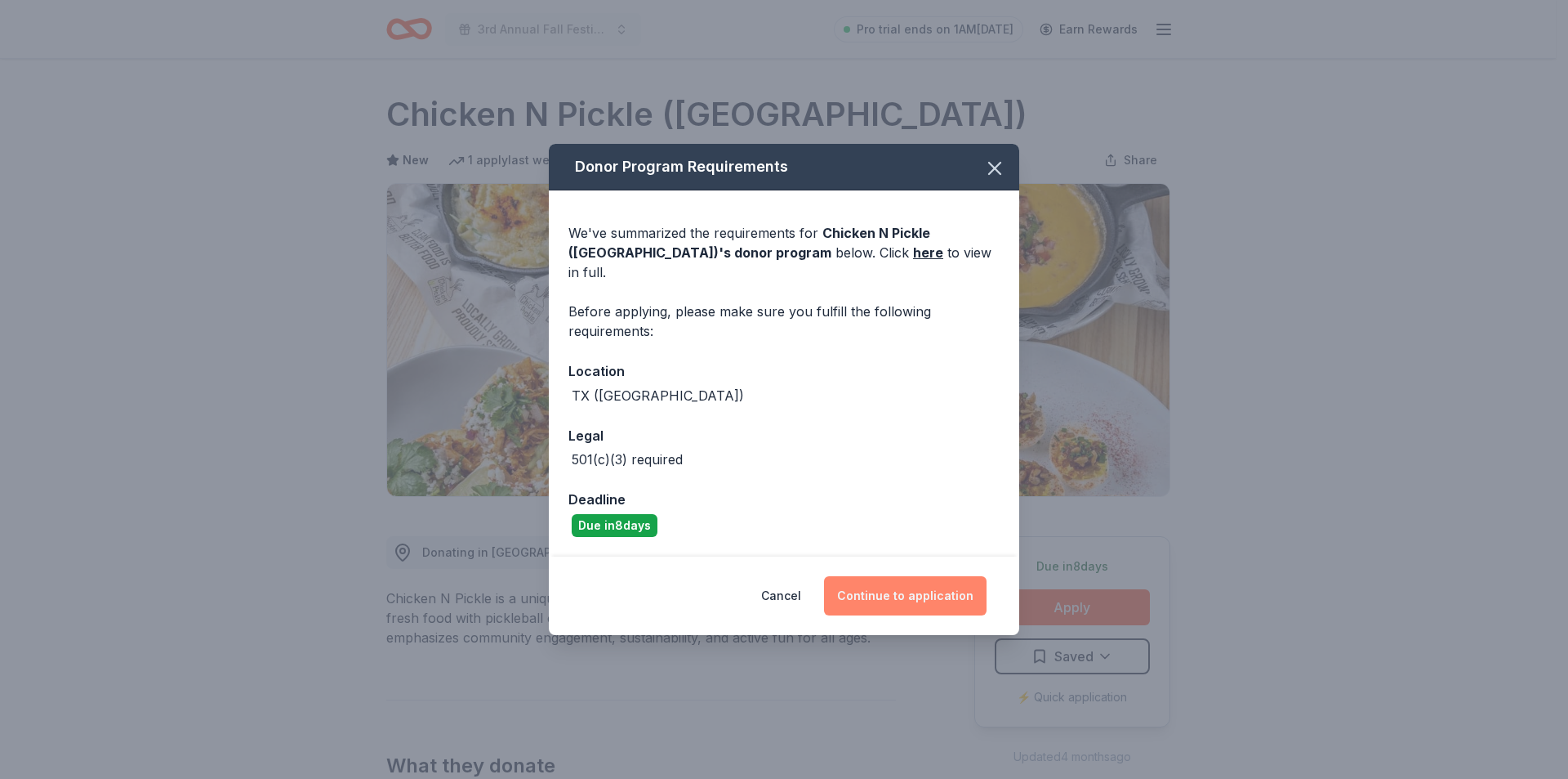
click at [765, 461] on button "Continue to application" at bounding box center [905, 595] width 163 height 39
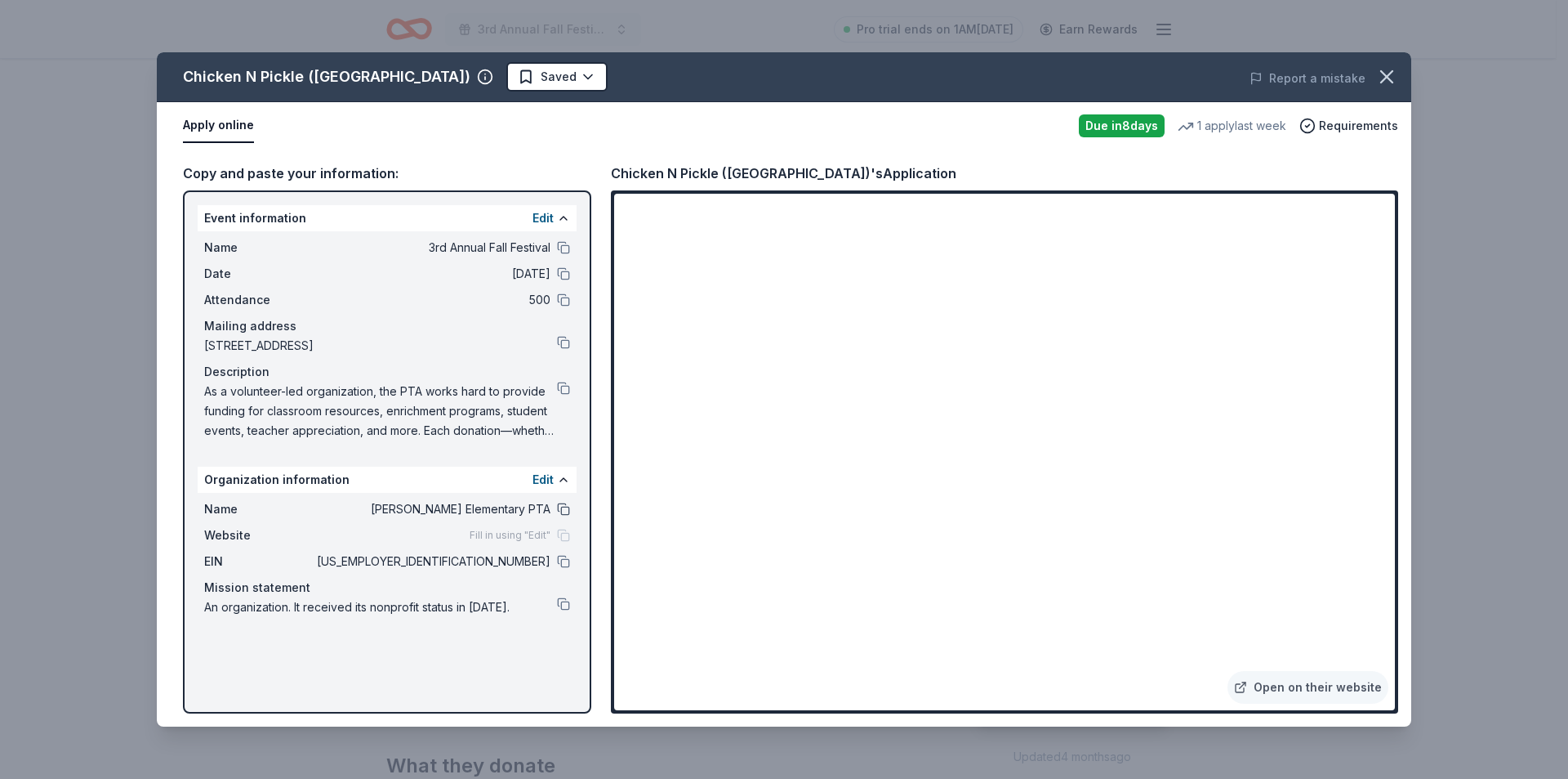
click at [562, 461] on button at bounding box center [563, 509] width 13 height 13
click at [562, 461] on button at bounding box center [563, 561] width 13 height 13
click at [765, 78] on icon "button" at bounding box center [1387, 76] width 23 height 23
